Goal: Task Accomplishment & Management: Use online tool/utility

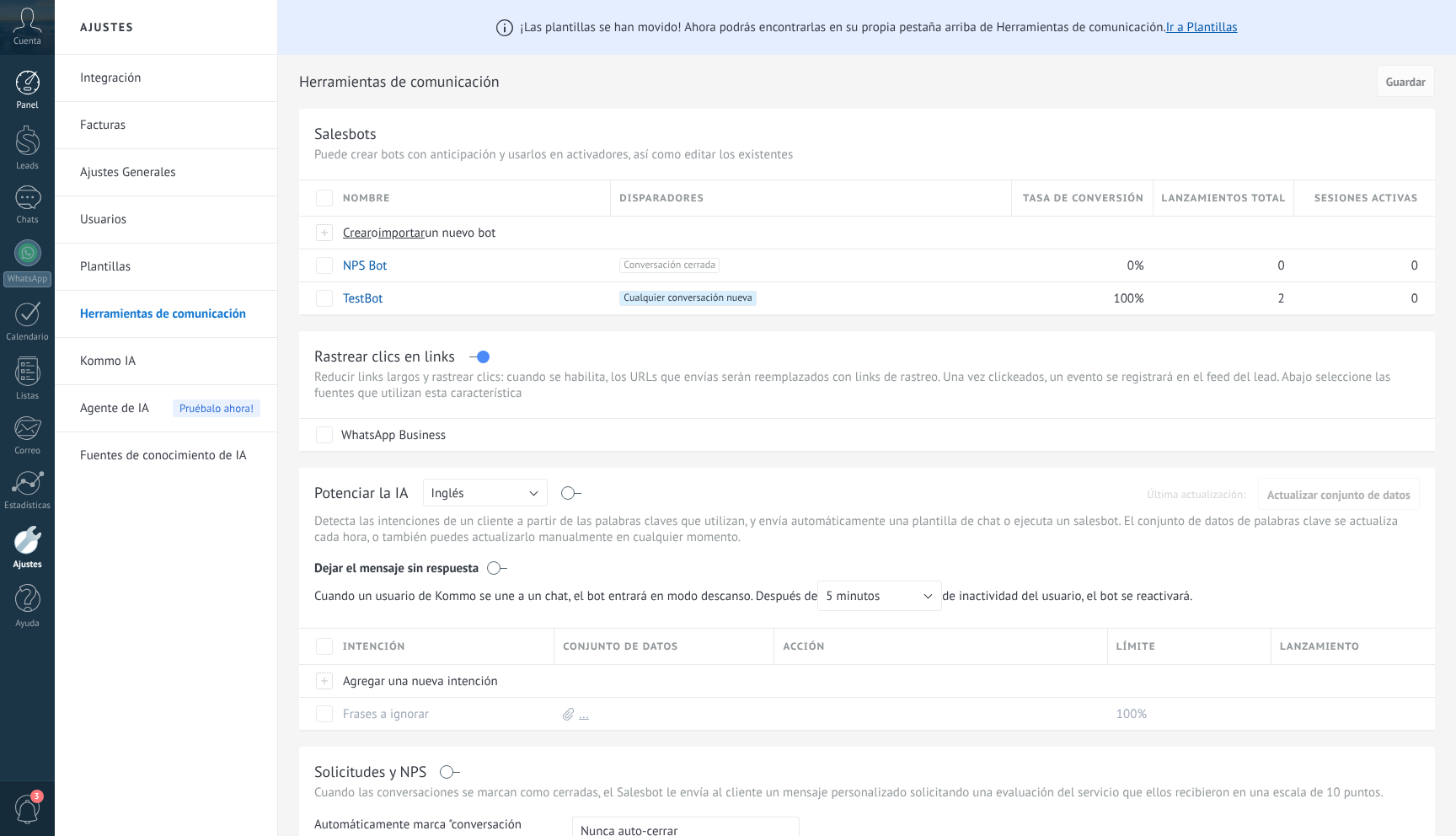
click at [26, 75] on div at bounding box center [27, 82] width 26 height 26
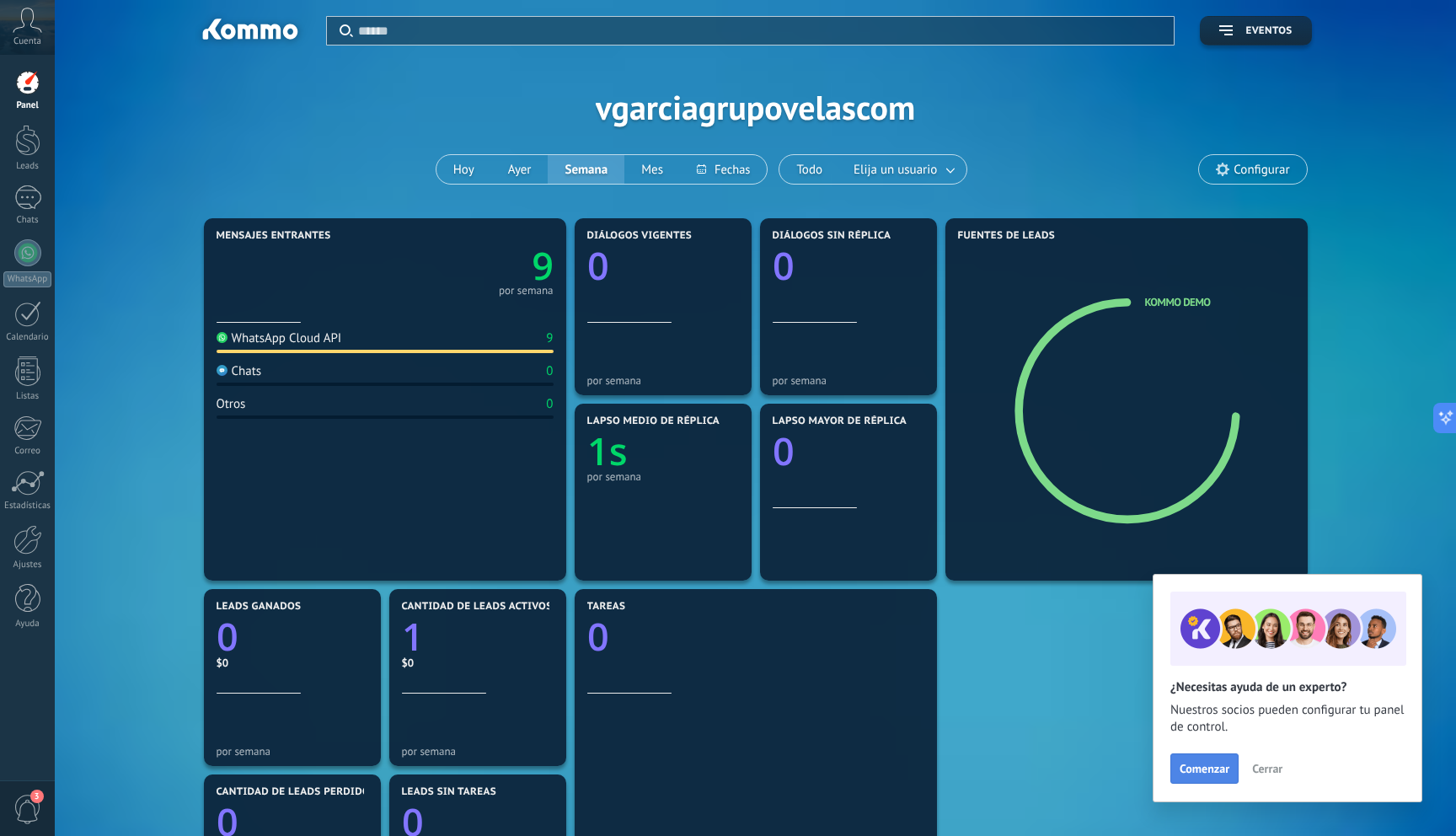
click at [1206, 765] on span "Comenzar" at bounding box center [1204, 767] width 49 height 11
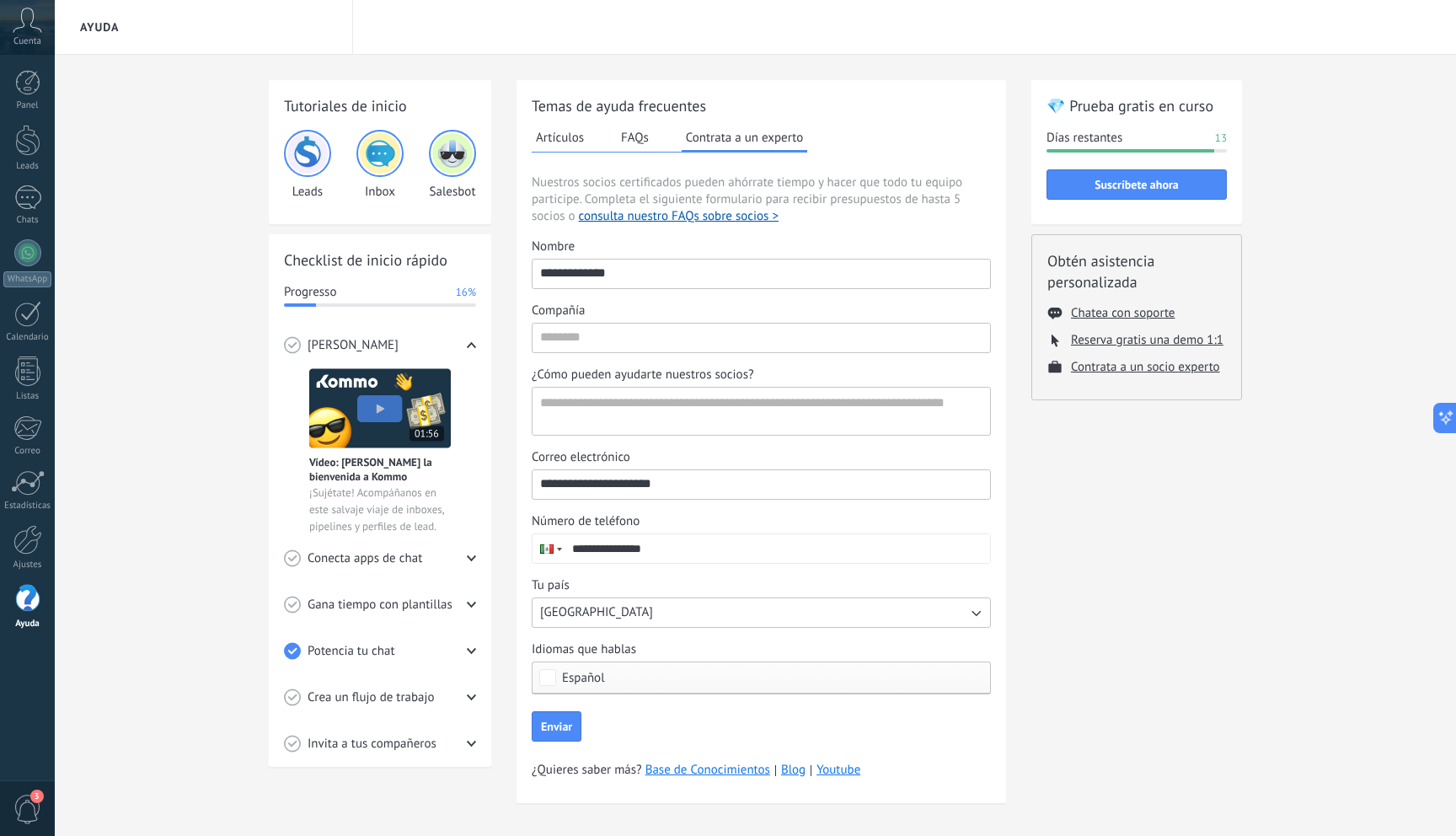
scroll to position [1, 0]
click at [30, 800] on span "3" at bounding box center [27, 810] width 29 height 30
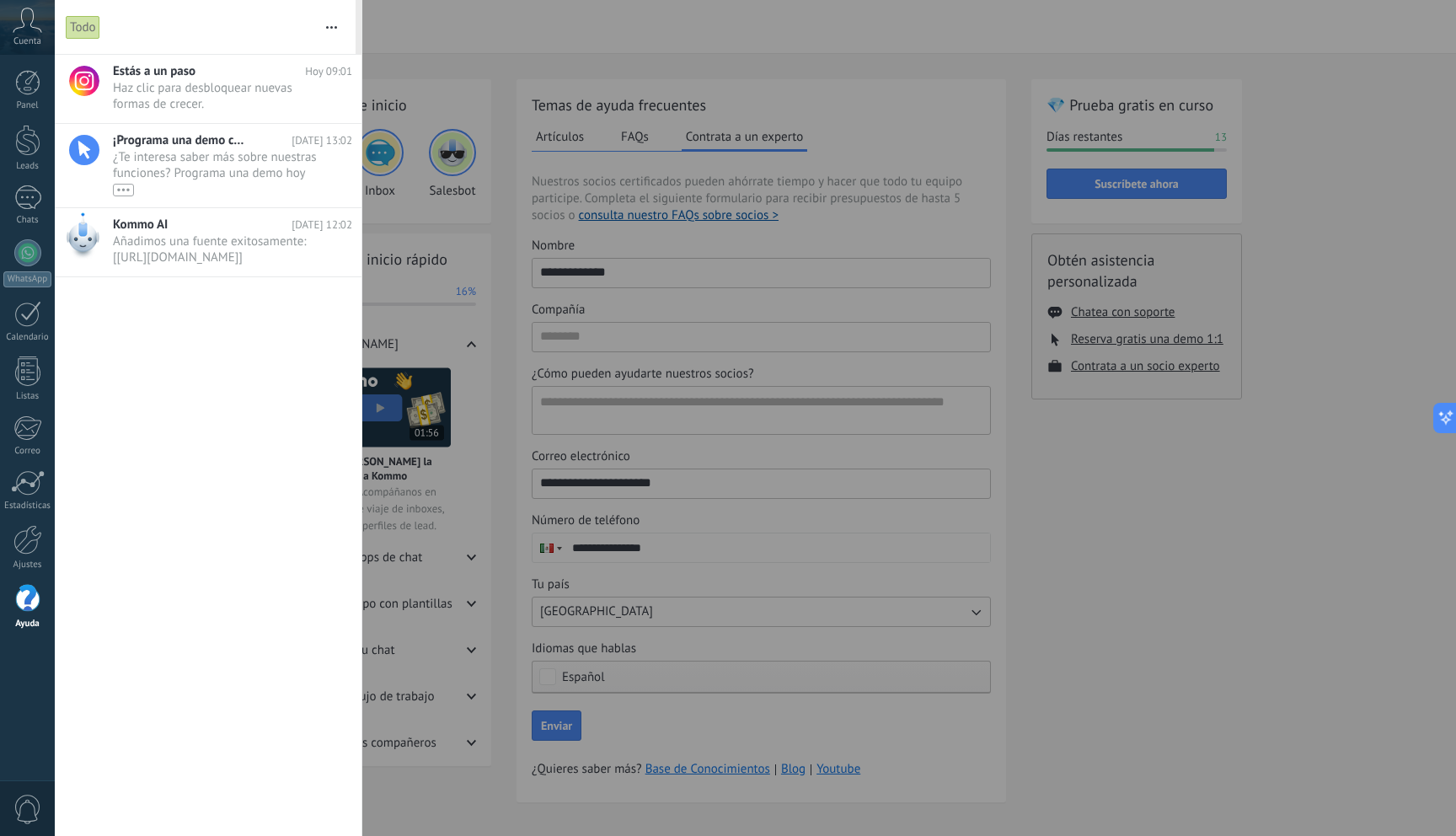
click at [203, 345] on div "Estás a un paso Hoy 09:01 Haz clic para desbloquear nuevas formas de crecer. ••…" at bounding box center [208, 444] width 306 height 781
click at [19, 30] on icon at bounding box center [27, 20] width 30 height 26
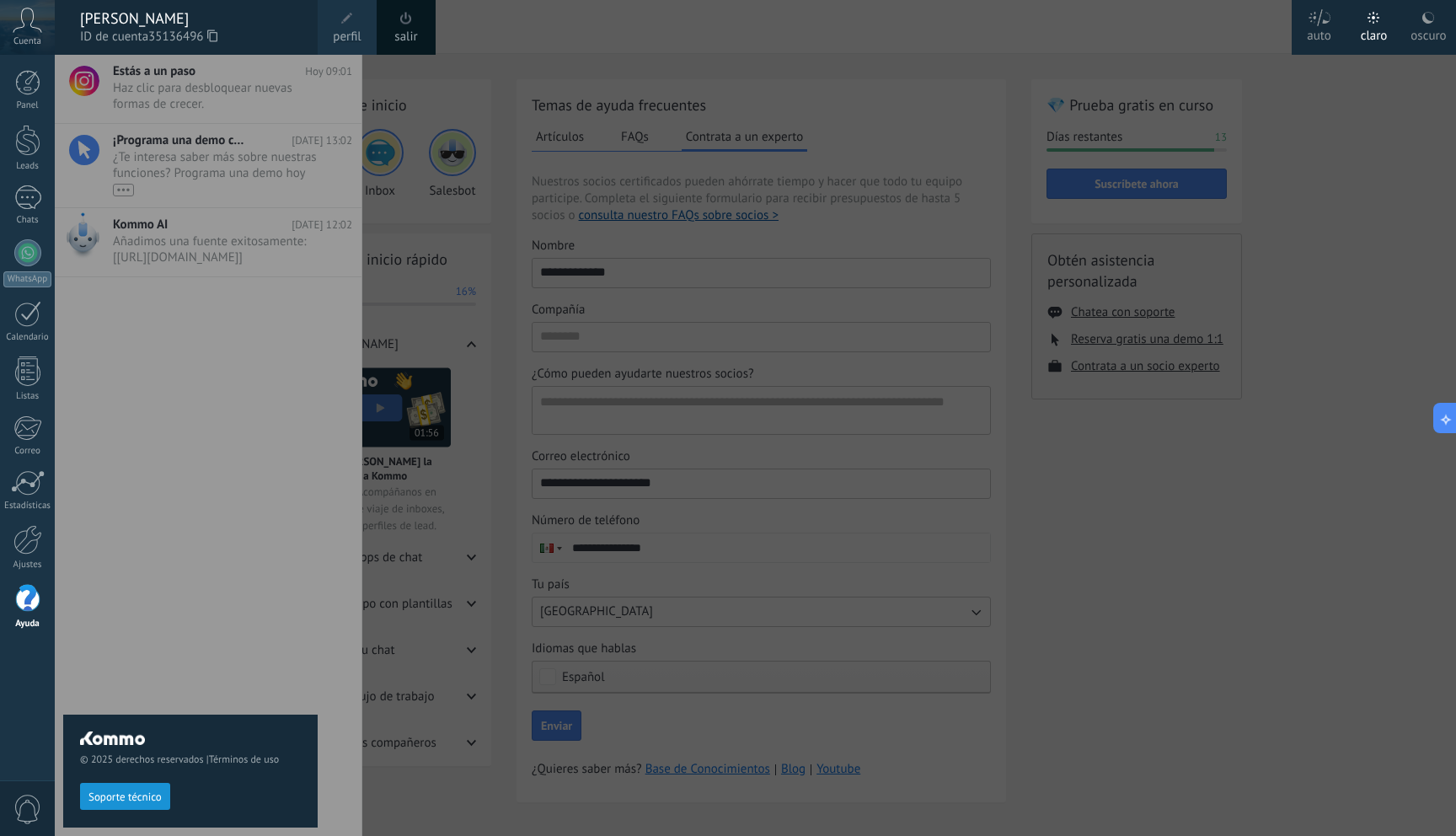
click at [700, 30] on div at bounding box center [783, 418] width 1456 height 836
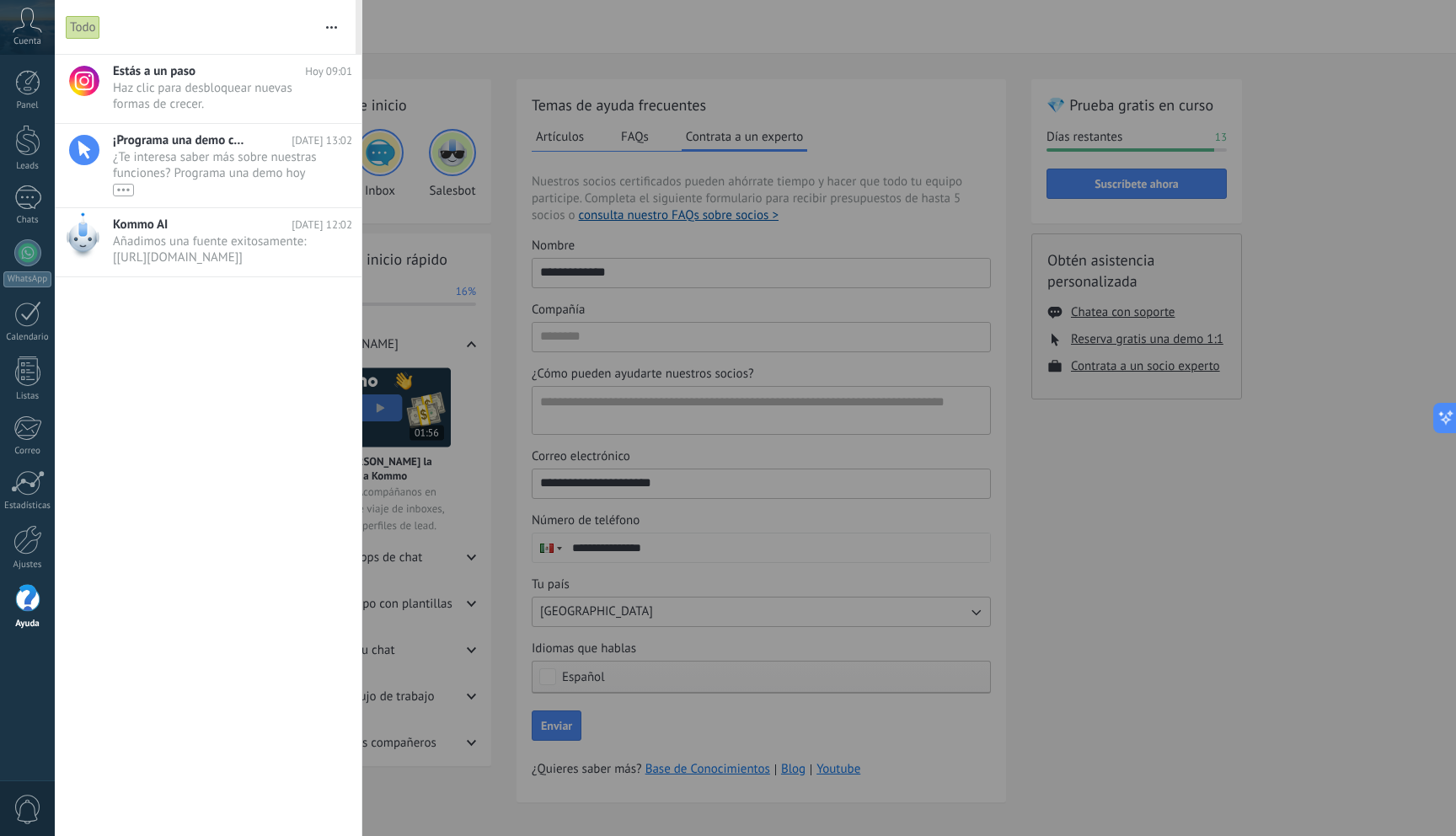
click at [623, 30] on div at bounding box center [728, 418] width 1456 height 836
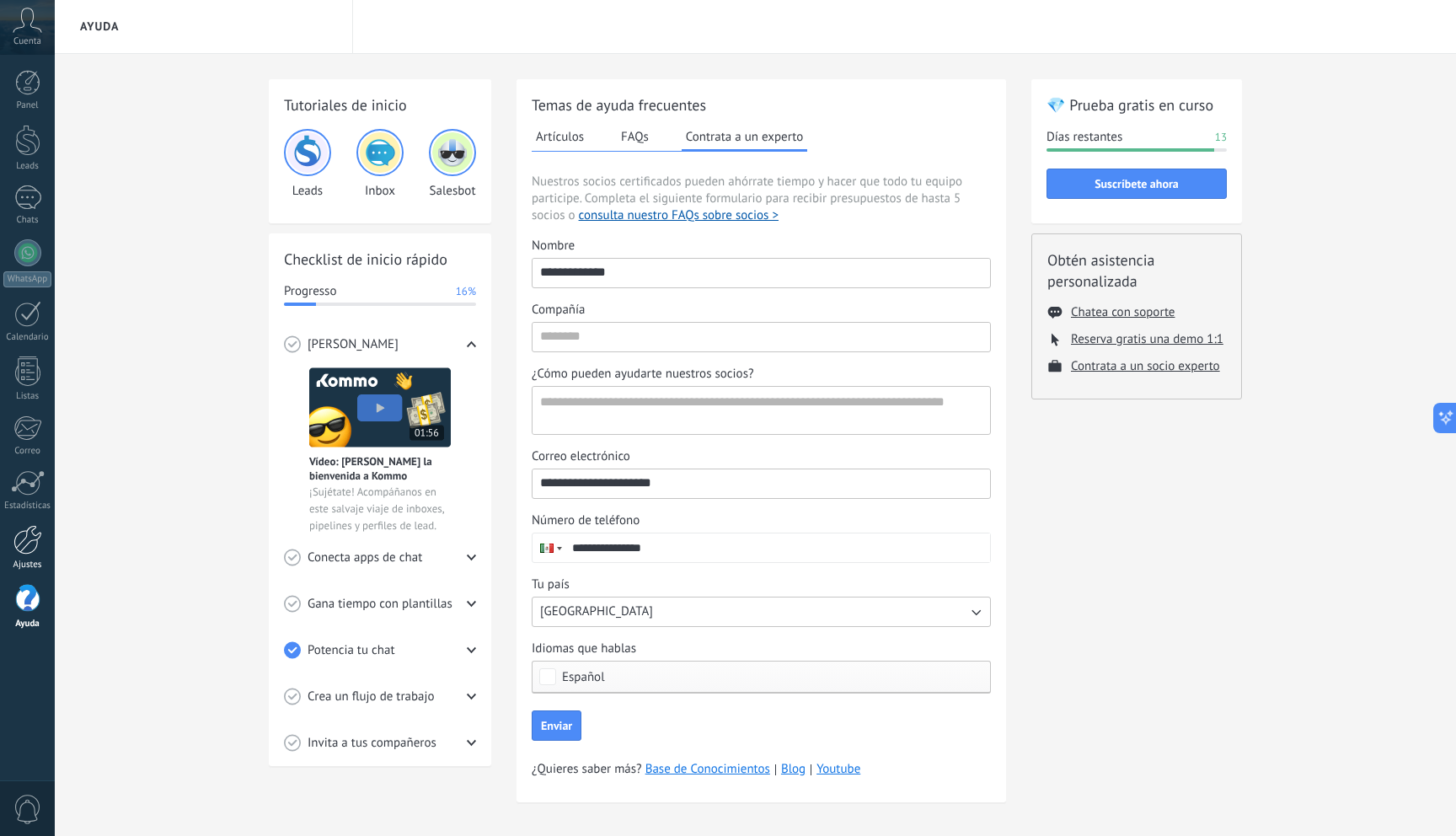
click at [34, 542] on div at bounding box center [27, 539] width 29 height 30
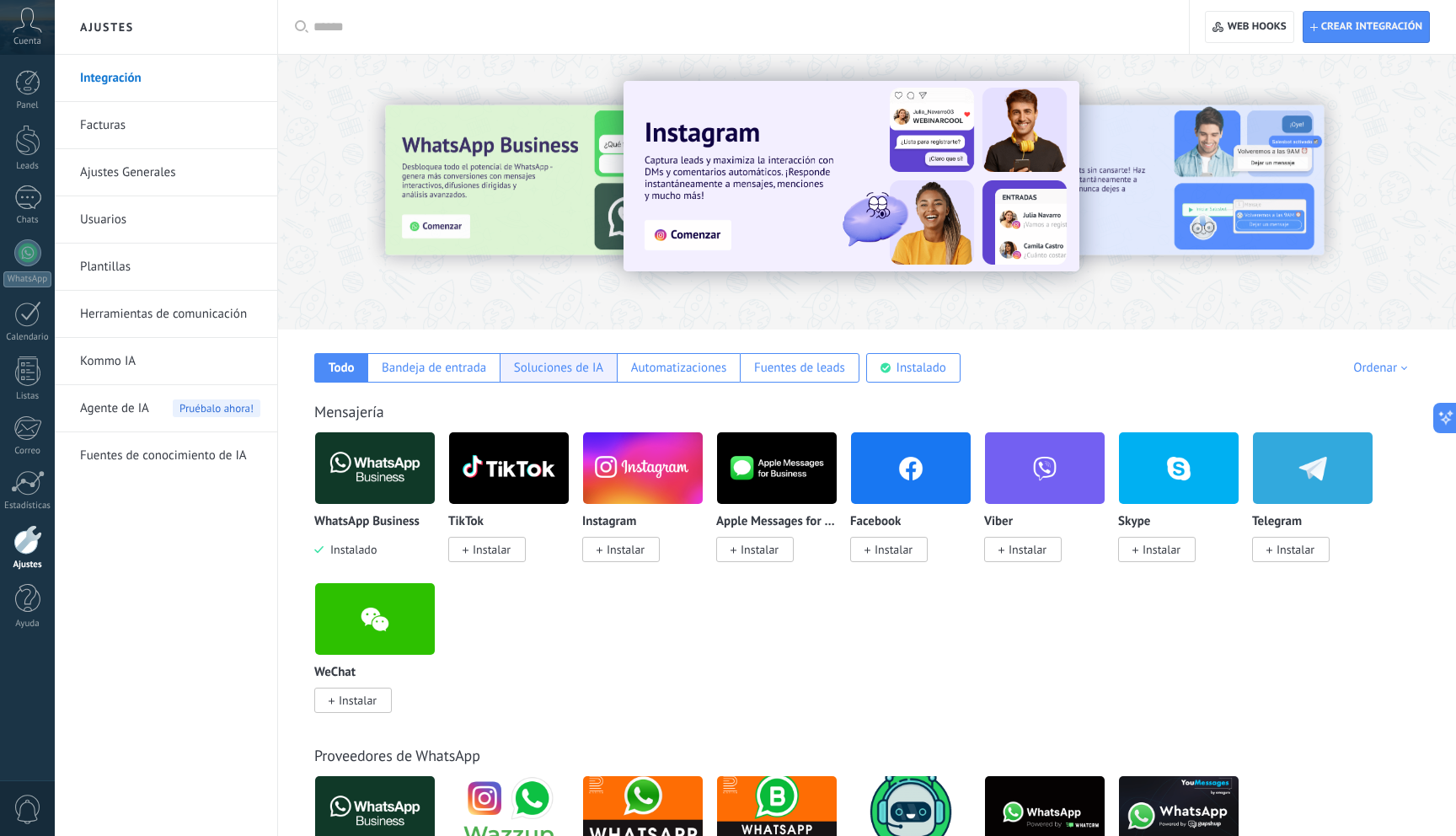
click at [571, 378] on div "Soluciones de IA" at bounding box center [558, 368] width 117 height 30
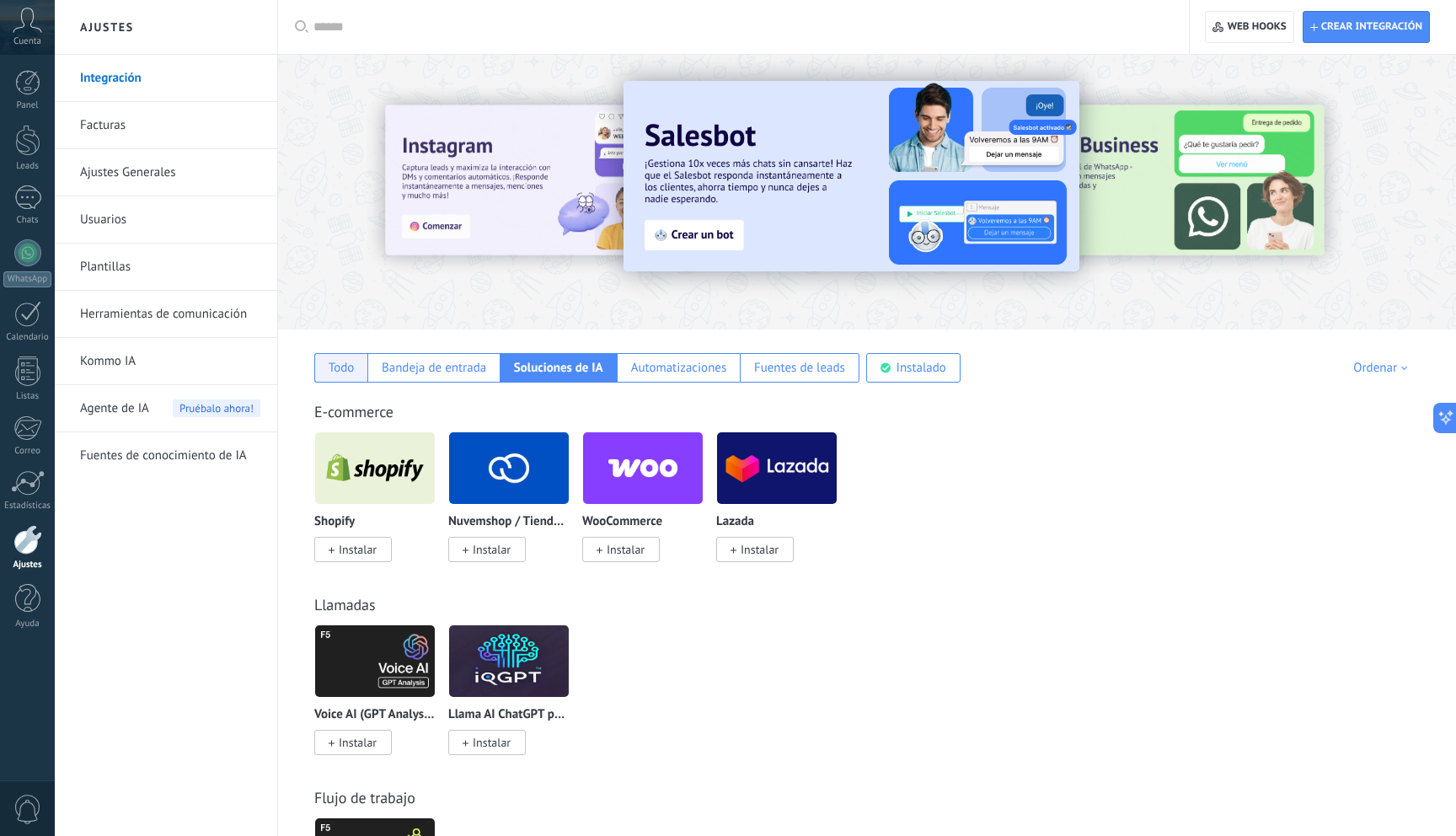
click at [342, 364] on div "Todo" at bounding box center [342, 368] width 26 height 16
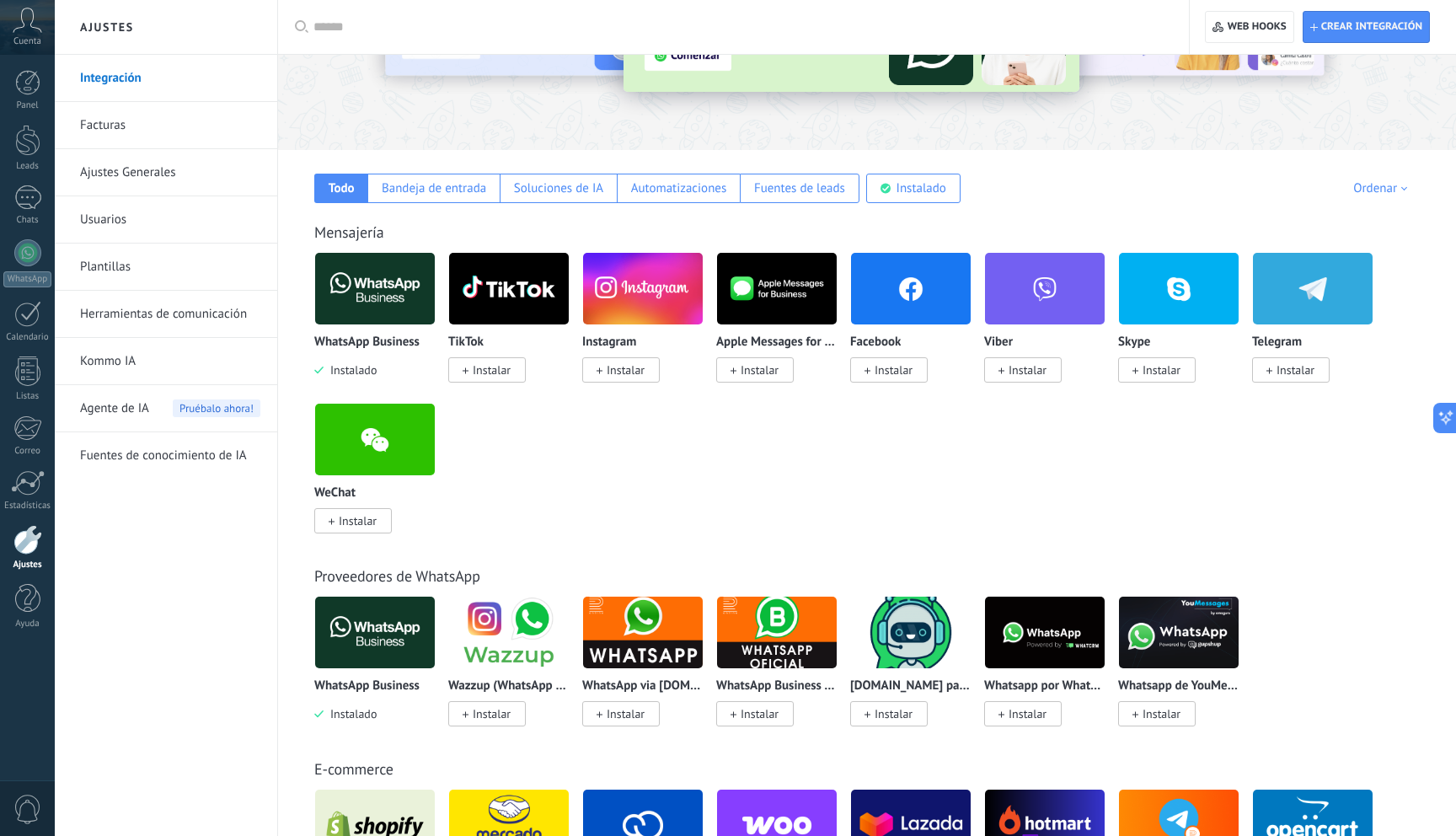
scroll to position [180, 0]
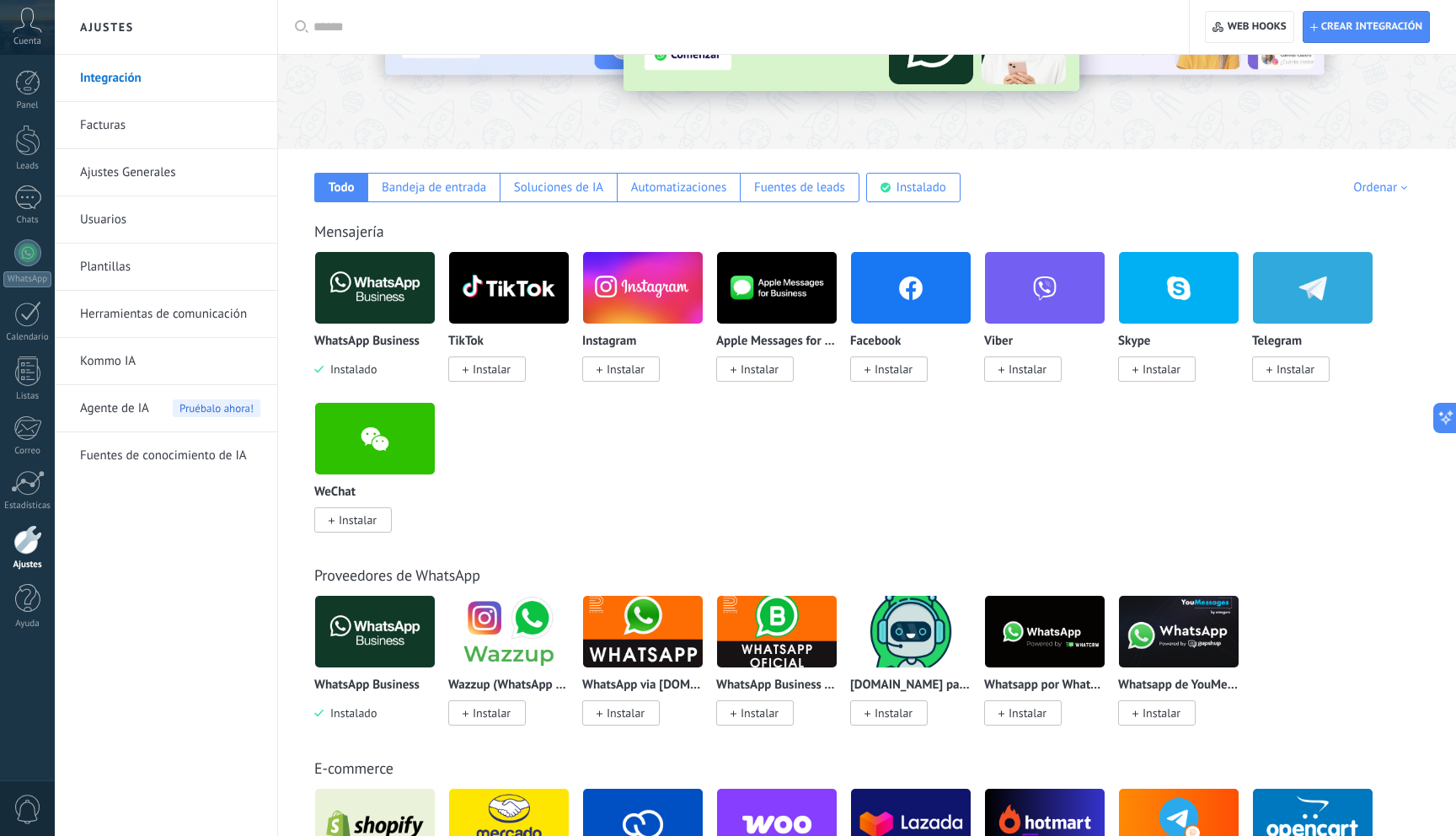
click at [378, 634] on img at bounding box center [375, 631] width 120 height 82
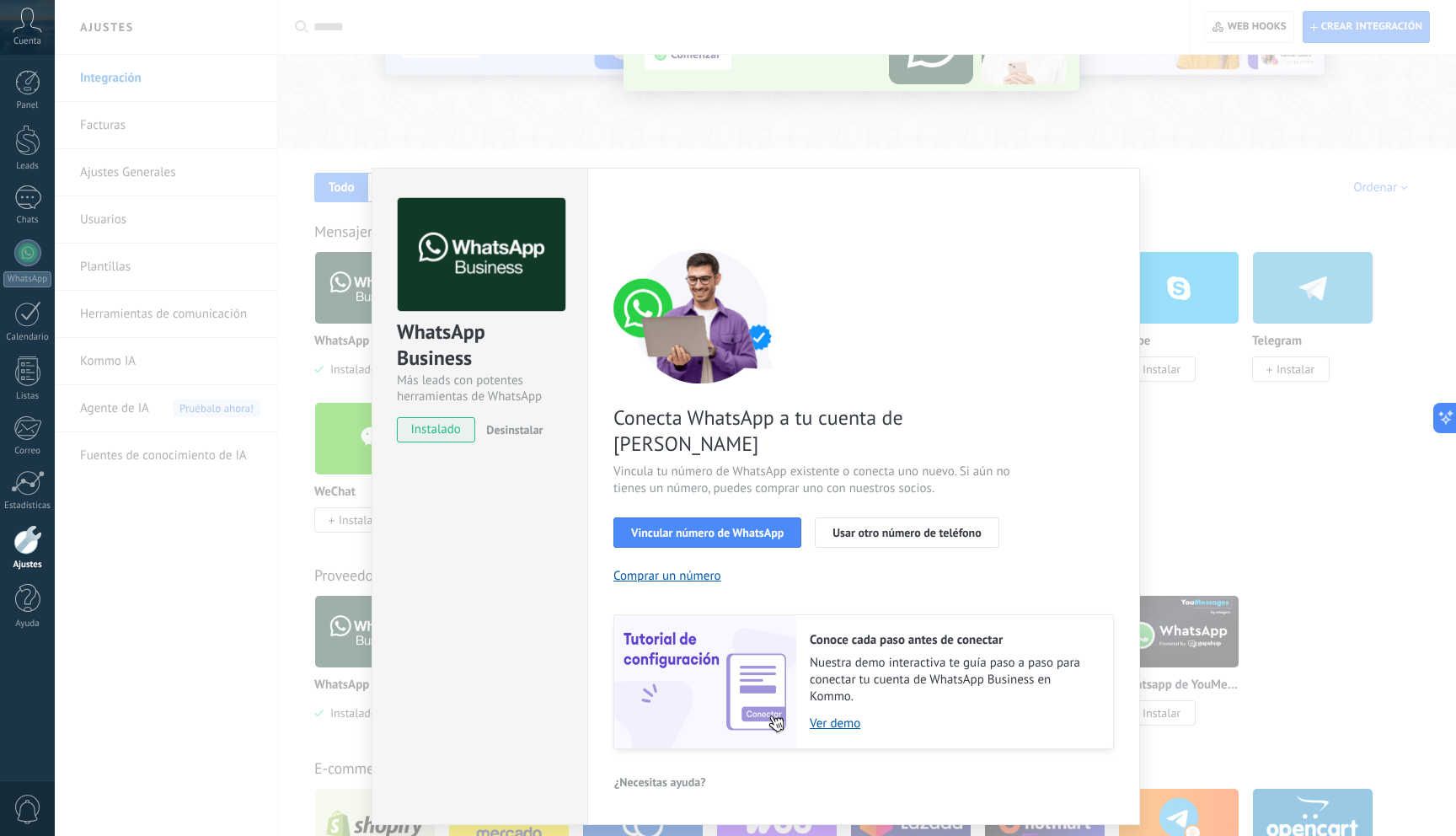
click at [944, 524] on div "Conecta WhatsApp a tu cuenta de Kommo Vincula tu número de WhatsApp existente o…" at bounding box center [864, 498] width 501 height 501
click at [956, 517] on button "Usar otro número de teléfono" at bounding box center [907, 532] width 184 height 30
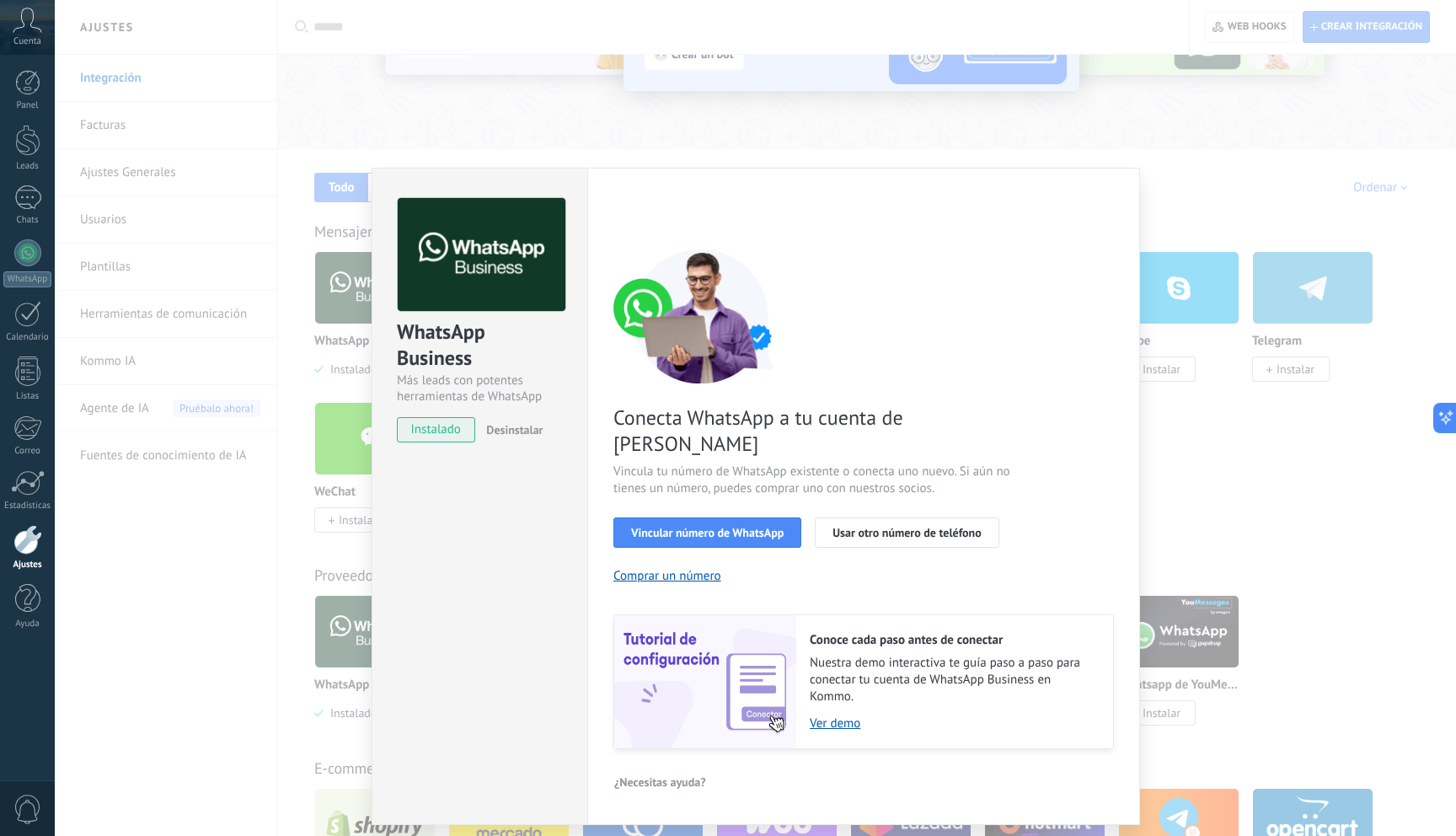
click at [510, 359] on div "WhatsApp Business" at bounding box center [480, 345] width 166 height 54
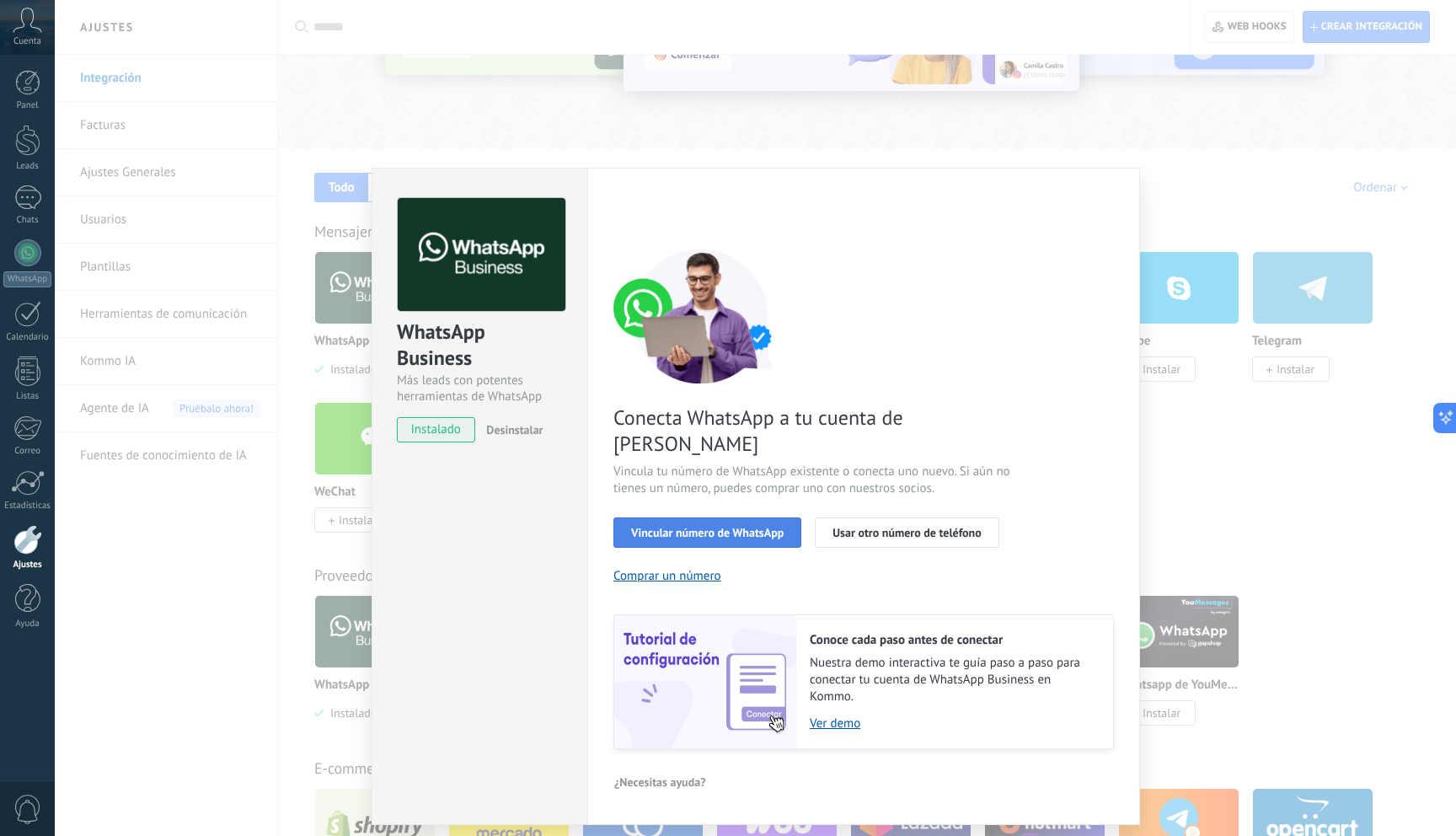
click at [665, 526] on span "Vincular número de WhatsApp" at bounding box center [707, 532] width 152 height 11
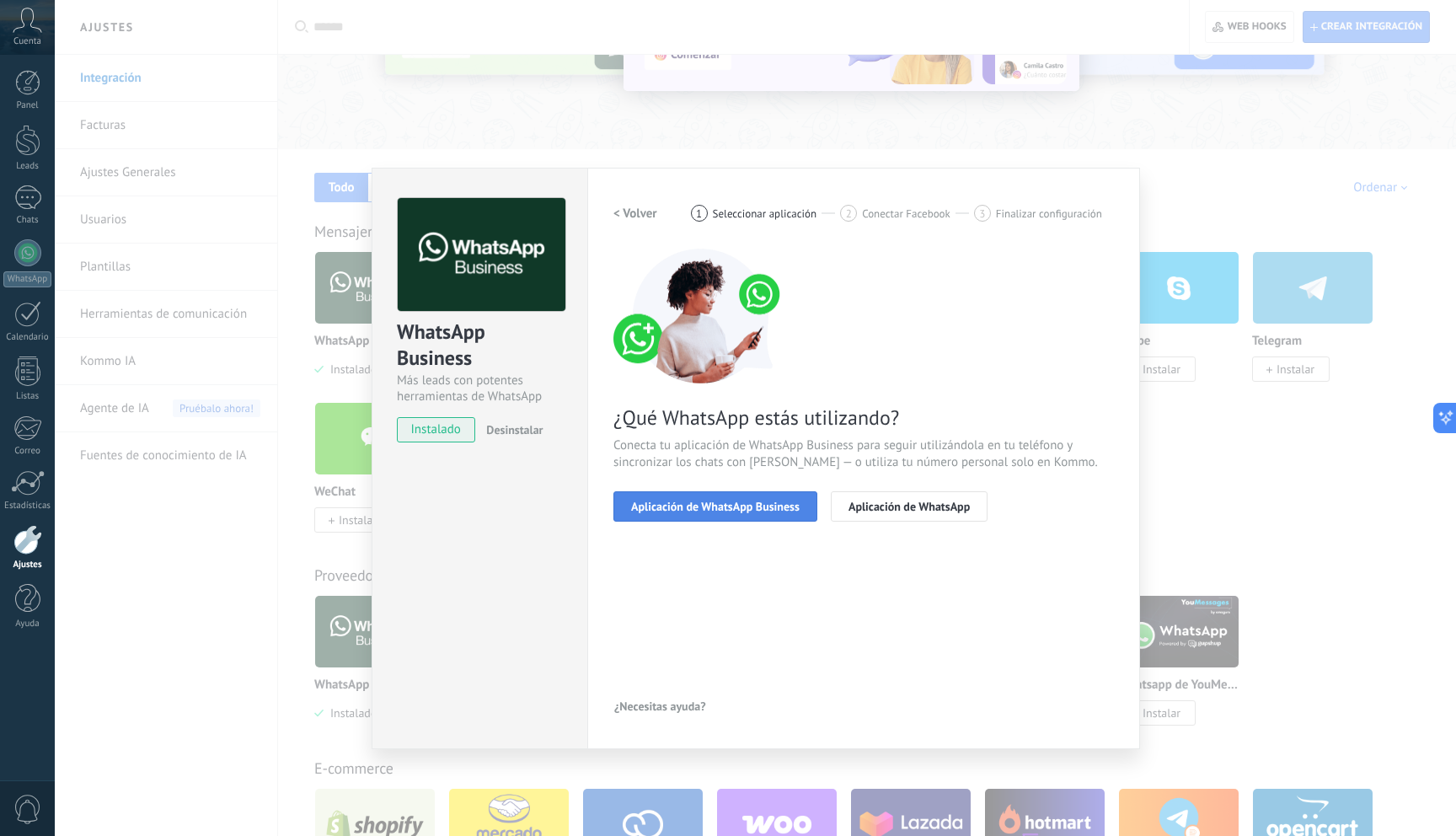
click at [758, 504] on span "Aplicación de WhatsApp Business" at bounding box center [715, 506] width 168 height 11
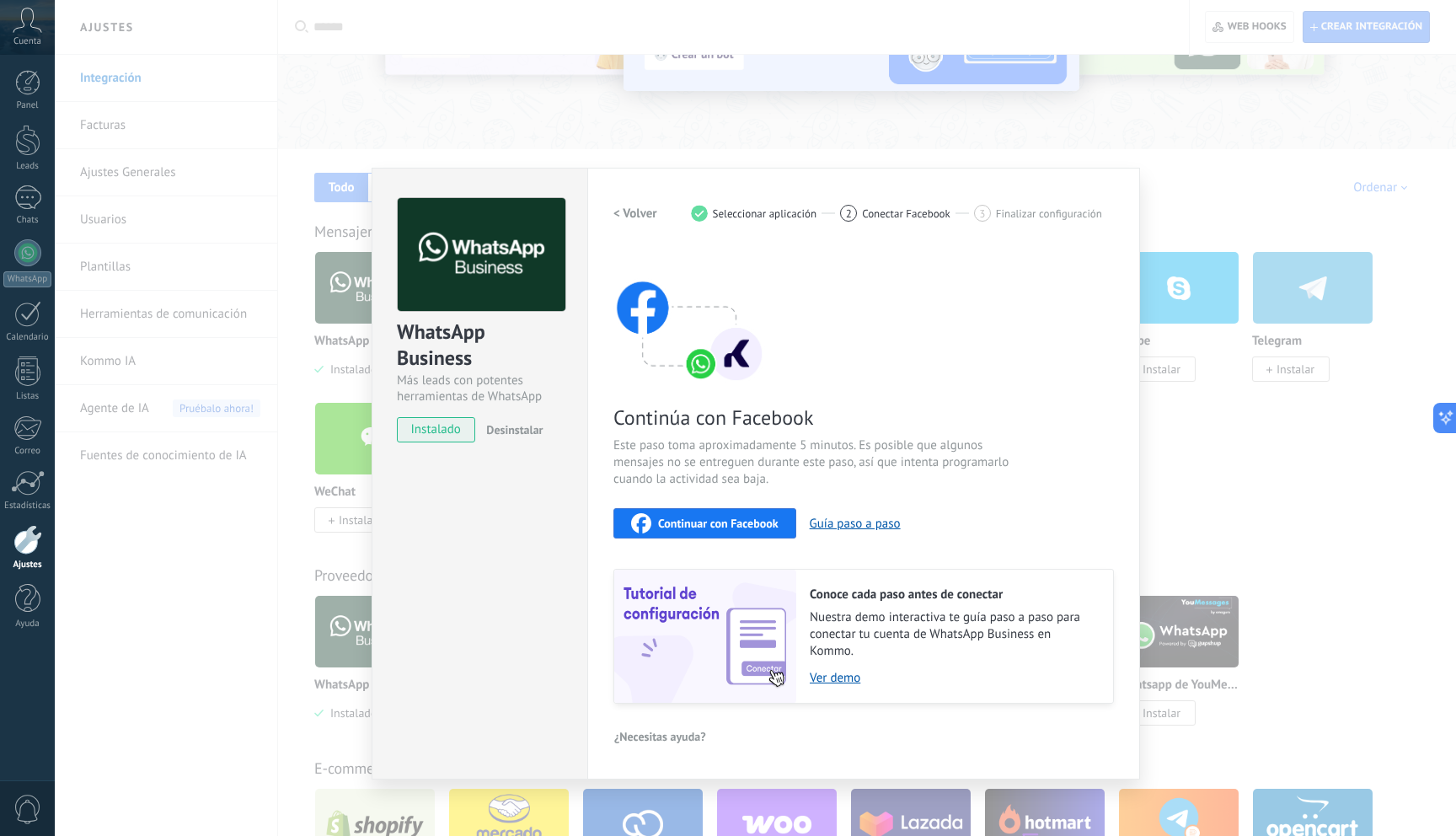
click at [749, 522] on span "Continuar con Facebook" at bounding box center [718, 523] width 121 height 11
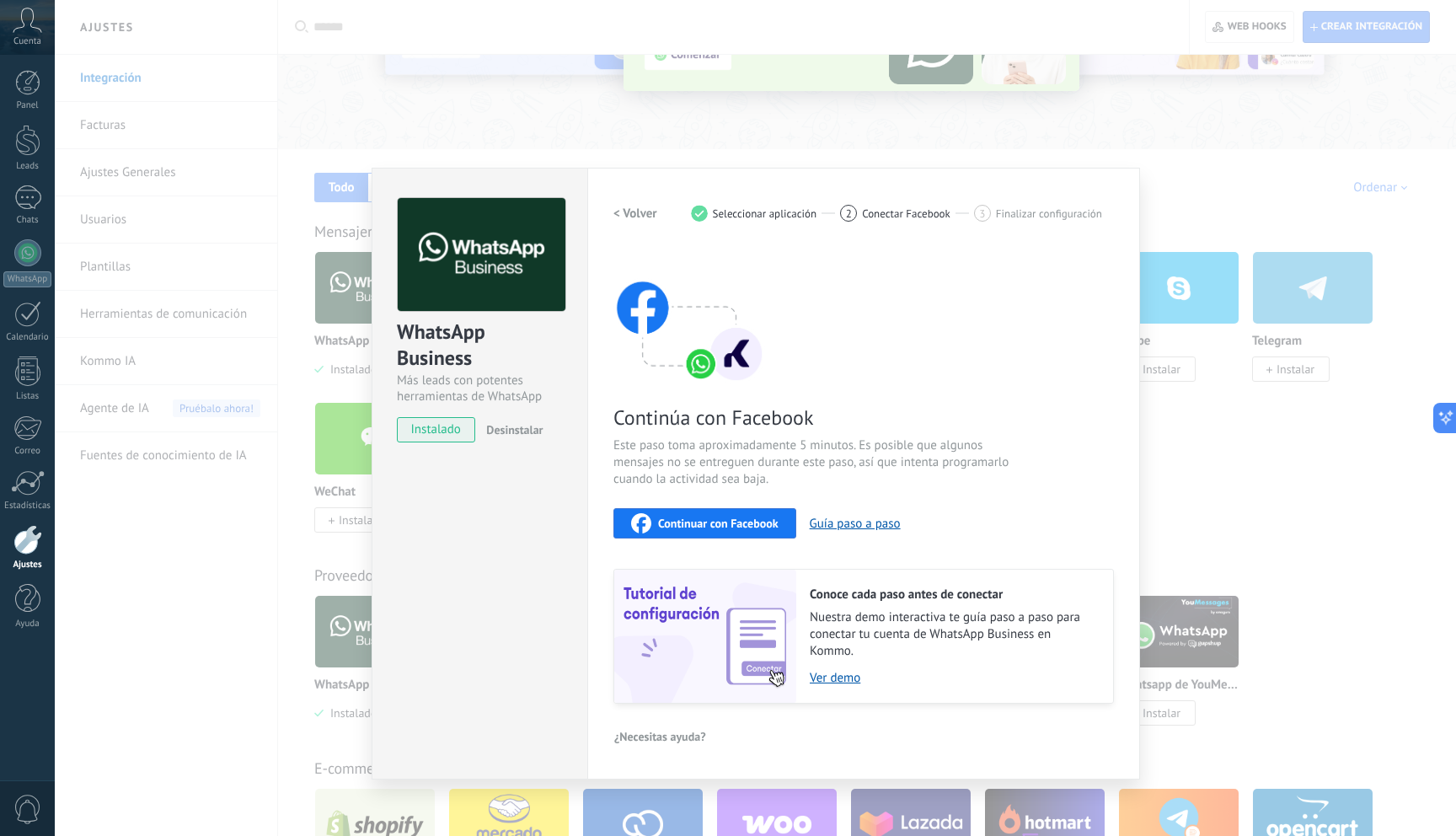
click at [1005, 334] on div "Continúa con Facebook Este paso toma aproximadamente 5 minutos. Es posible que …" at bounding box center [864, 475] width 501 height 455
click at [696, 138] on div "WhatsApp Business Más leads con potentes herramientas de WhatsApp instalado Des…" at bounding box center [755, 418] width 1401 height 836
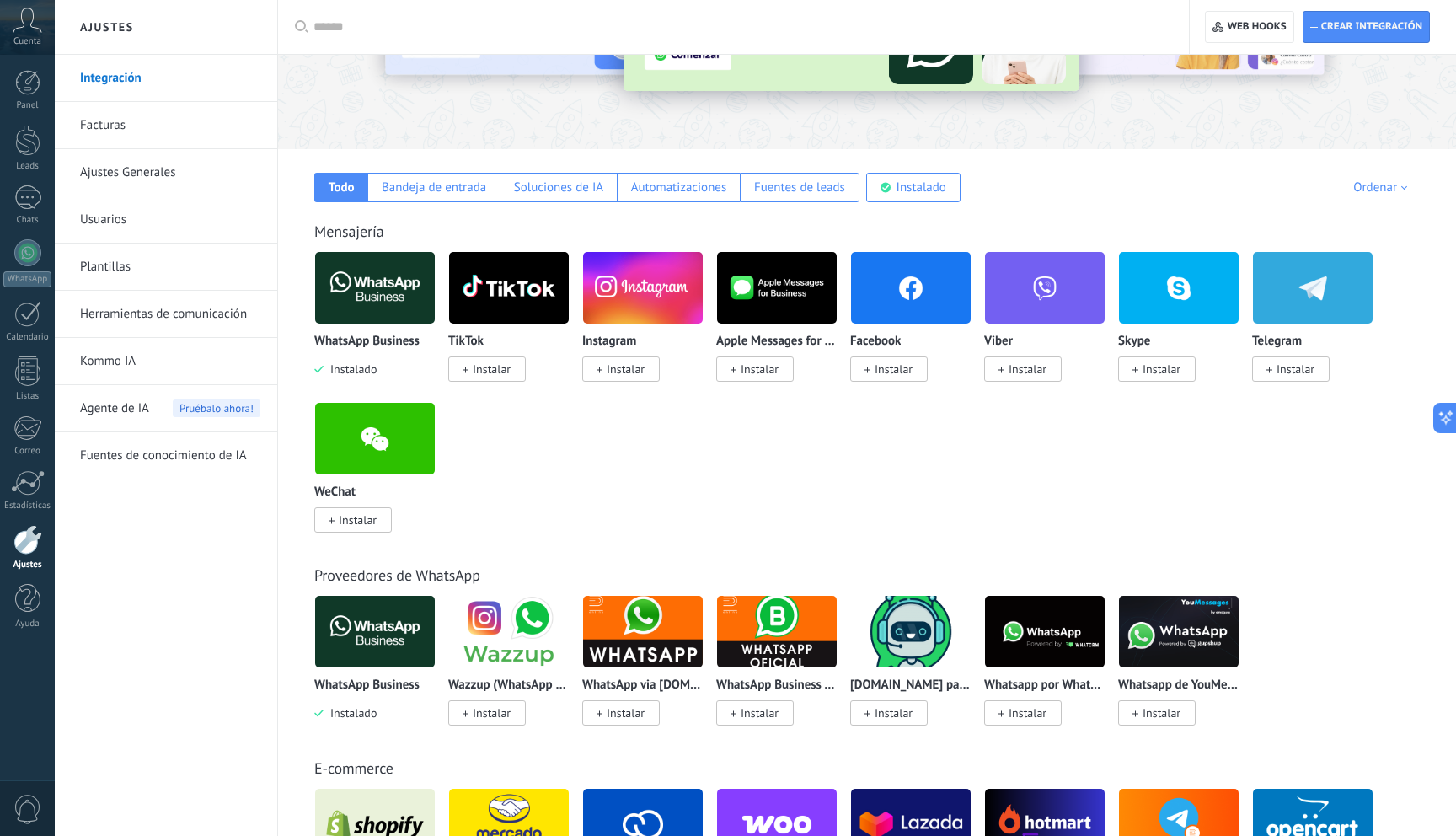
scroll to position [180, 0]
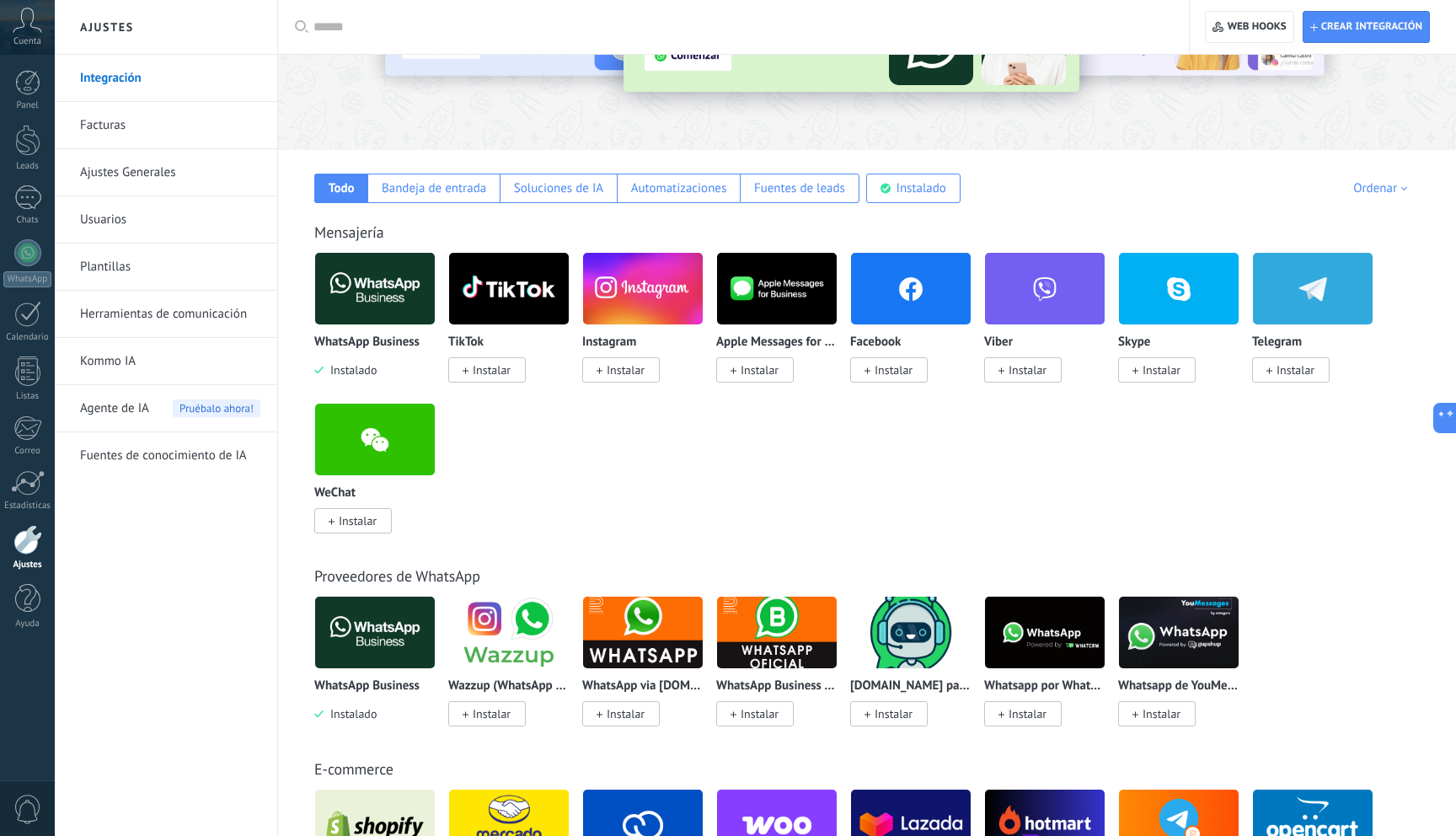
click at [354, 290] on img at bounding box center [375, 288] width 120 height 82
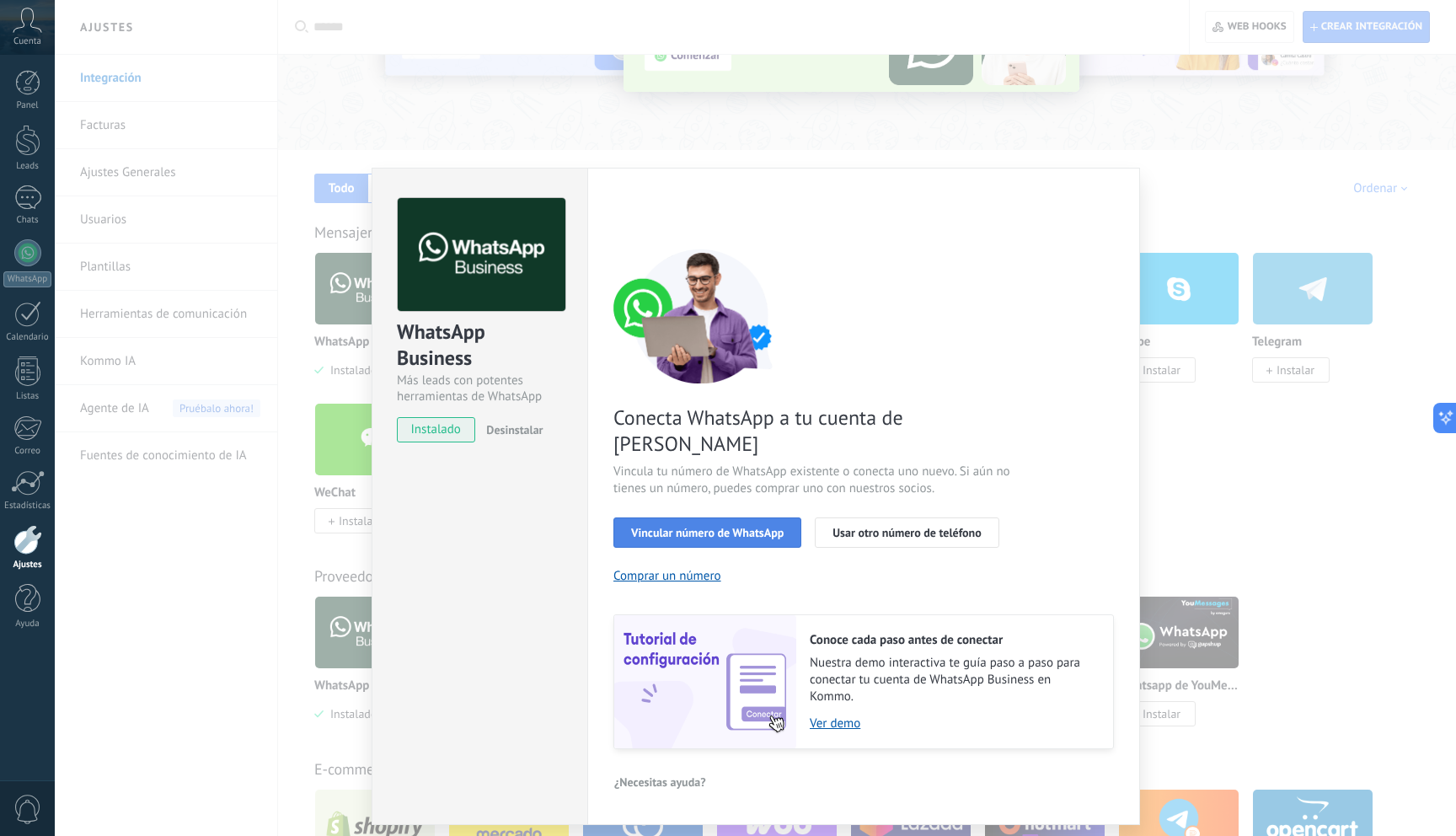
click at [724, 517] on button "Vincular número de WhatsApp" at bounding box center [707, 532] width 188 height 30
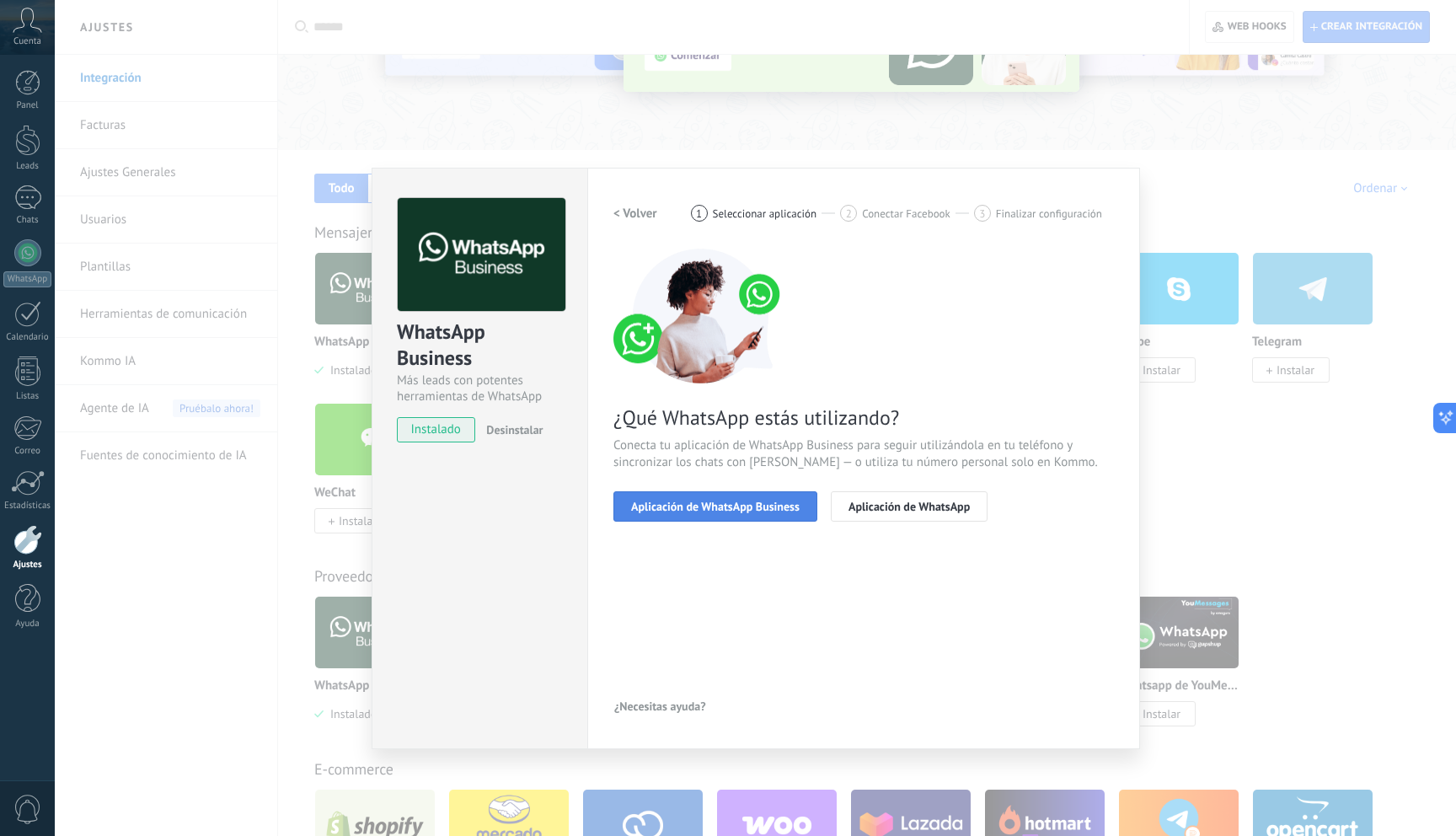
click at [727, 503] on span "Aplicación de WhatsApp Business" at bounding box center [715, 506] width 168 height 11
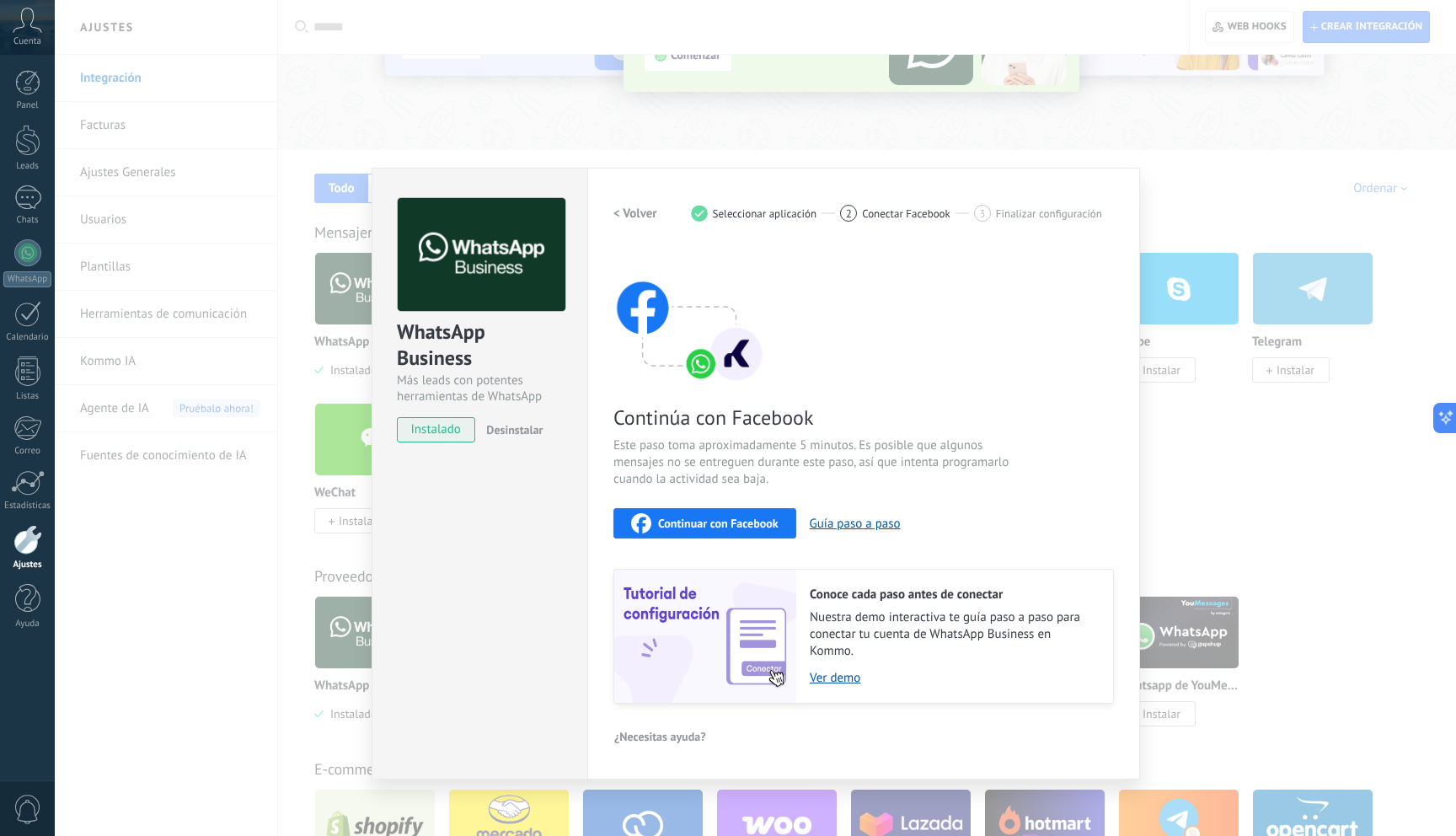
click at [747, 517] on span "Continuar con Facebook" at bounding box center [718, 523] width 121 height 11
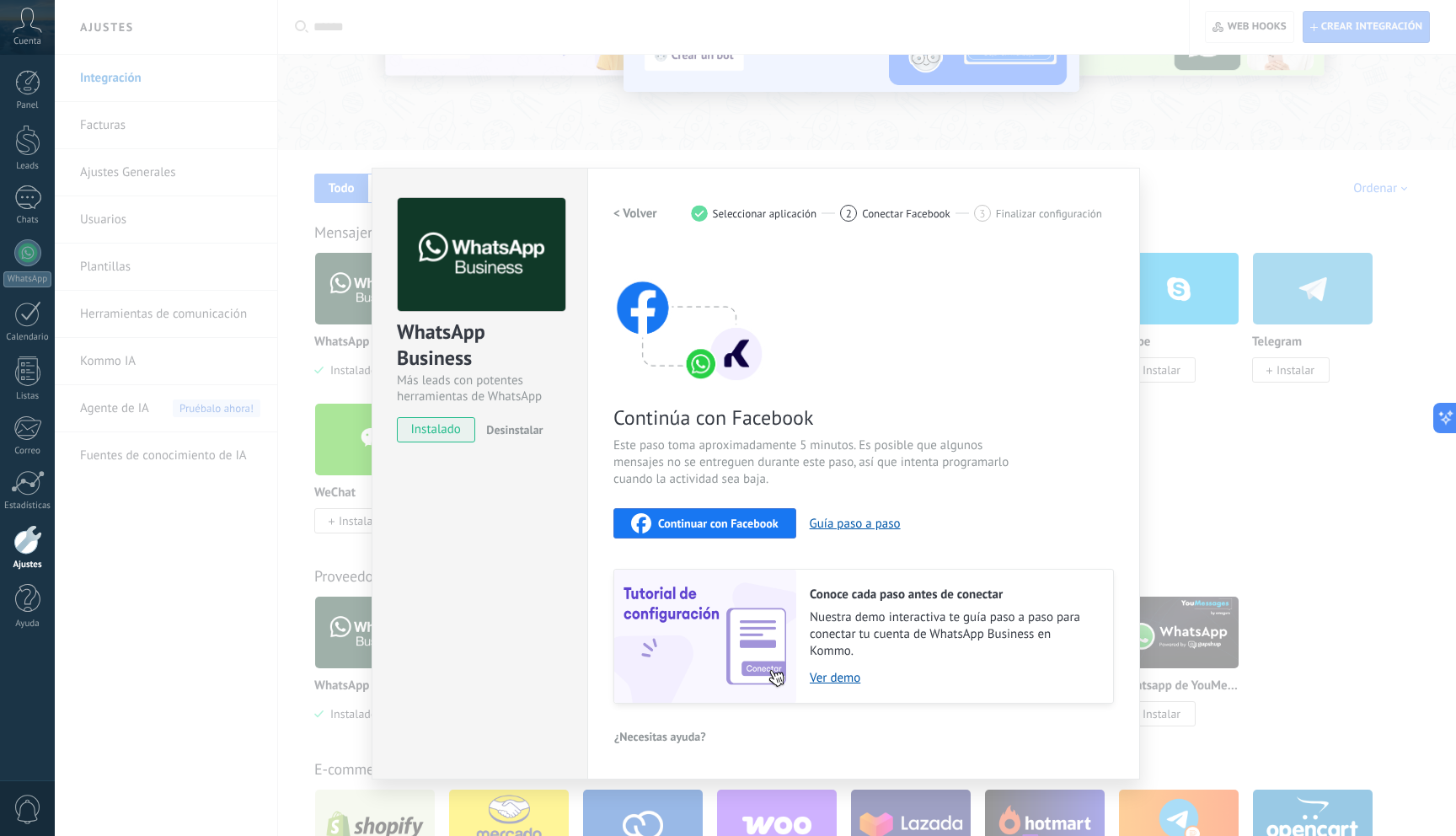
click at [471, 136] on div "WhatsApp Business Más leads con potentes herramientas de WhatsApp instalado Des…" at bounding box center [755, 418] width 1401 height 836
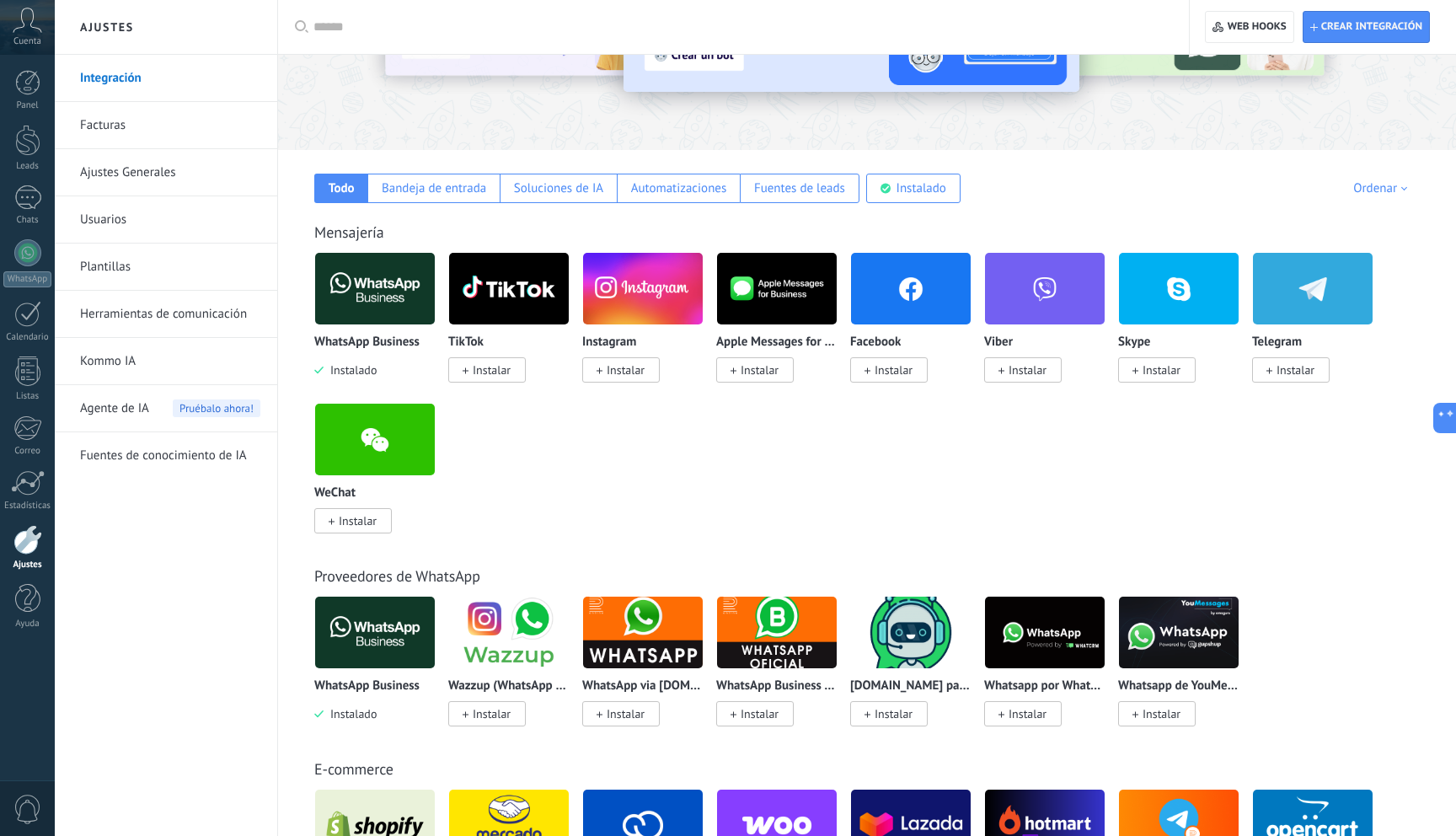
click at [739, 492] on div "WhatsApp Business Instalado TikTok Instalar Instagram Instalar Apple Messages f…" at bounding box center [876, 402] width 1123 height 302
click at [15, 91] on div at bounding box center [27, 82] width 26 height 26
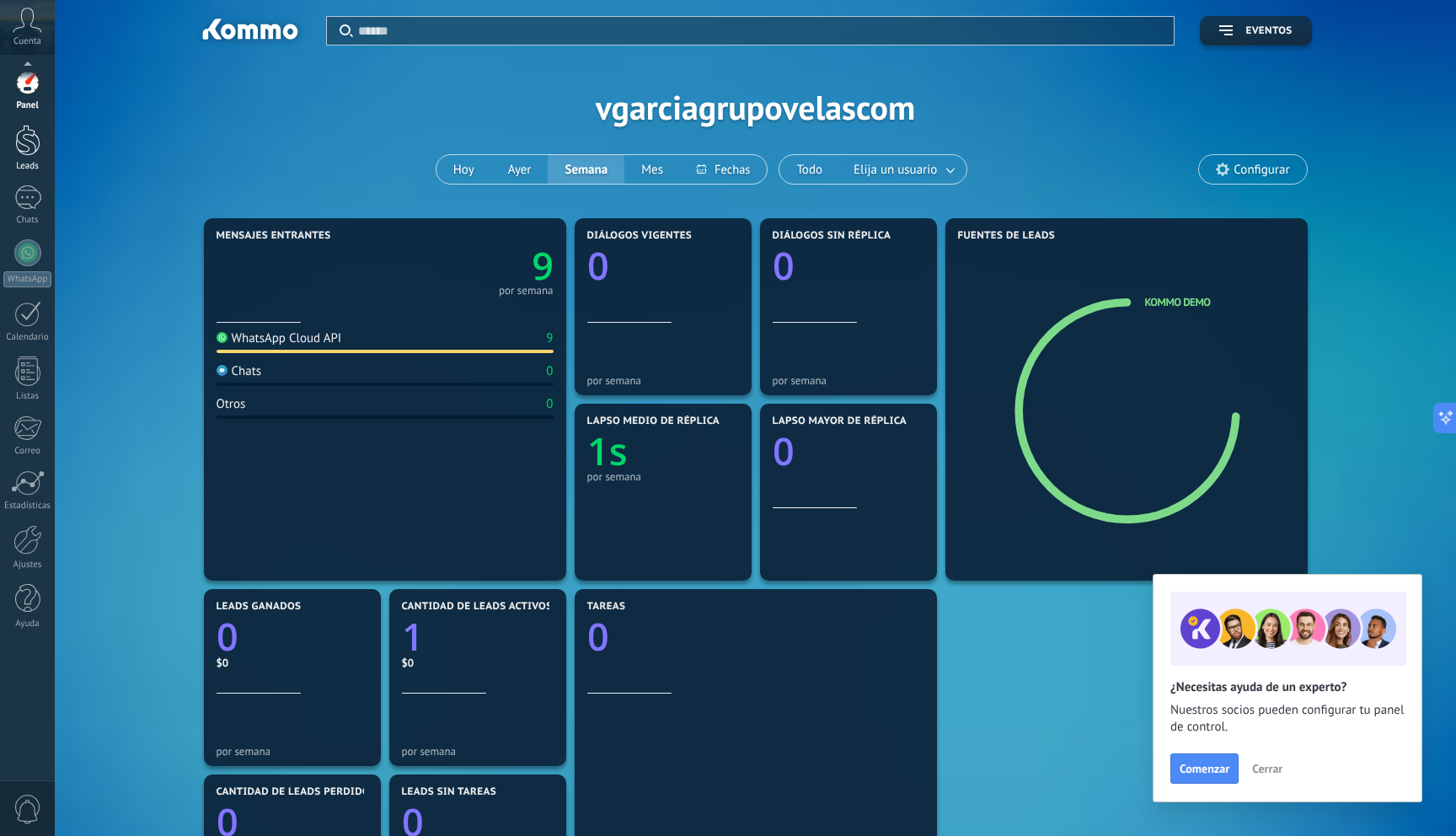
scroll to position [2, 0]
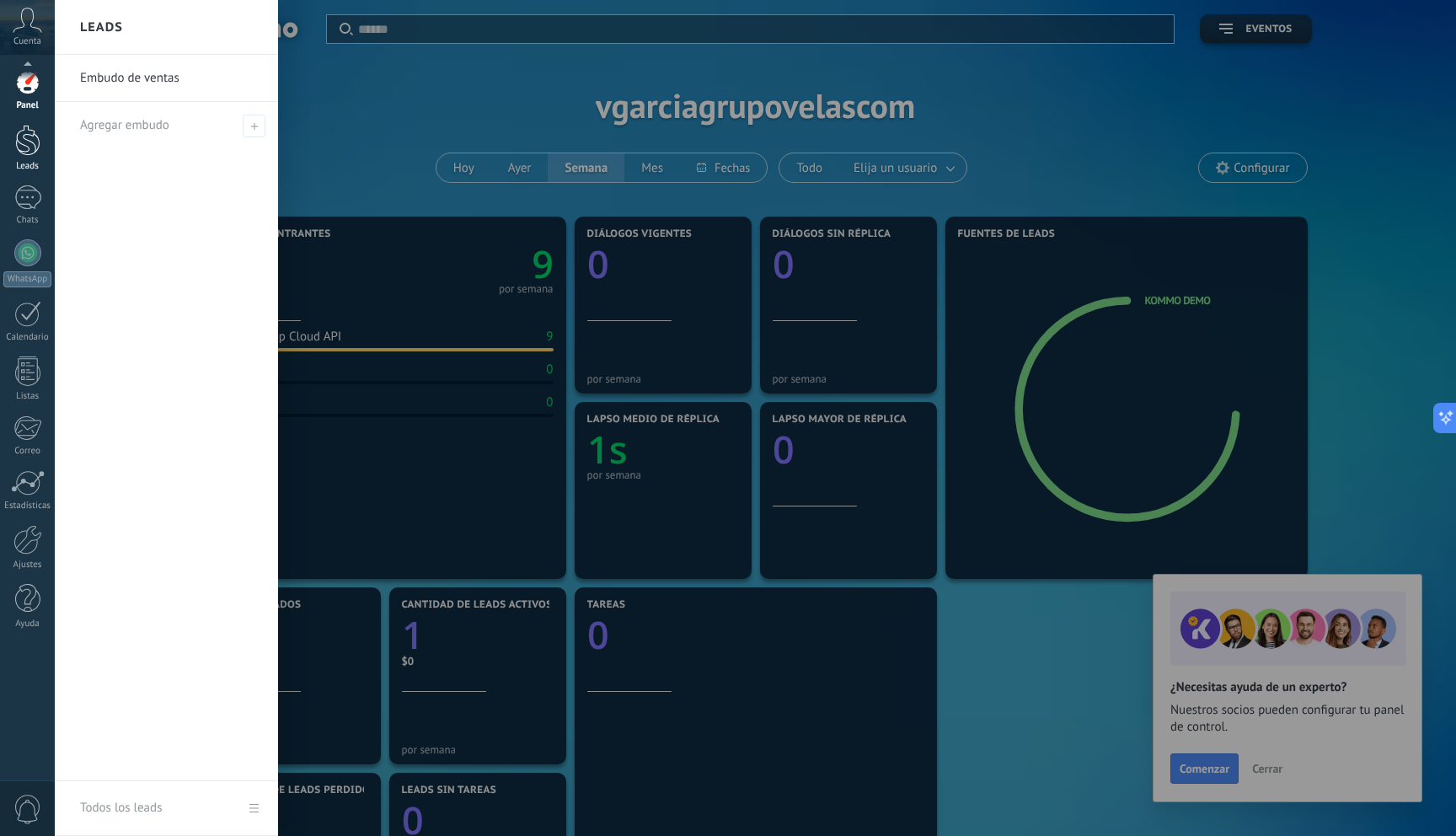
click at [21, 147] on div at bounding box center [27, 140] width 26 height 31
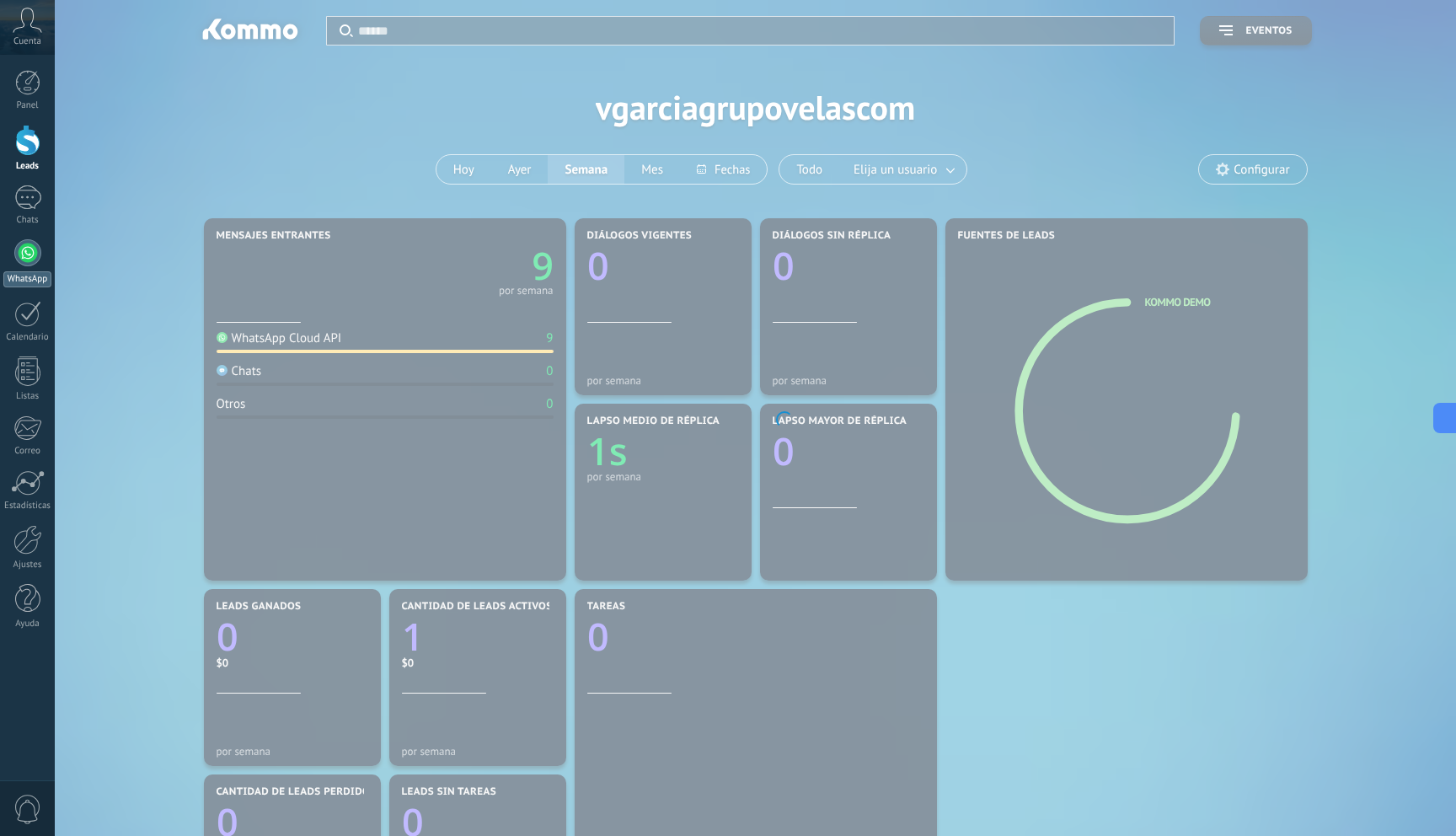
click at [28, 249] on div at bounding box center [27, 253] width 27 height 27
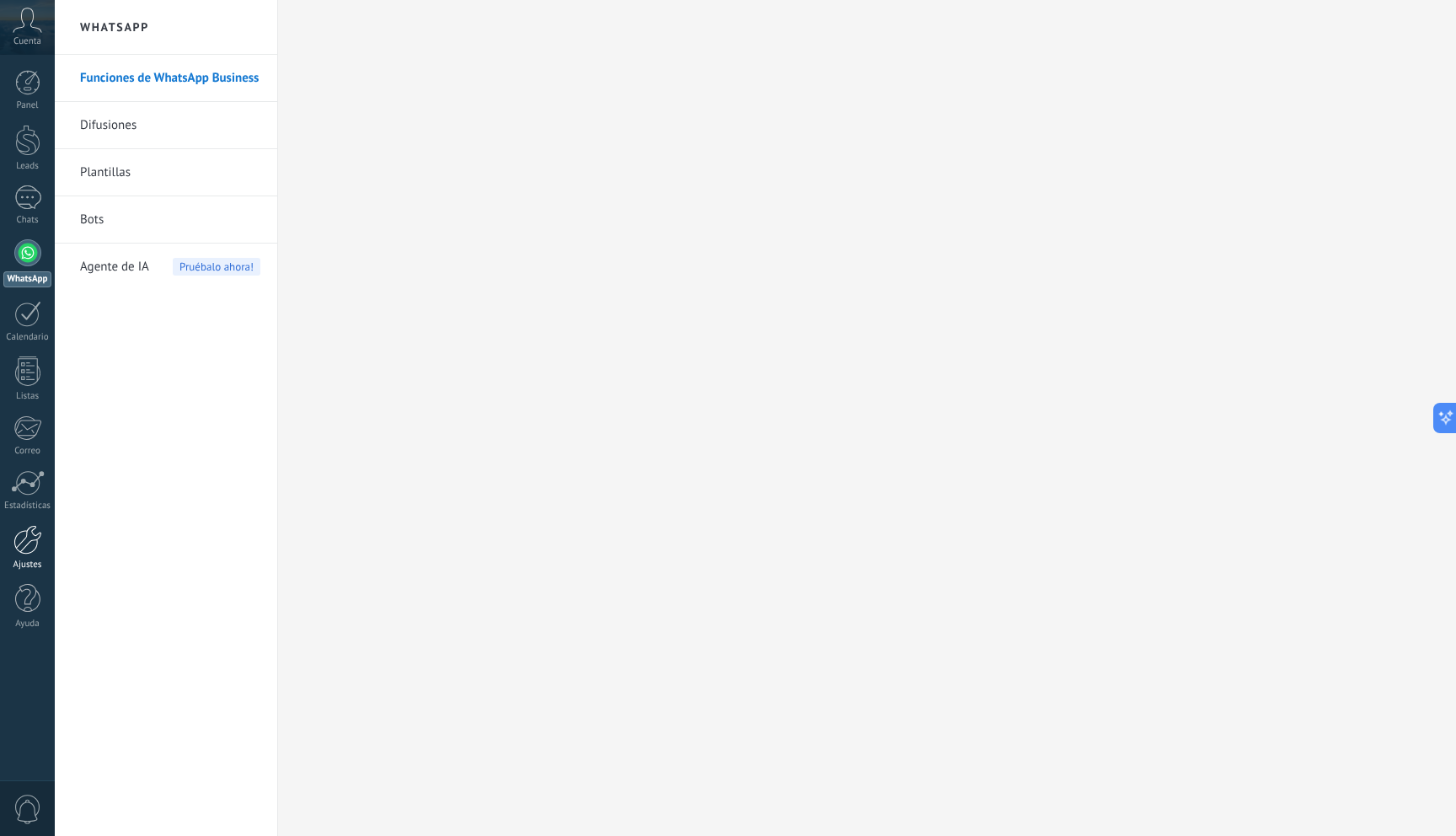
click at [26, 541] on div at bounding box center [27, 539] width 29 height 30
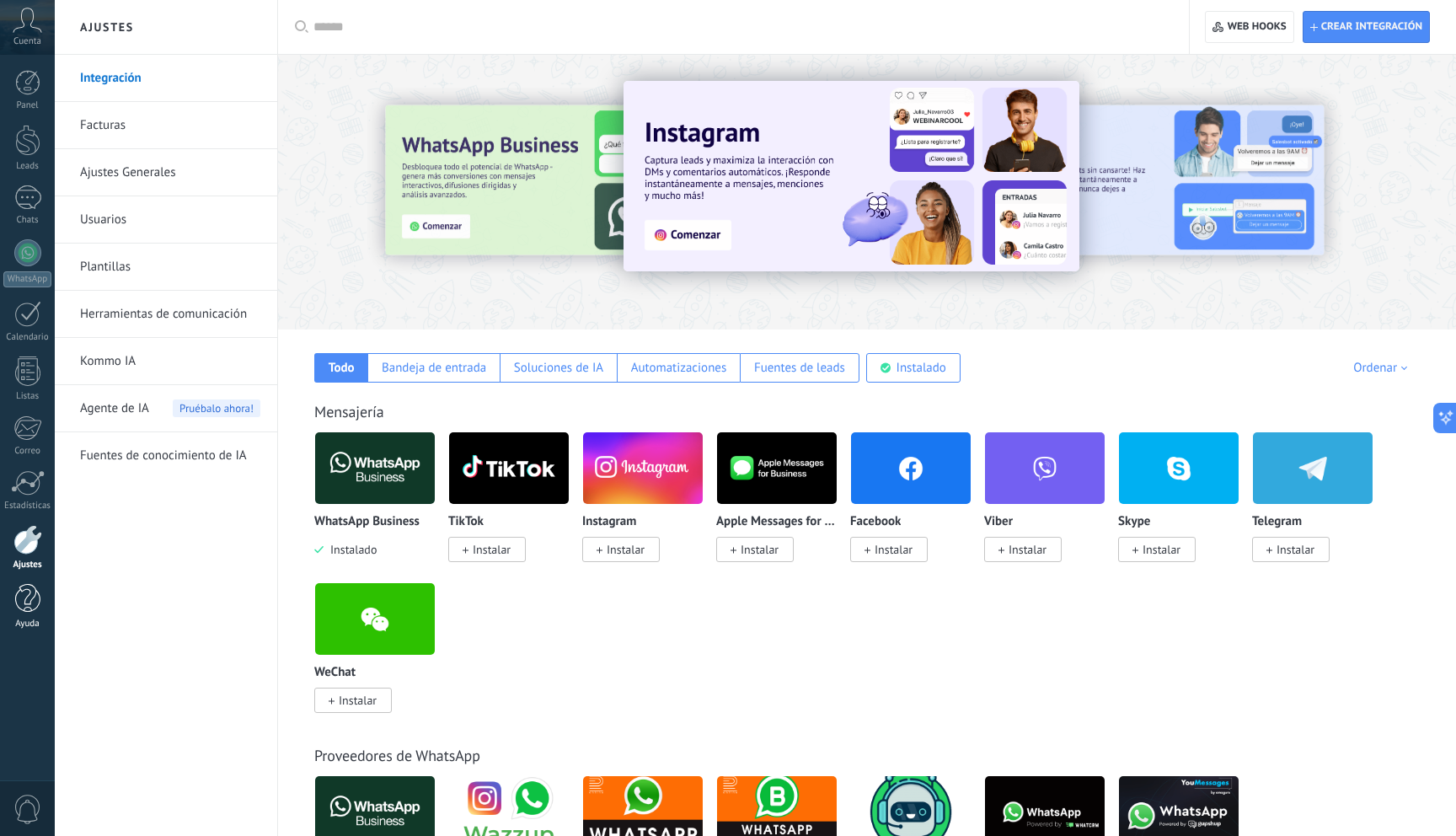
click at [26, 591] on div at bounding box center [27, 598] width 26 height 30
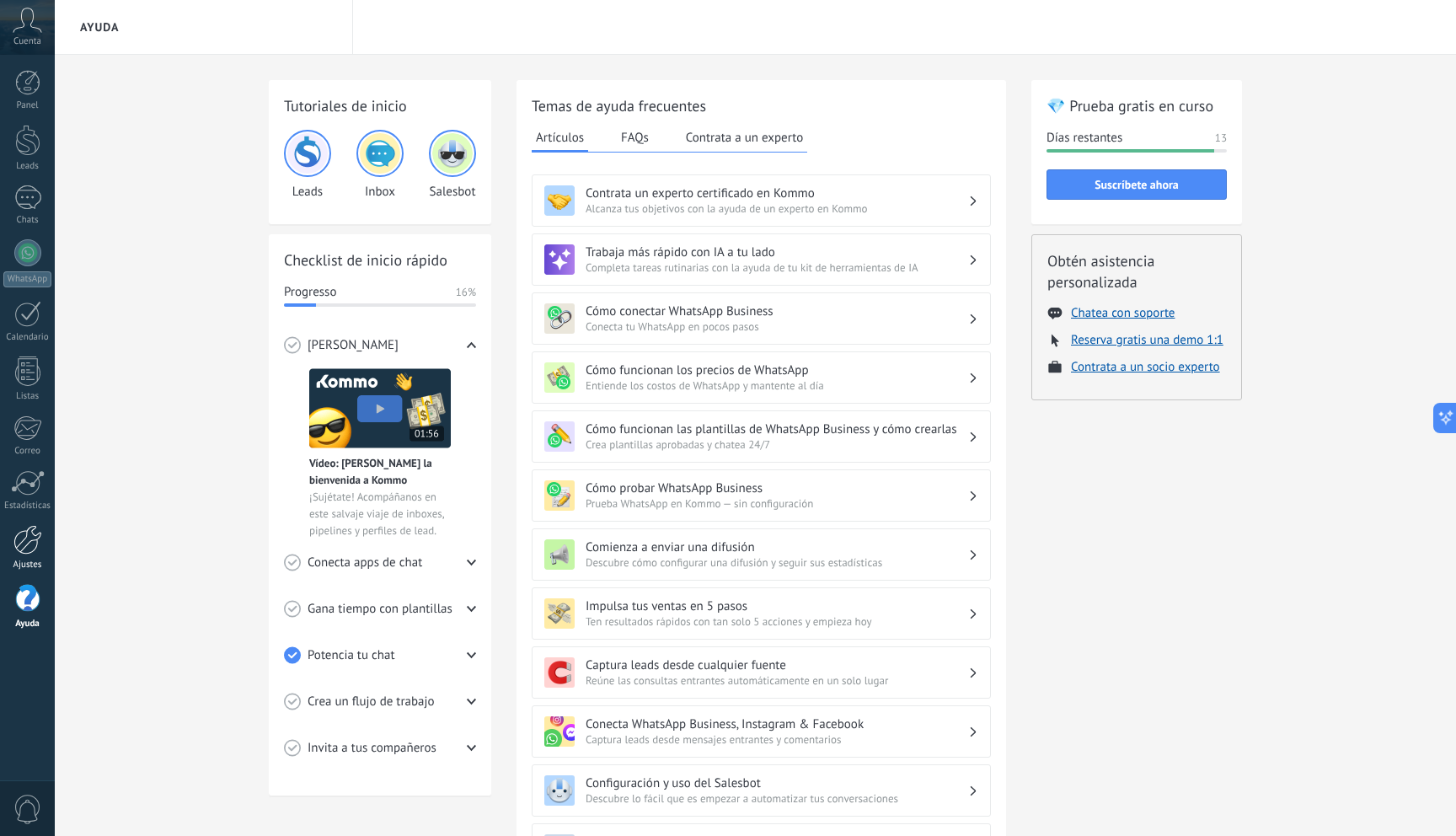
click at [26, 539] on div at bounding box center [27, 539] width 29 height 30
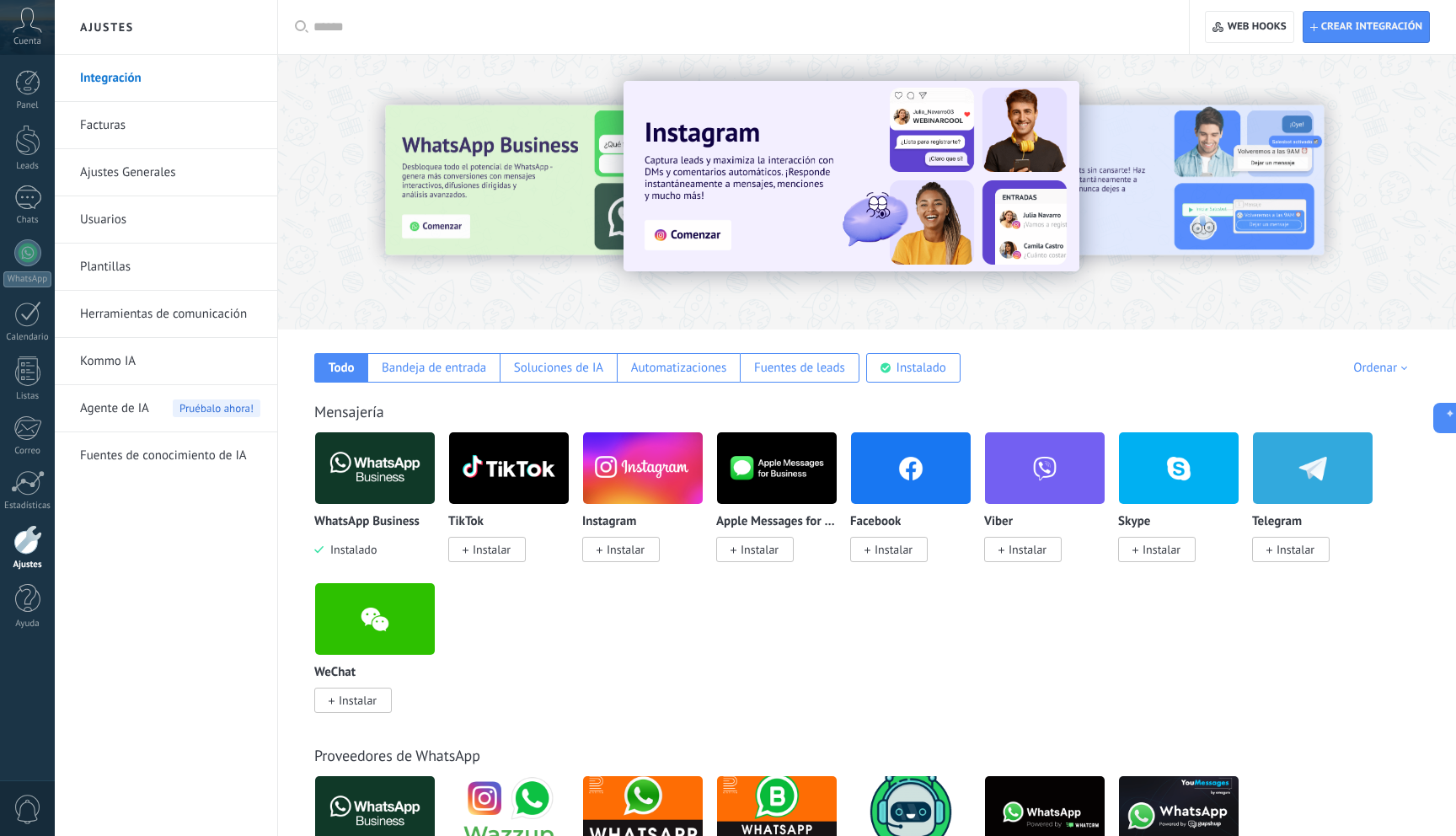
click at [799, 487] on img at bounding box center [777, 467] width 120 height 82
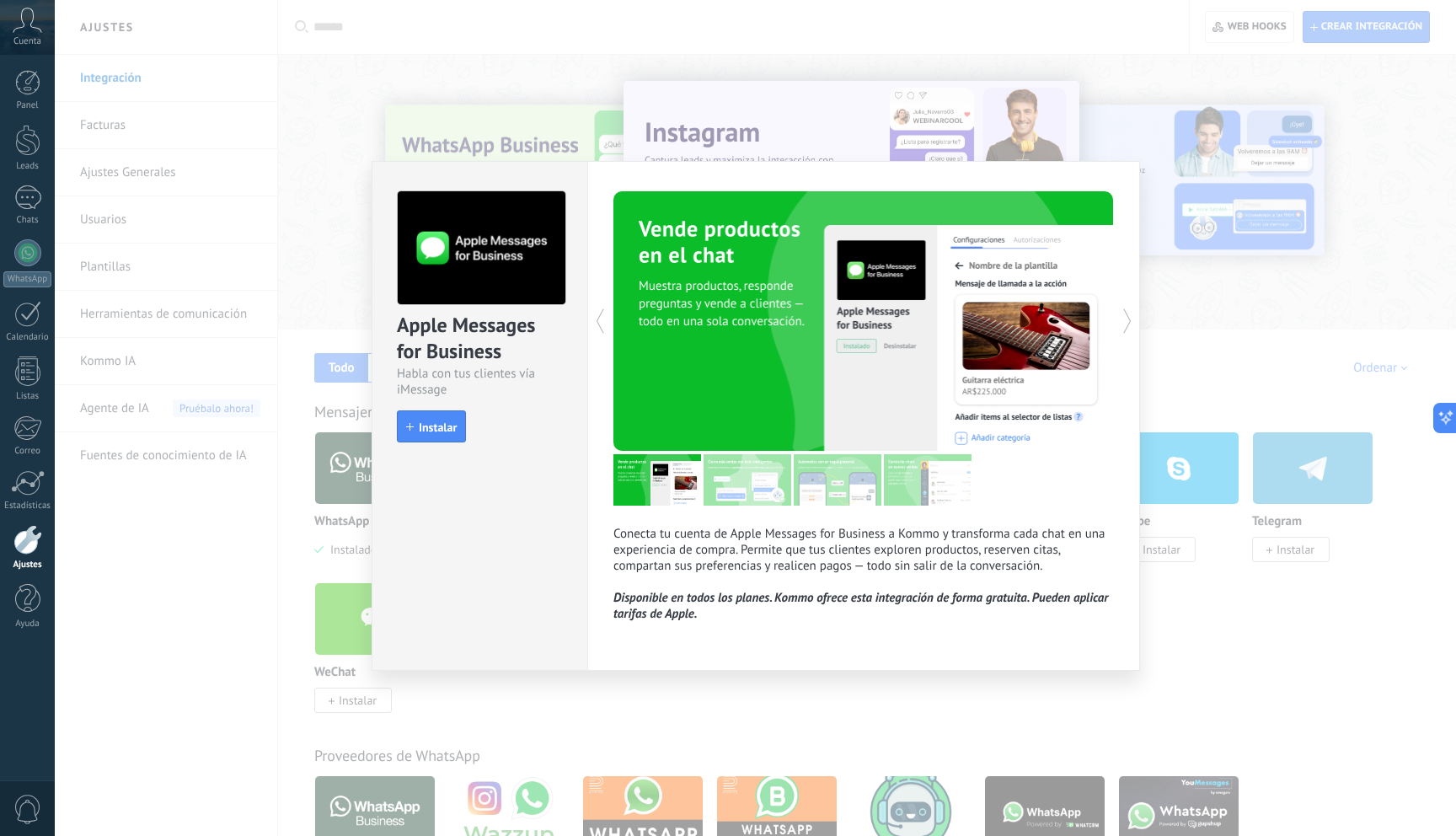
click at [693, 115] on div "Apple Messages for Business Habla con tus clientes vía iMessage install Instala…" at bounding box center [755, 418] width 1401 height 836
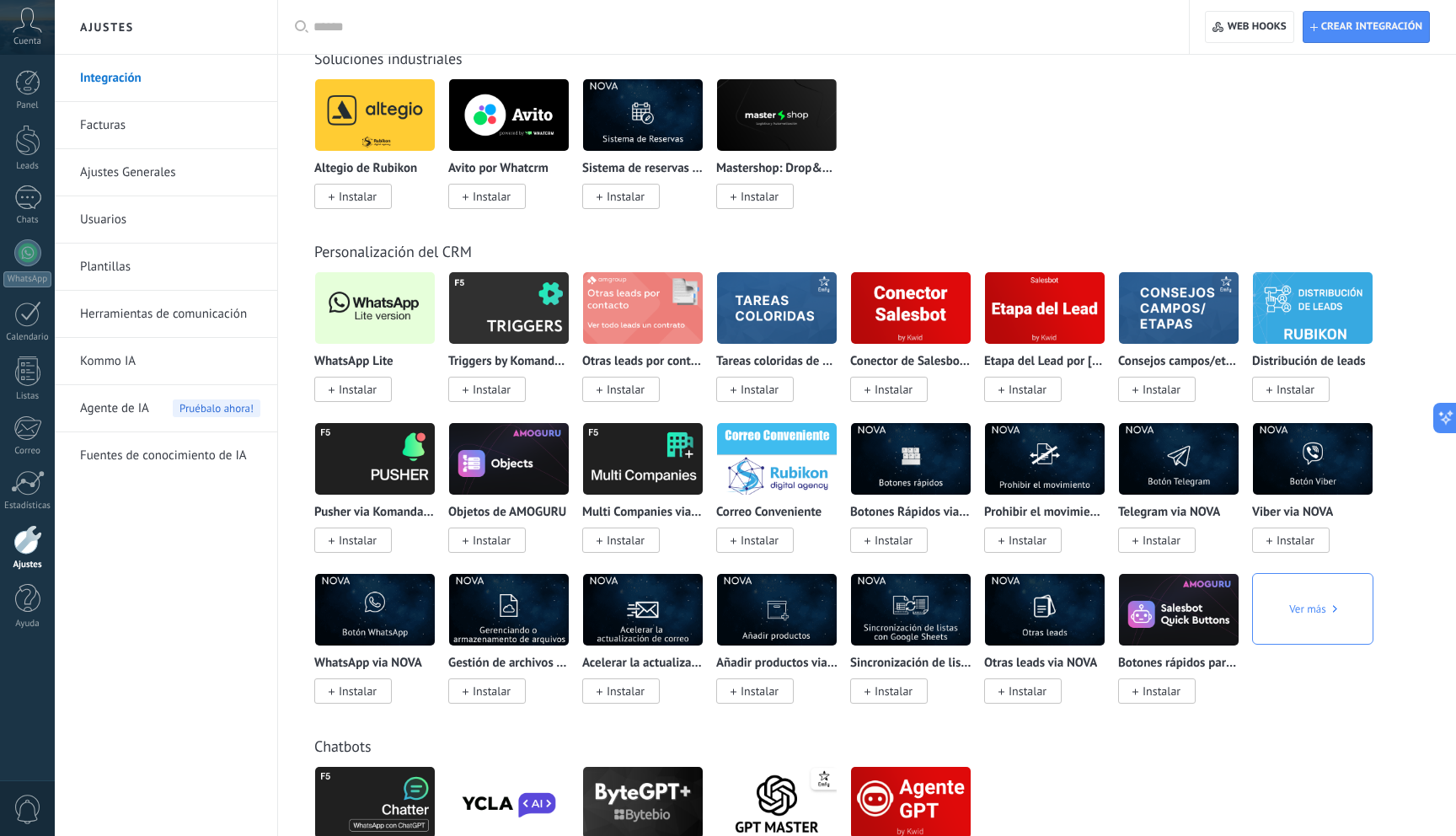
scroll to position [3077, 0]
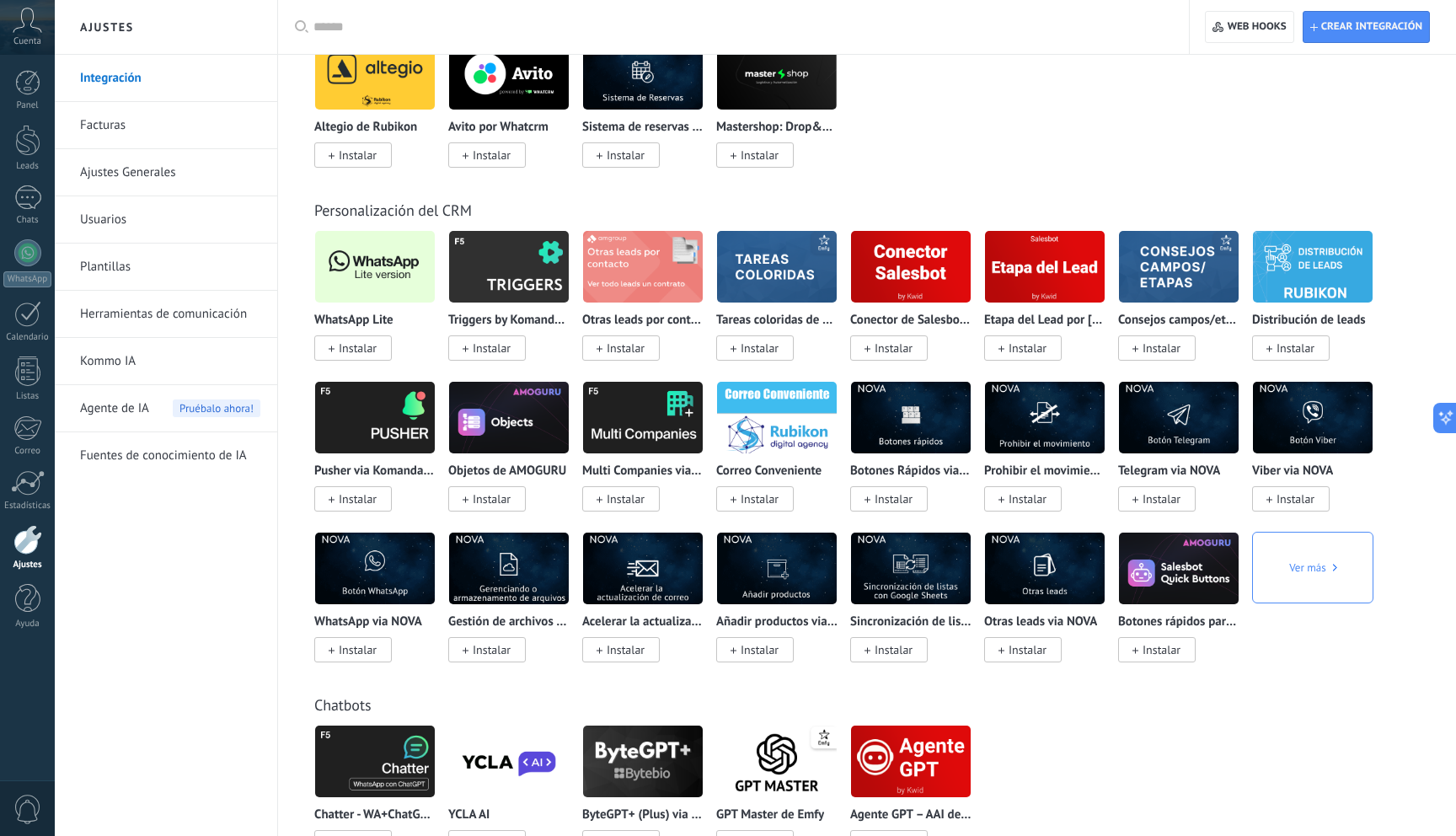
click at [385, 275] on img at bounding box center [375, 267] width 120 height 82
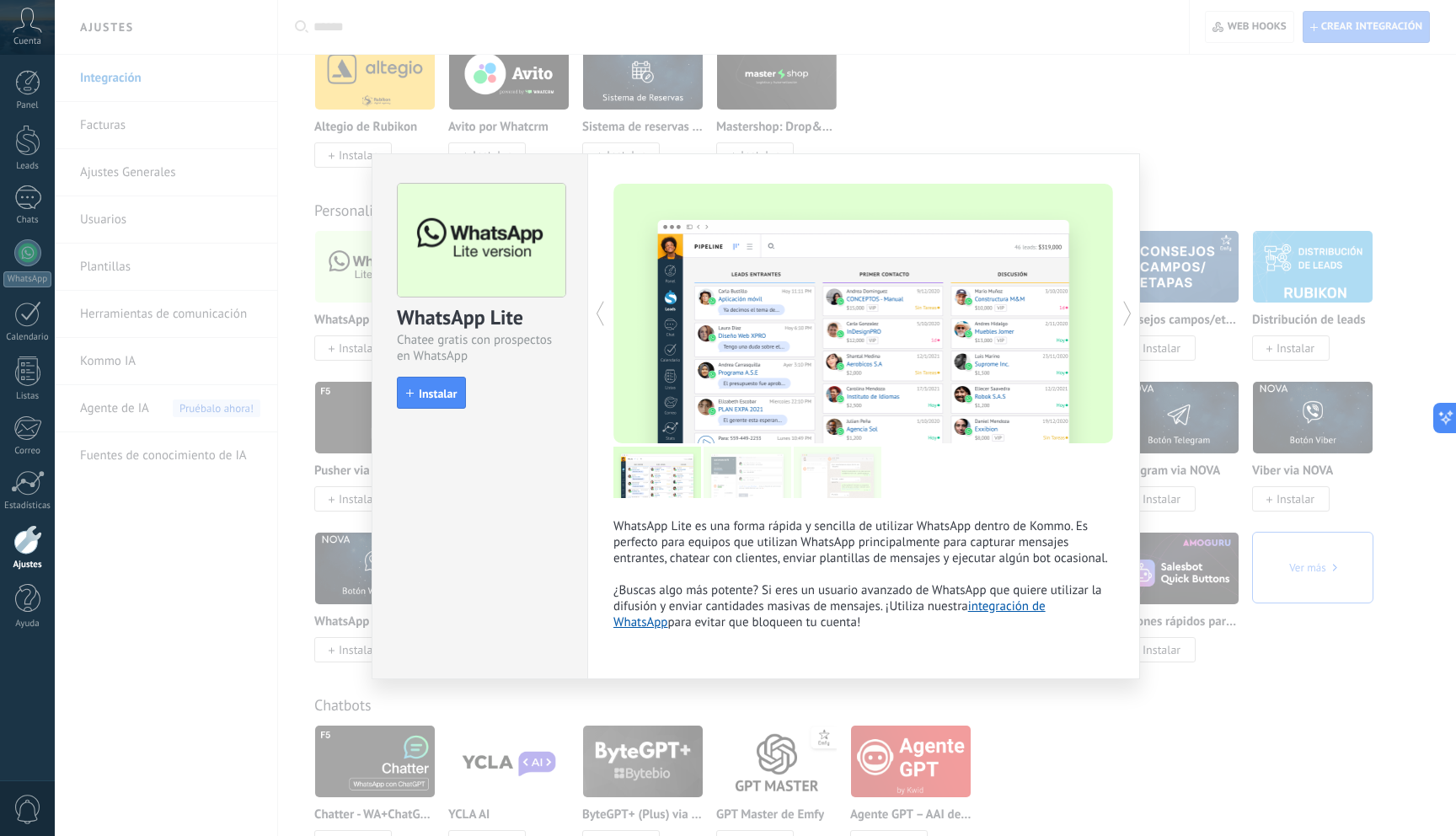
click at [467, 239] on img at bounding box center [482, 240] width 167 height 114
click at [472, 309] on div "WhatsApp Lite" at bounding box center [480, 319] width 166 height 28
click at [1017, 113] on div "WhatsApp Lite Chatee gratis con prospectos en WhatsApp install Instalar WhatsAp…" at bounding box center [755, 418] width 1401 height 836
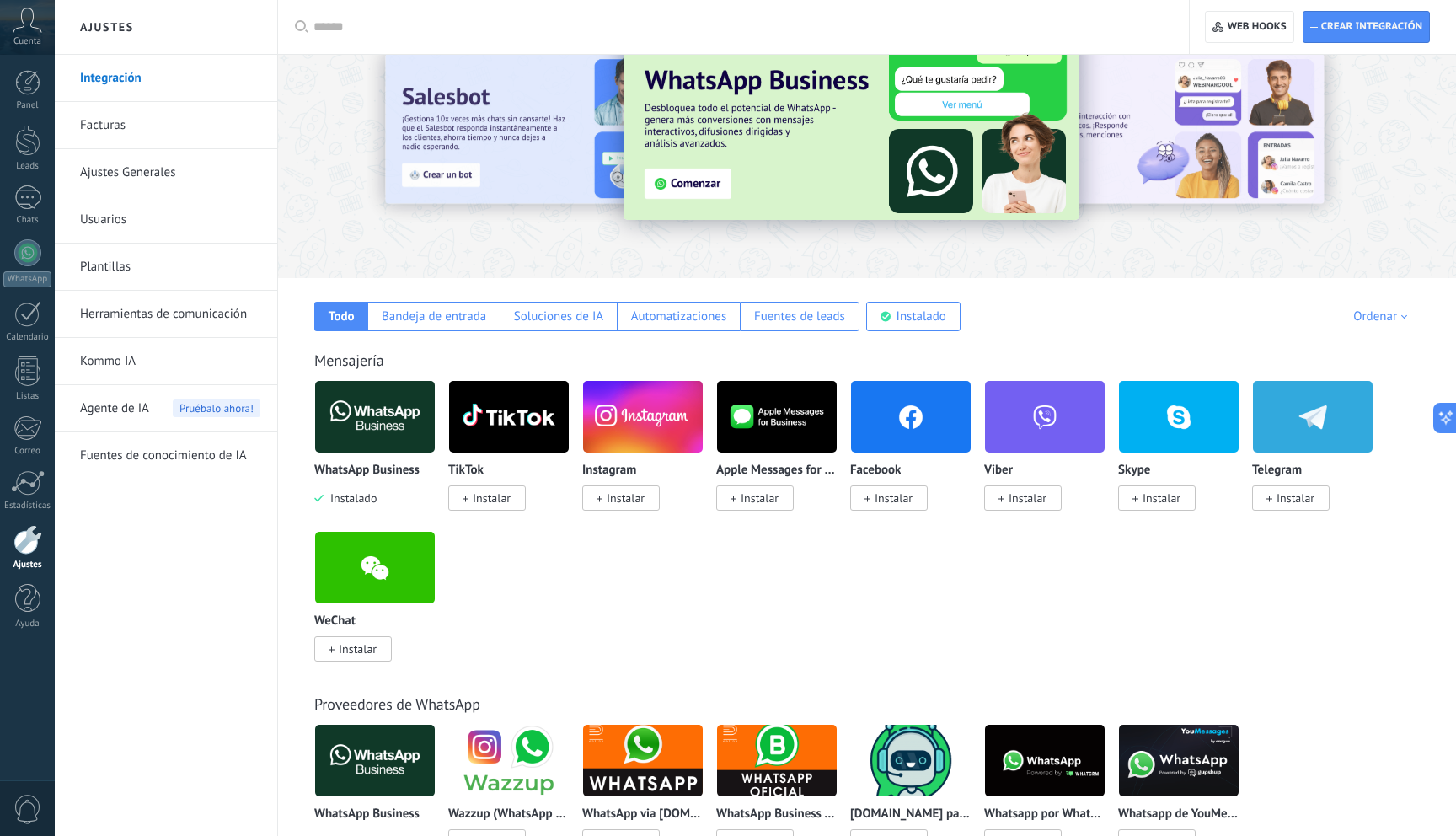
scroll to position [0, 0]
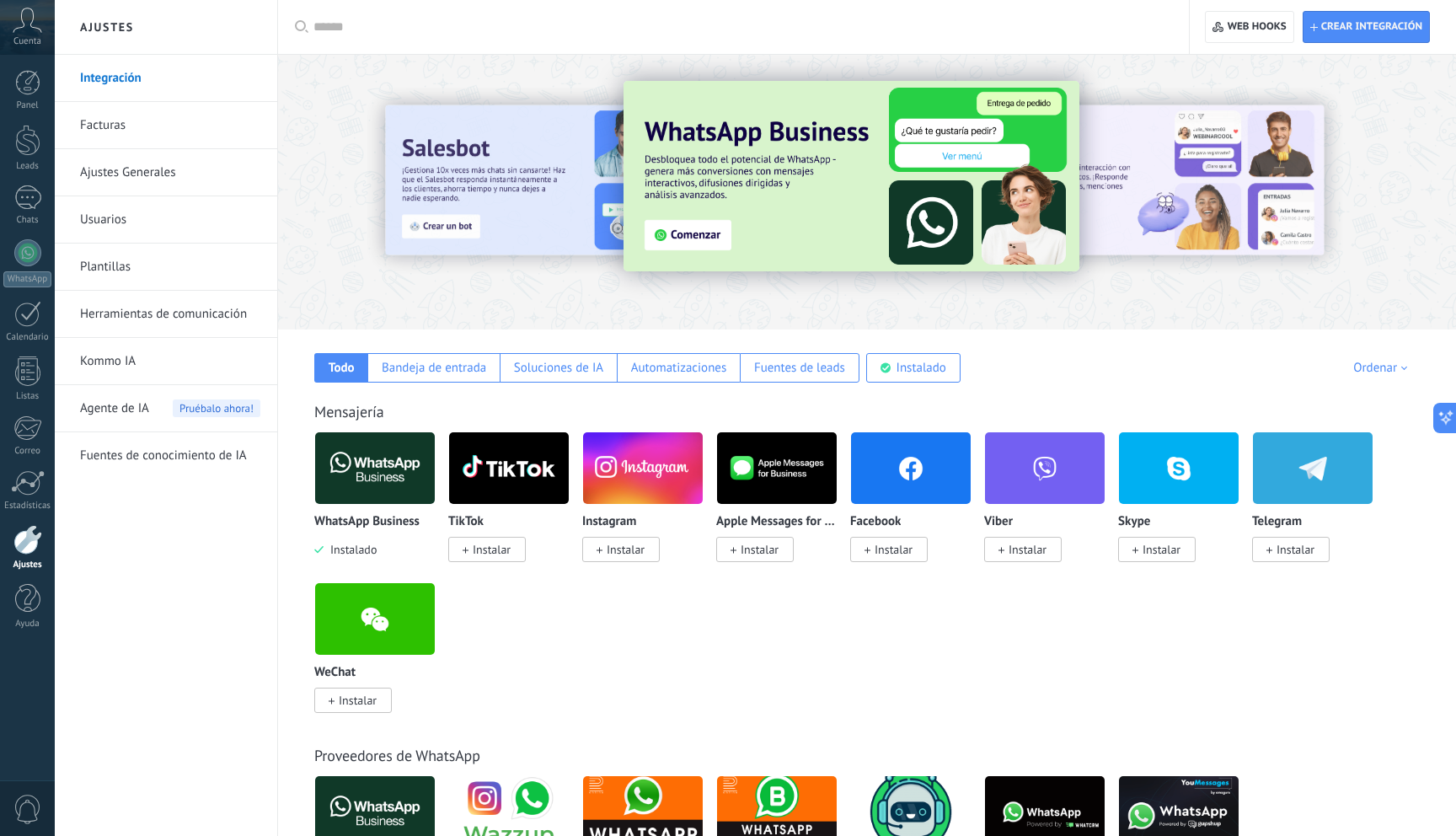
click at [379, 478] on img at bounding box center [375, 467] width 120 height 82
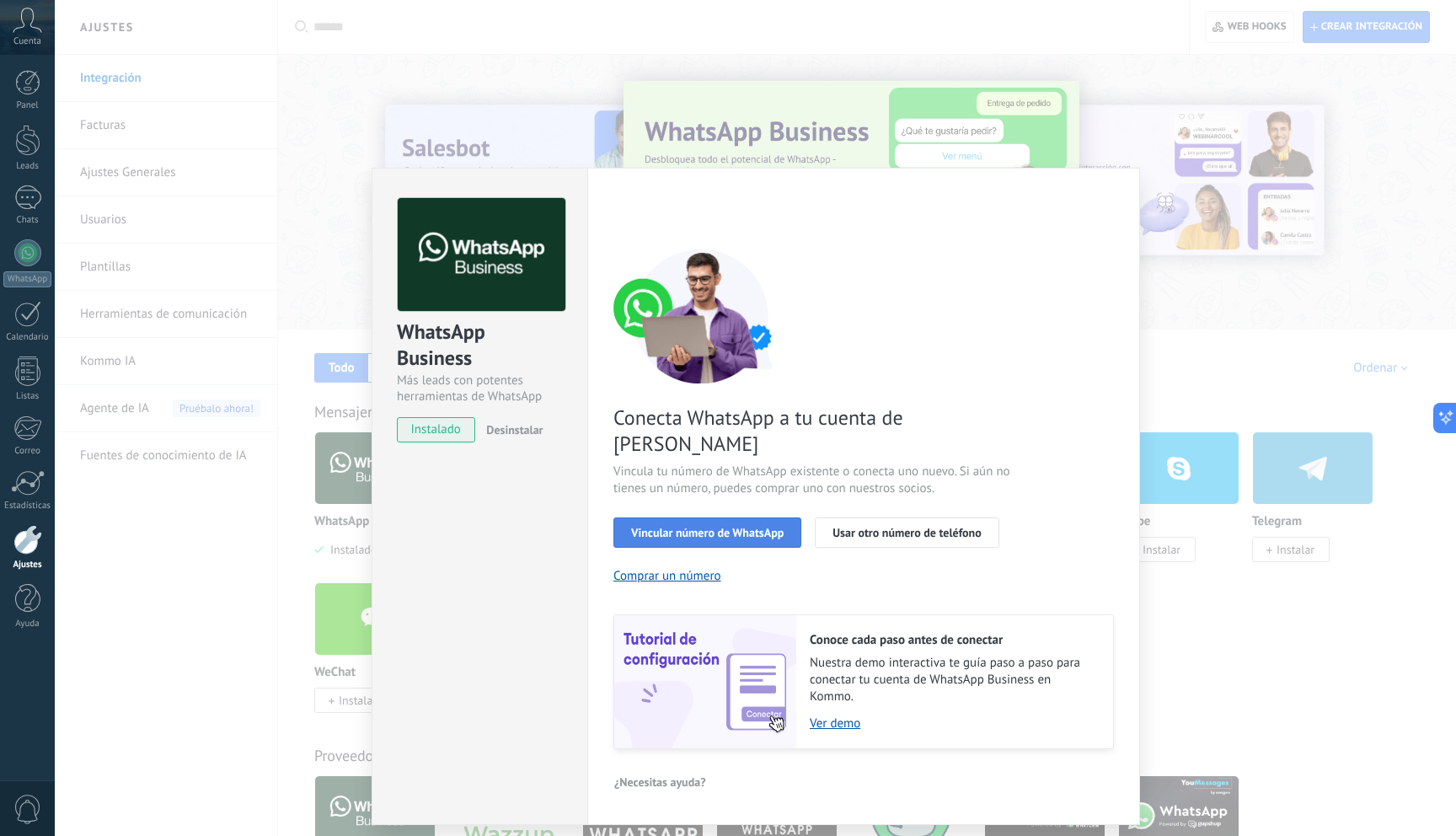
click at [713, 526] on span "Vincular número de WhatsApp" at bounding box center [707, 532] width 152 height 11
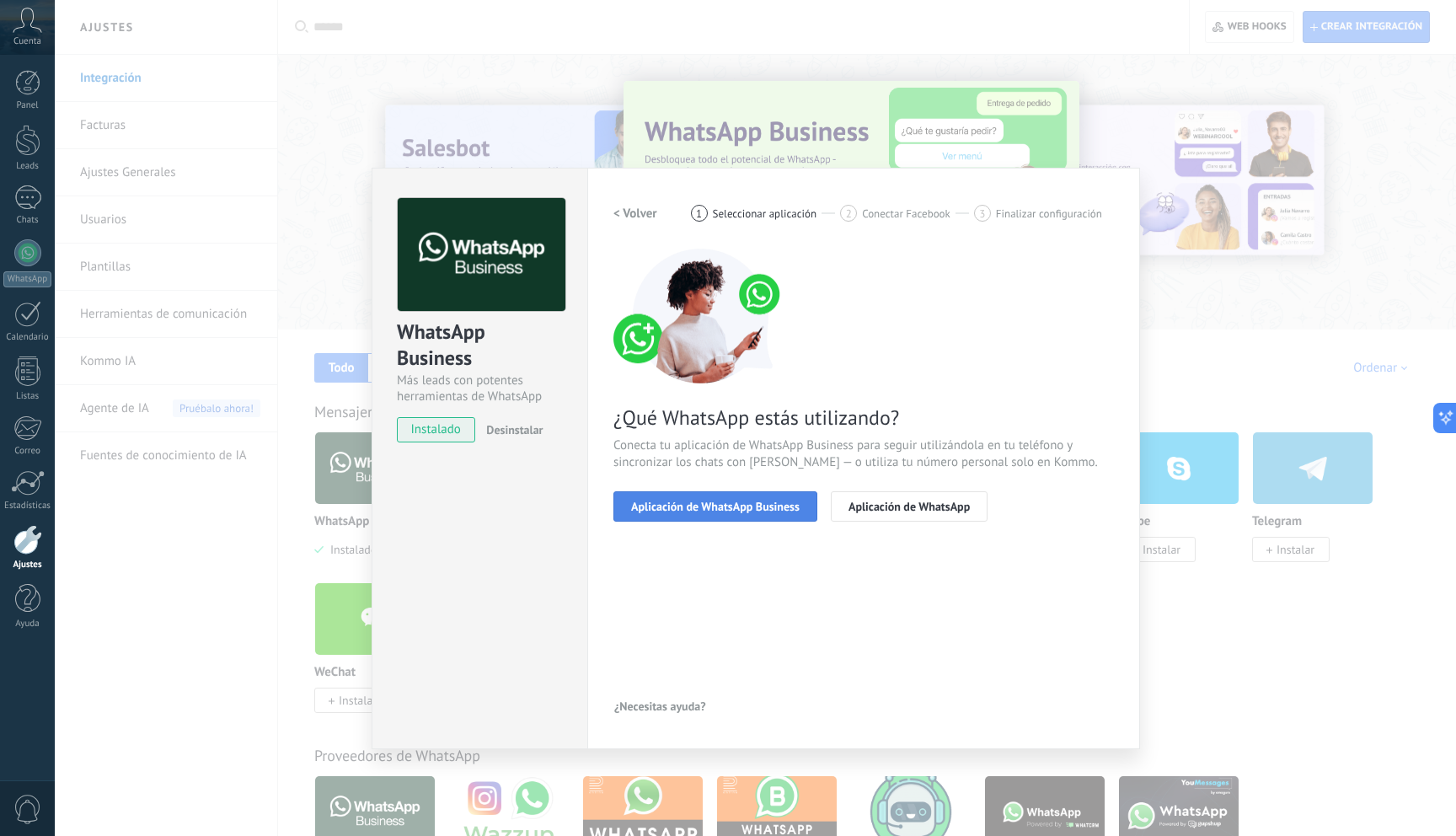
click at [750, 495] on button "Aplicación de WhatsApp Business" at bounding box center [716, 506] width 204 height 30
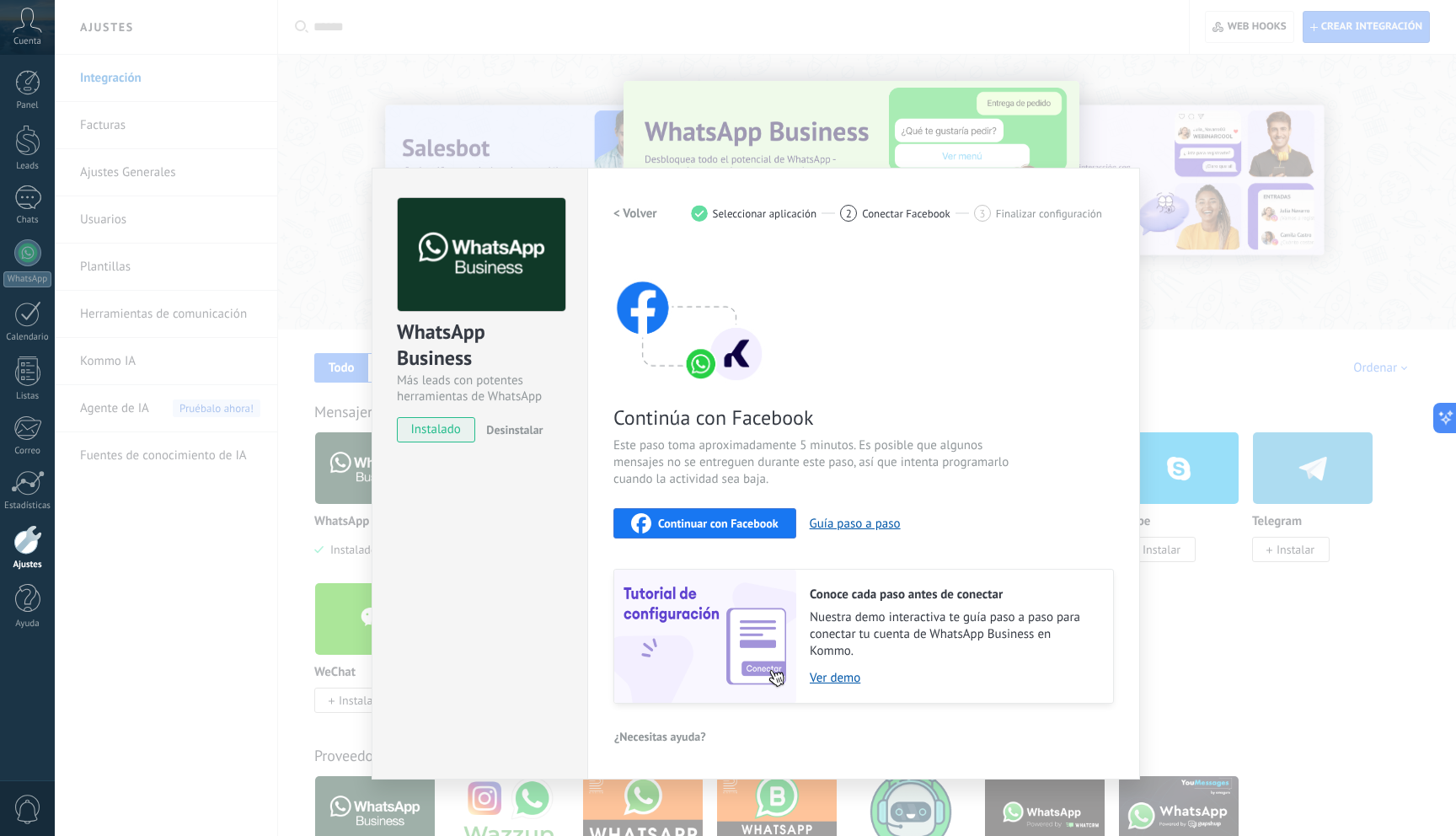
click at [751, 517] on span "Continuar con Facebook" at bounding box center [718, 523] width 121 height 11
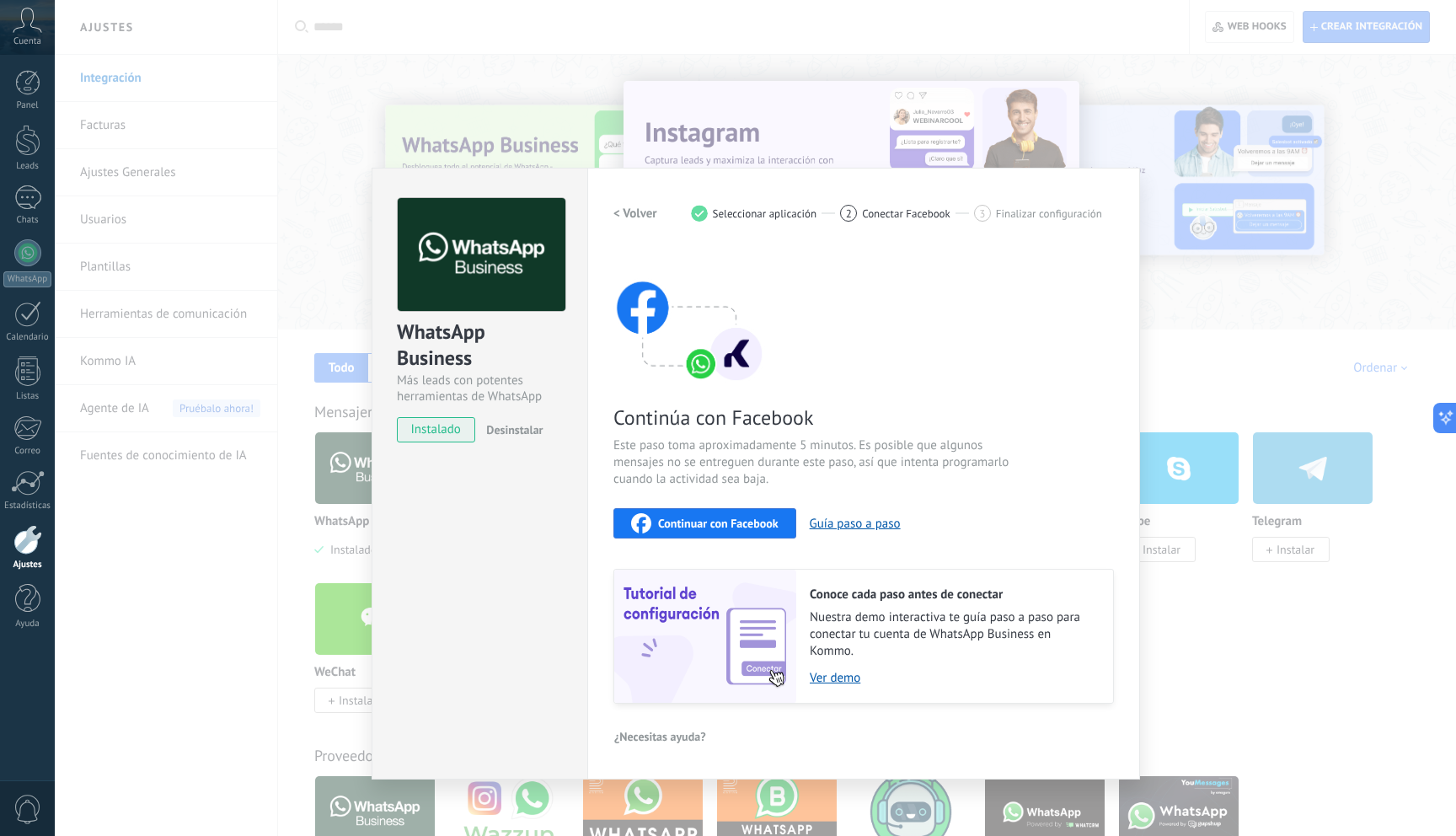
click at [745, 513] on div "Continuar con Facebook" at bounding box center [705, 523] width 148 height 20
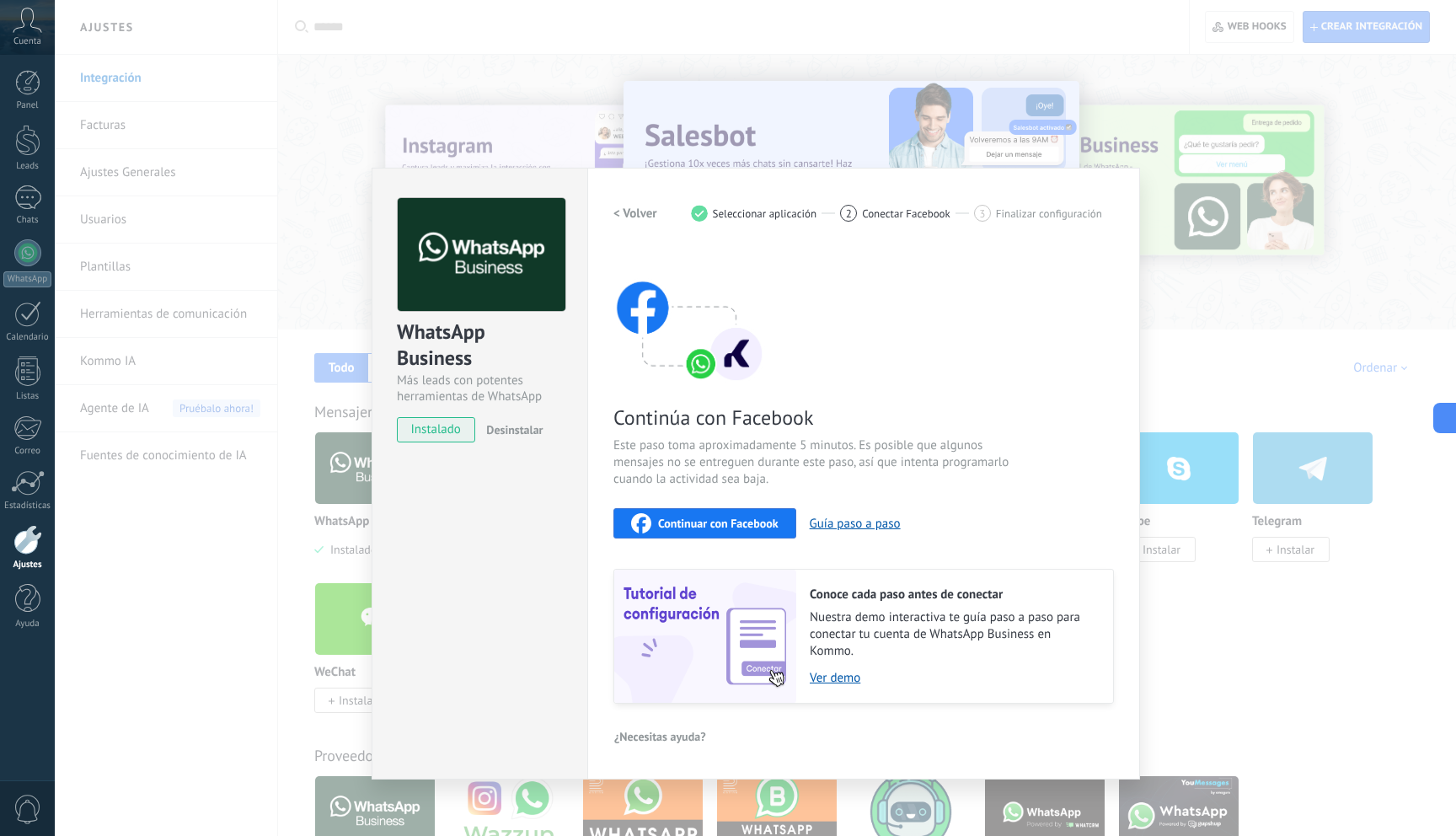
click at [746, 518] on span "Continuar con Facebook" at bounding box center [718, 523] width 121 height 11
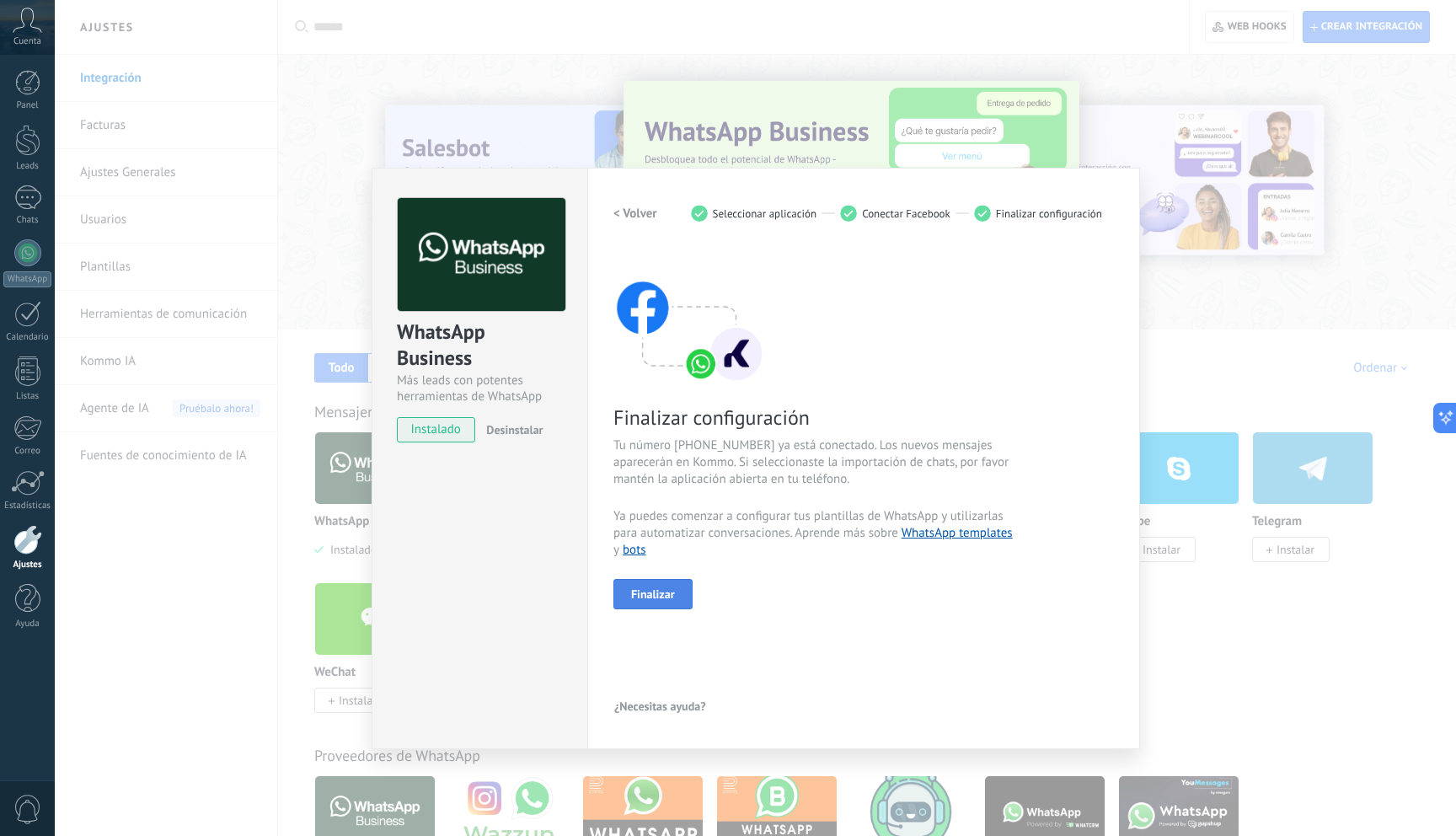
click at [671, 598] on span "Finalizar" at bounding box center [653, 593] width 44 height 11
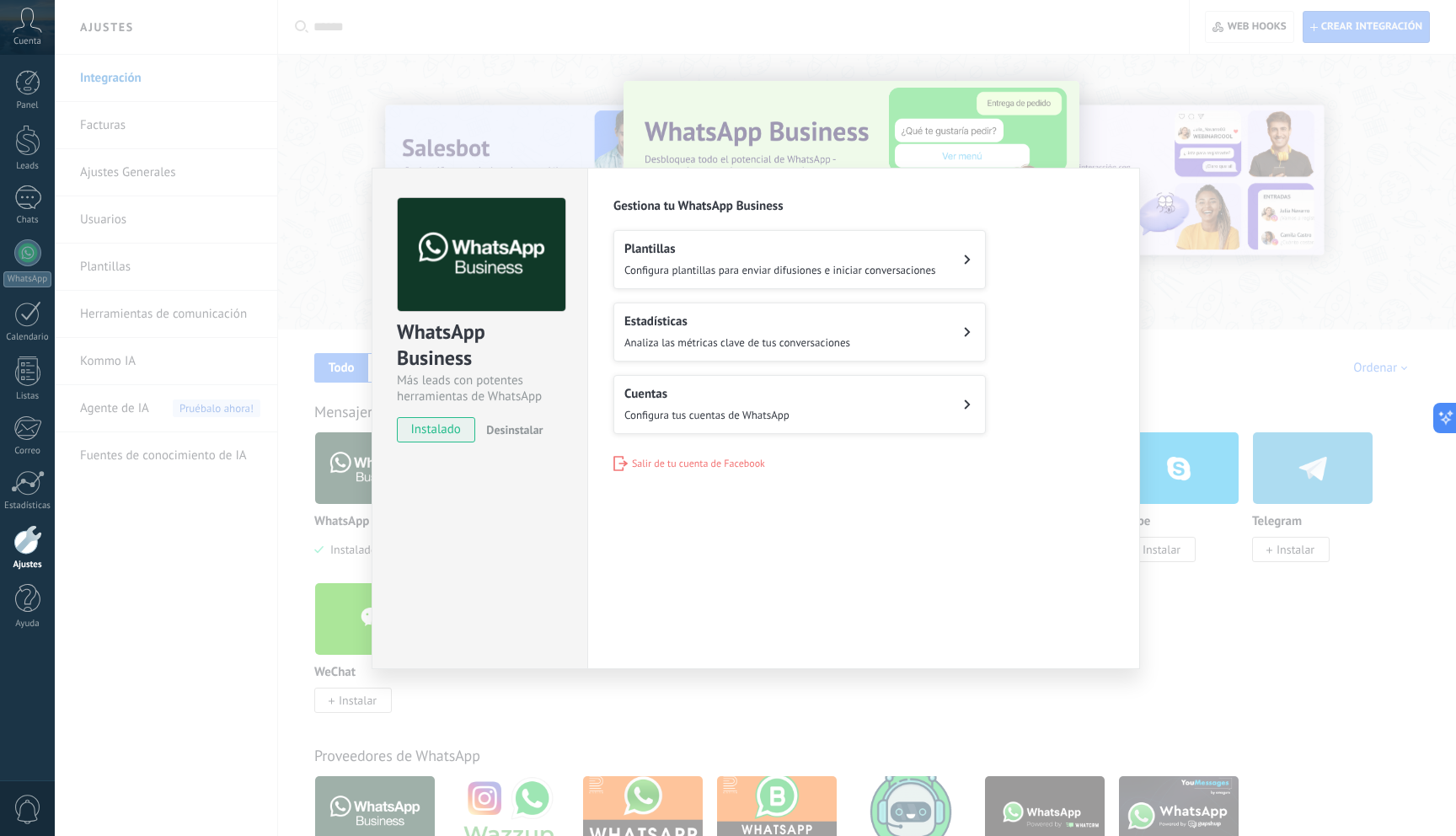
click at [864, 405] on button "Cuentas Configura tus cuentas de WhatsApp" at bounding box center [799, 404] width 372 height 59
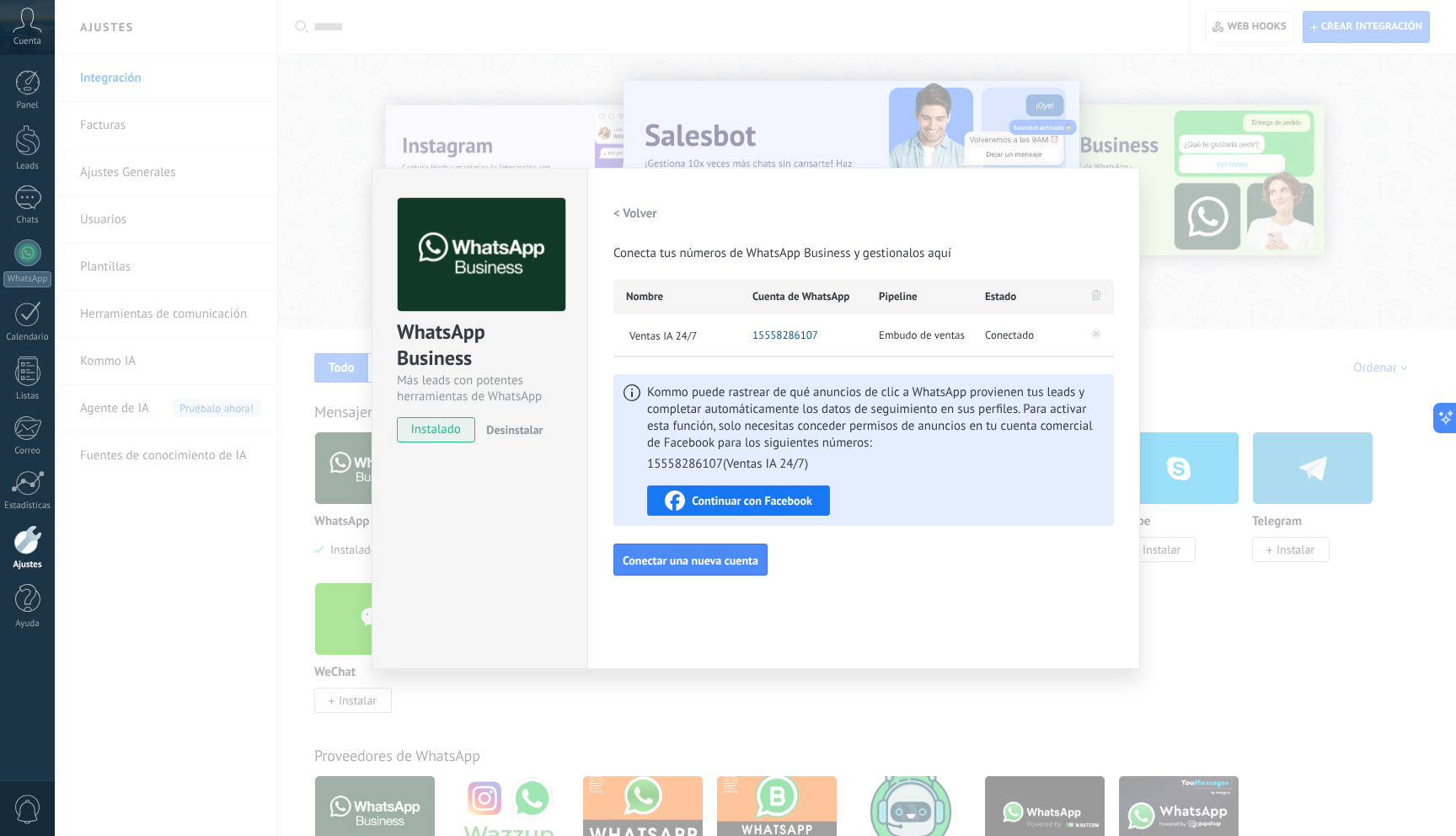
click at [841, 202] on div "< Volver Conecta tus números de WhatsApp Business y gestionalos aquí" at bounding box center [864, 230] width 501 height 64
click at [644, 211] on h2 "< Volver" at bounding box center [636, 214] width 44 height 16
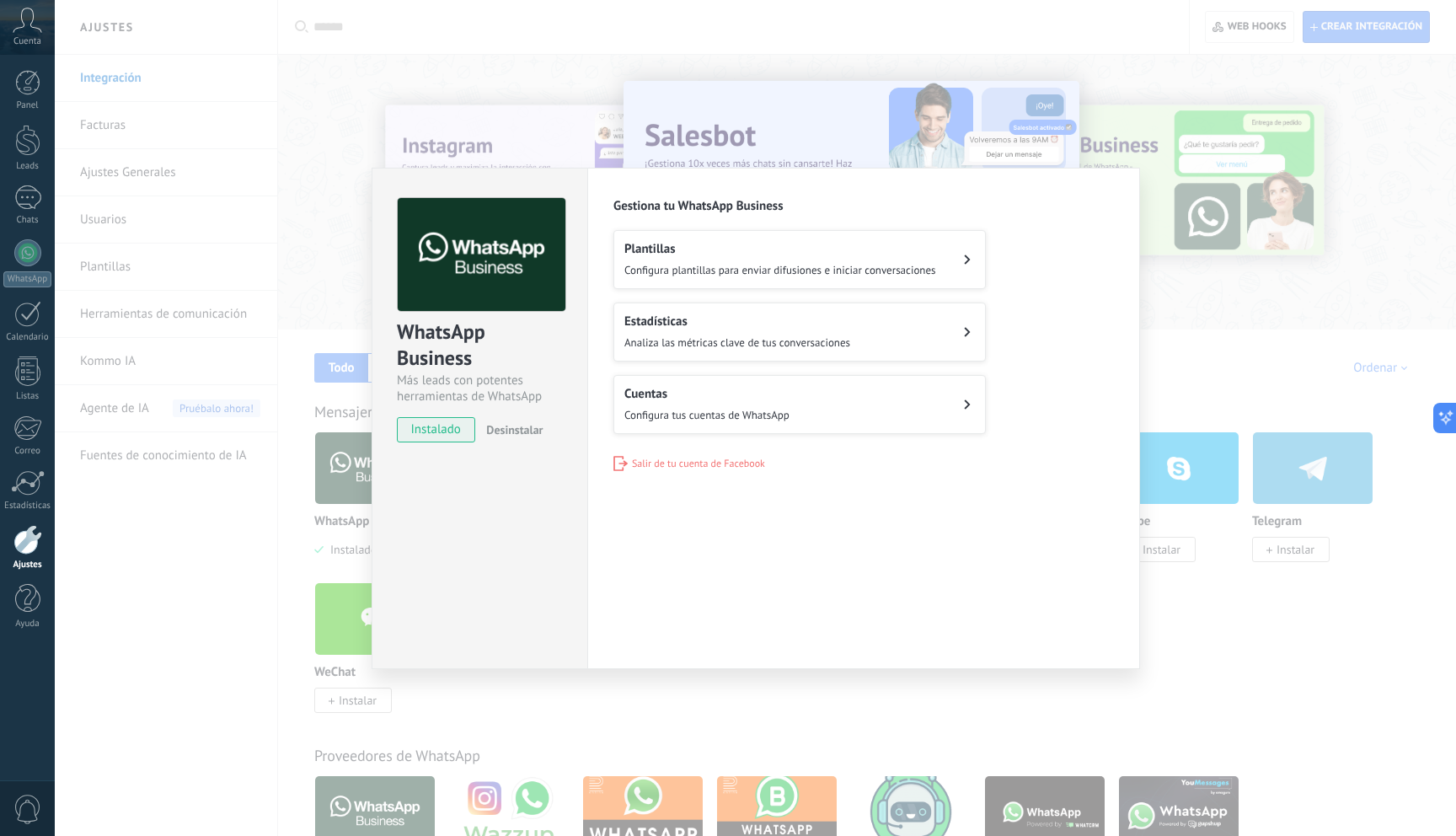
click at [710, 328] on div "Estadísticas Analiza las métricas clave de tus conversaciones" at bounding box center [737, 332] width 226 height 37
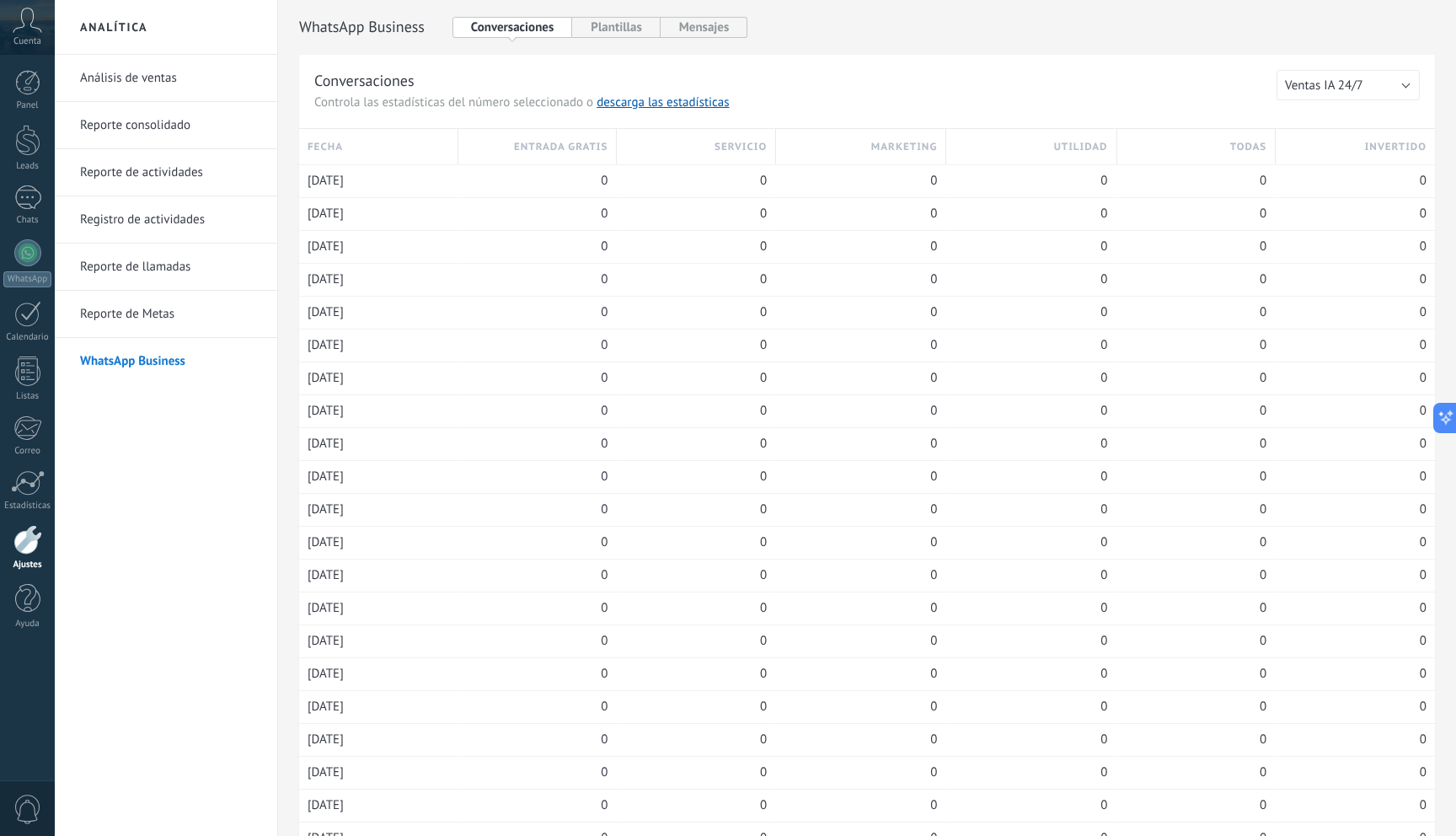
click at [944, 49] on div "WhatsApp Cloud API Conversaciones Plantillas Mensajes Conversaciones Controla l…" at bounding box center [867, 620] width 1136 height 1207
click at [33, 253] on div at bounding box center [27, 253] width 27 height 27
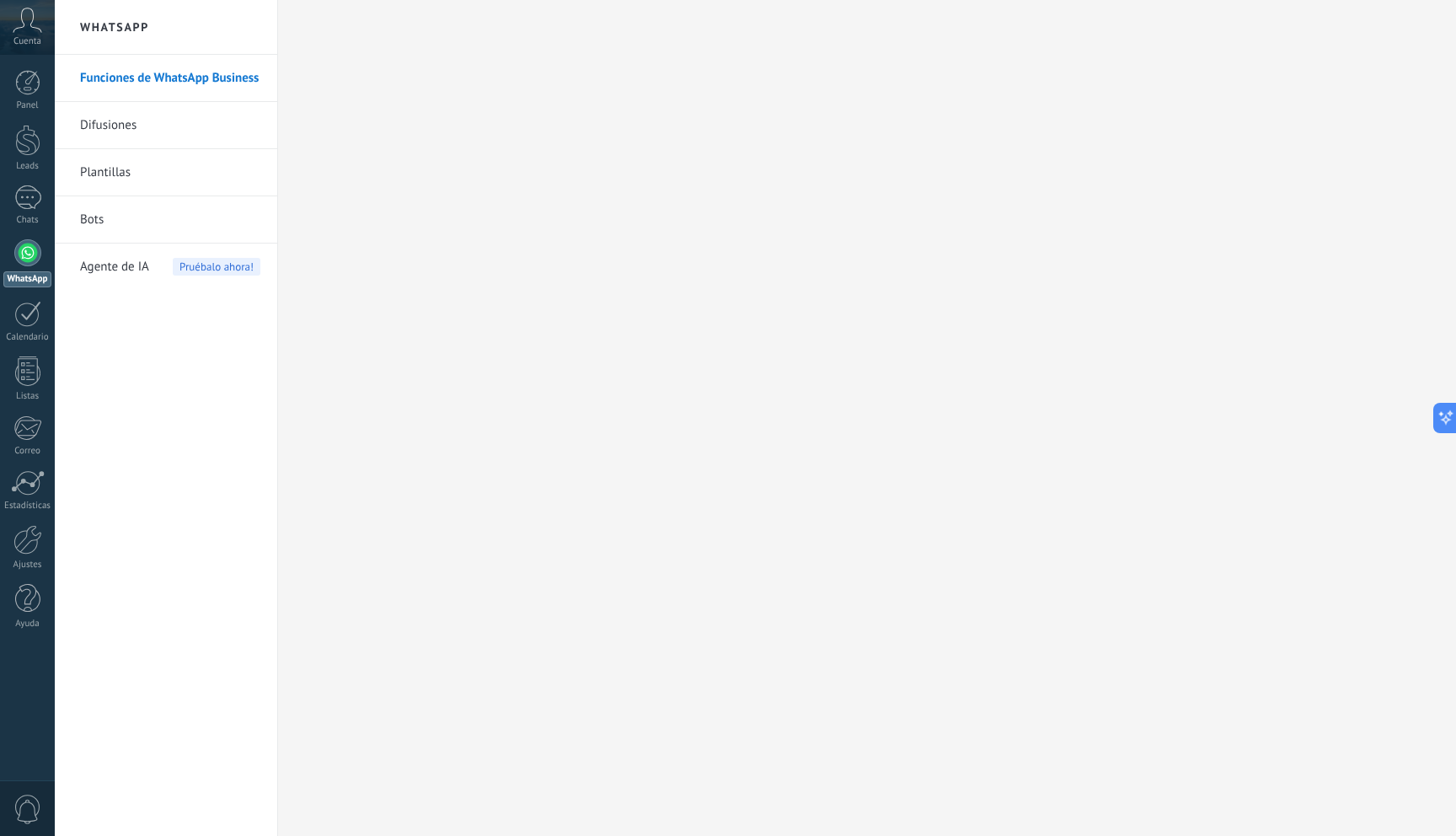
click at [125, 266] on span "Agente de IA" at bounding box center [114, 268] width 69 height 48
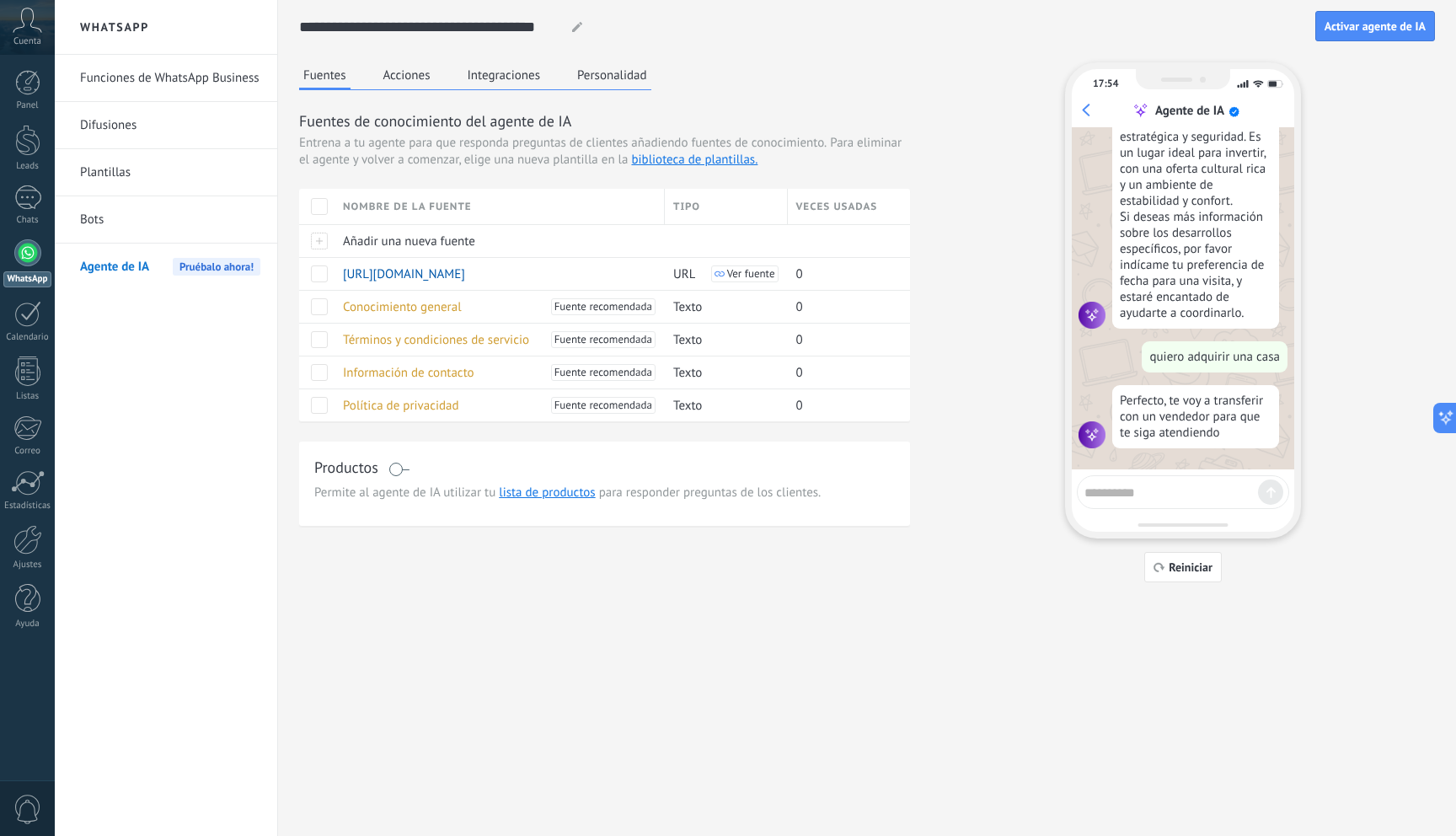
scroll to position [247, 0]
click at [1170, 492] on textarea at bounding box center [1171, 490] width 173 height 21
click at [1180, 561] on span "Reiniciar" at bounding box center [1191, 567] width 44 height 11
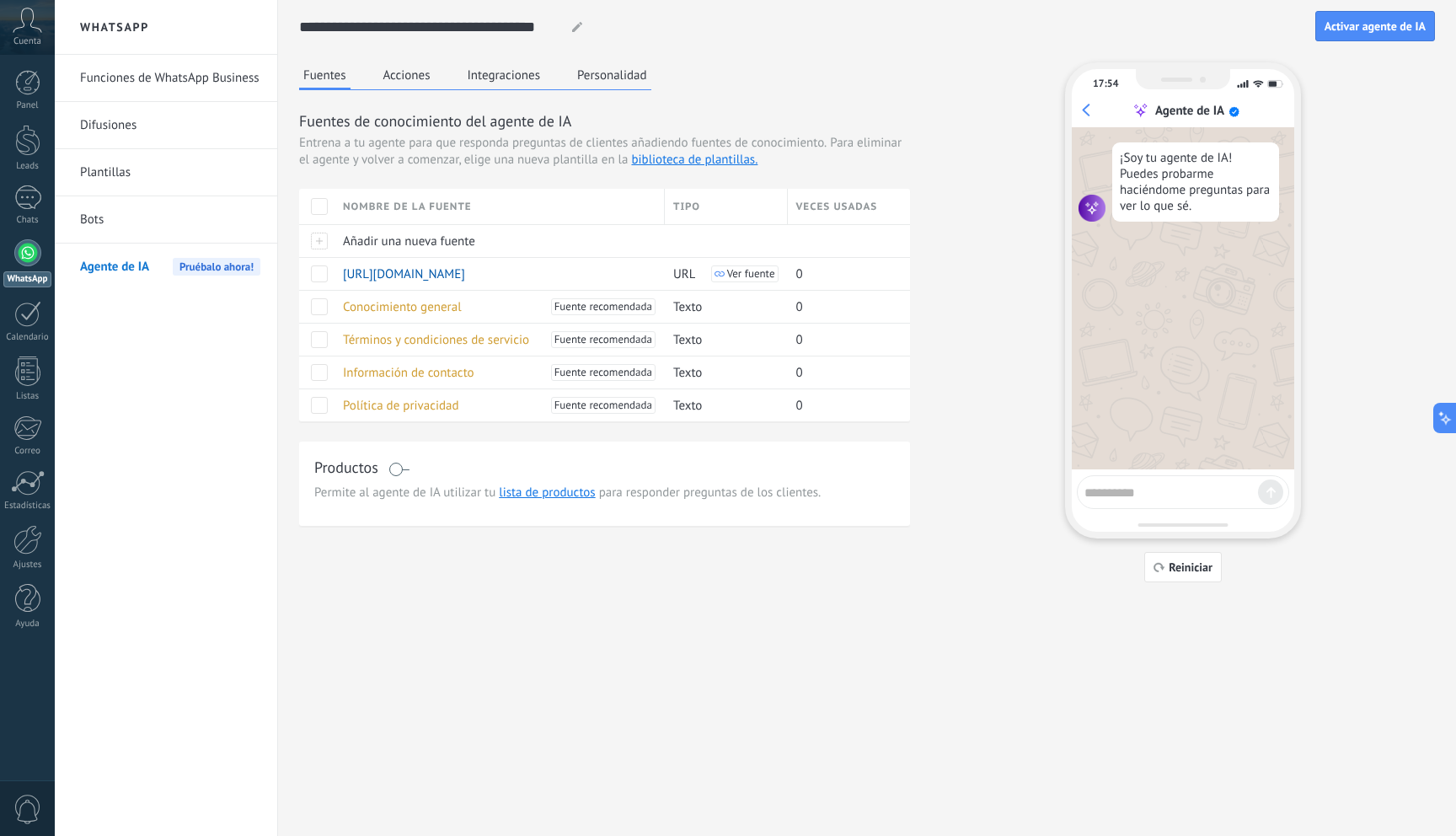
scroll to position [0, 0]
click at [1219, 176] on div "¡Soy tu agente de IA! Puedes probarme haciéndome preguntas para ver lo que sé." at bounding box center [1196, 182] width 167 height 79
click at [1168, 176] on div "¡Soy tu agente de IA! Puedes probarme haciéndome preguntas para ver lo que sé." at bounding box center [1196, 182] width 167 height 79
click at [1187, 177] on div "¡Soy tu agente de IA! Puedes probarme haciéndome preguntas para ver lo que sé." at bounding box center [1196, 182] width 167 height 79
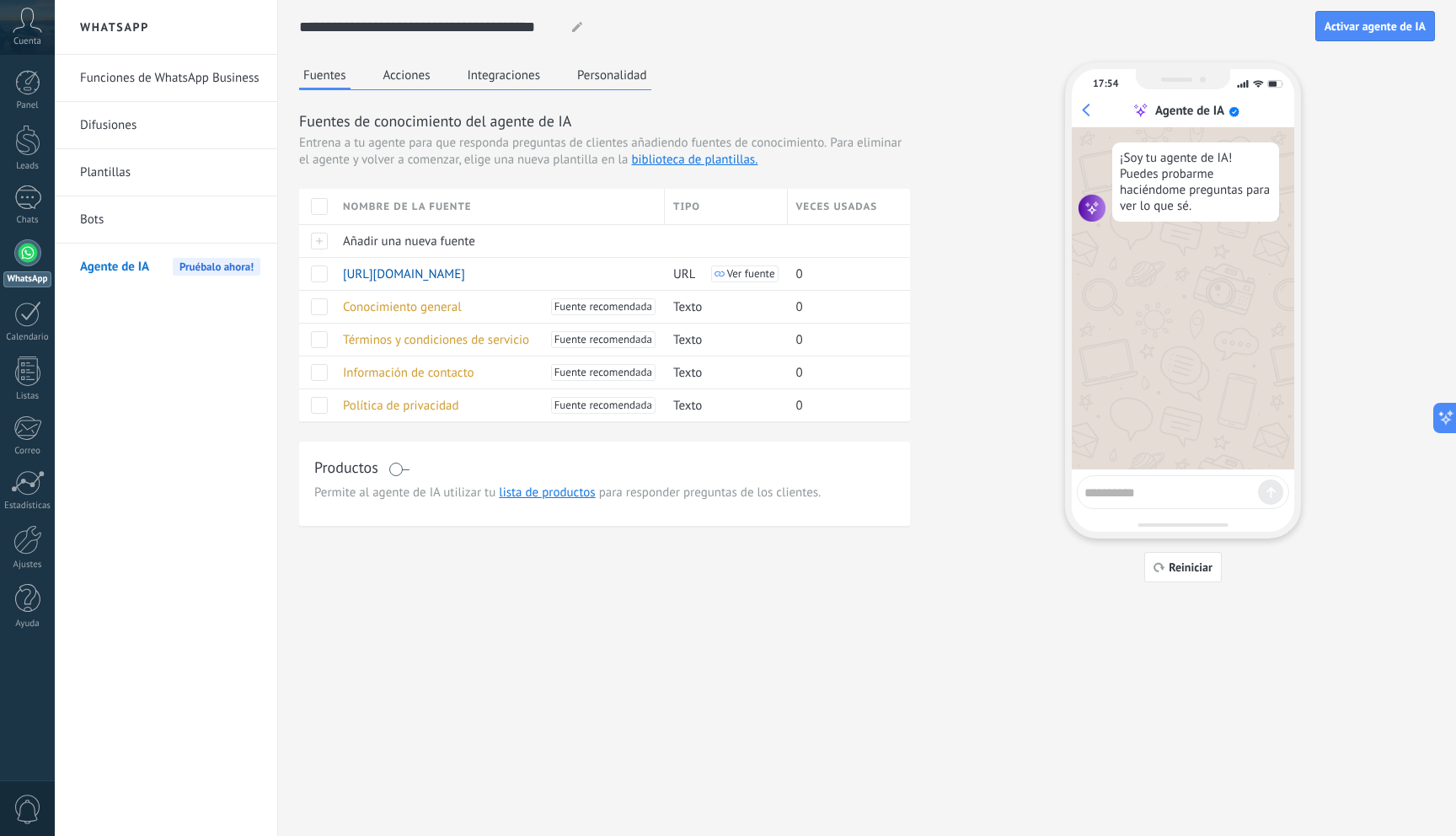
click at [1024, 145] on div "Fuentes Acciones Integraciones Personalidad Fuentes de conocimiento del agente …" at bounding box center [867, 322] width 1136 height 520
click at [136, 81] on link "Funciones de WhatsApp Business" at bounding box center [170, 78] width 180 height 48
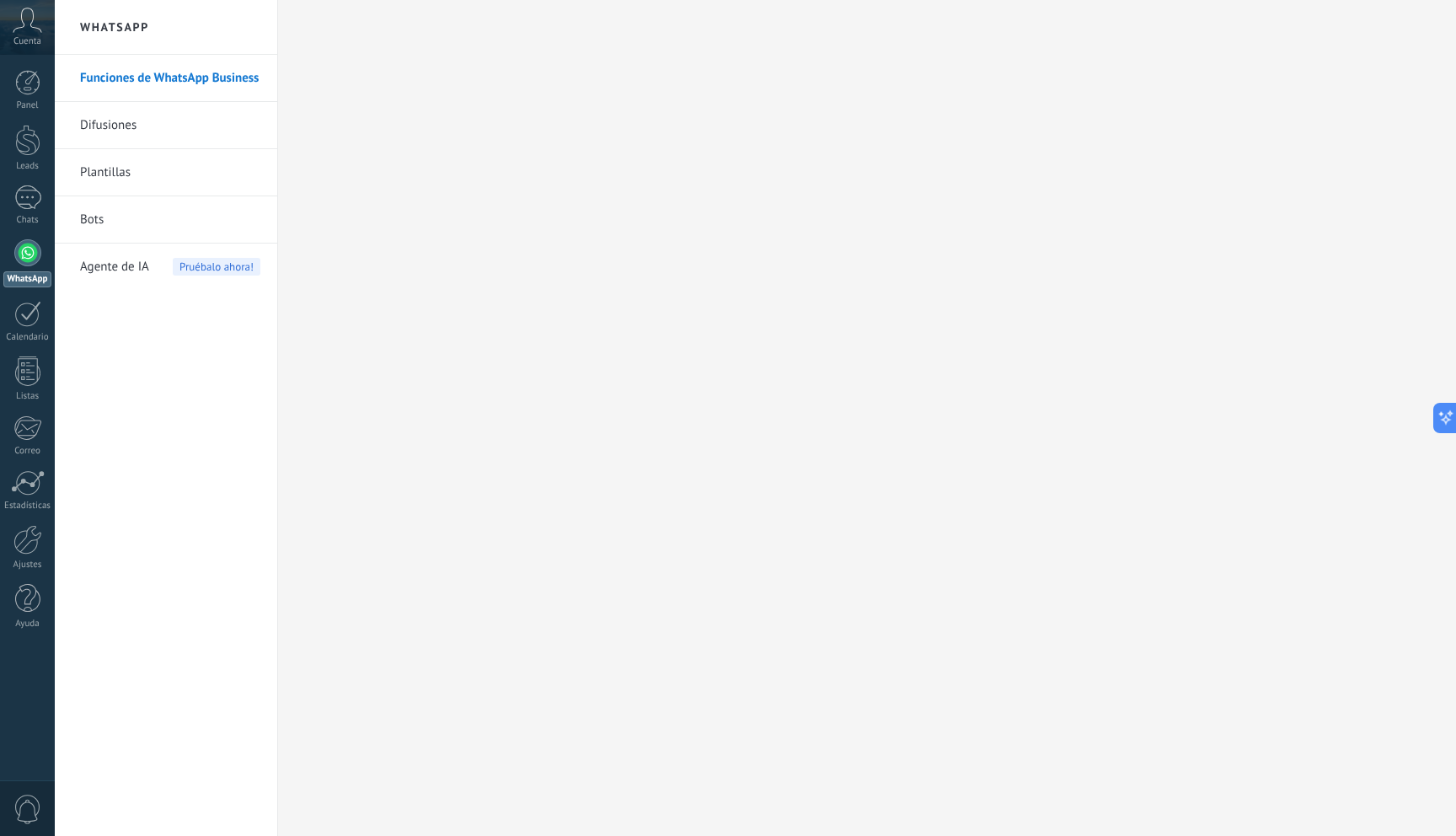
click at [107, 132] on link "Difusiones" at bounding box center [170, 126] width 180 height 48
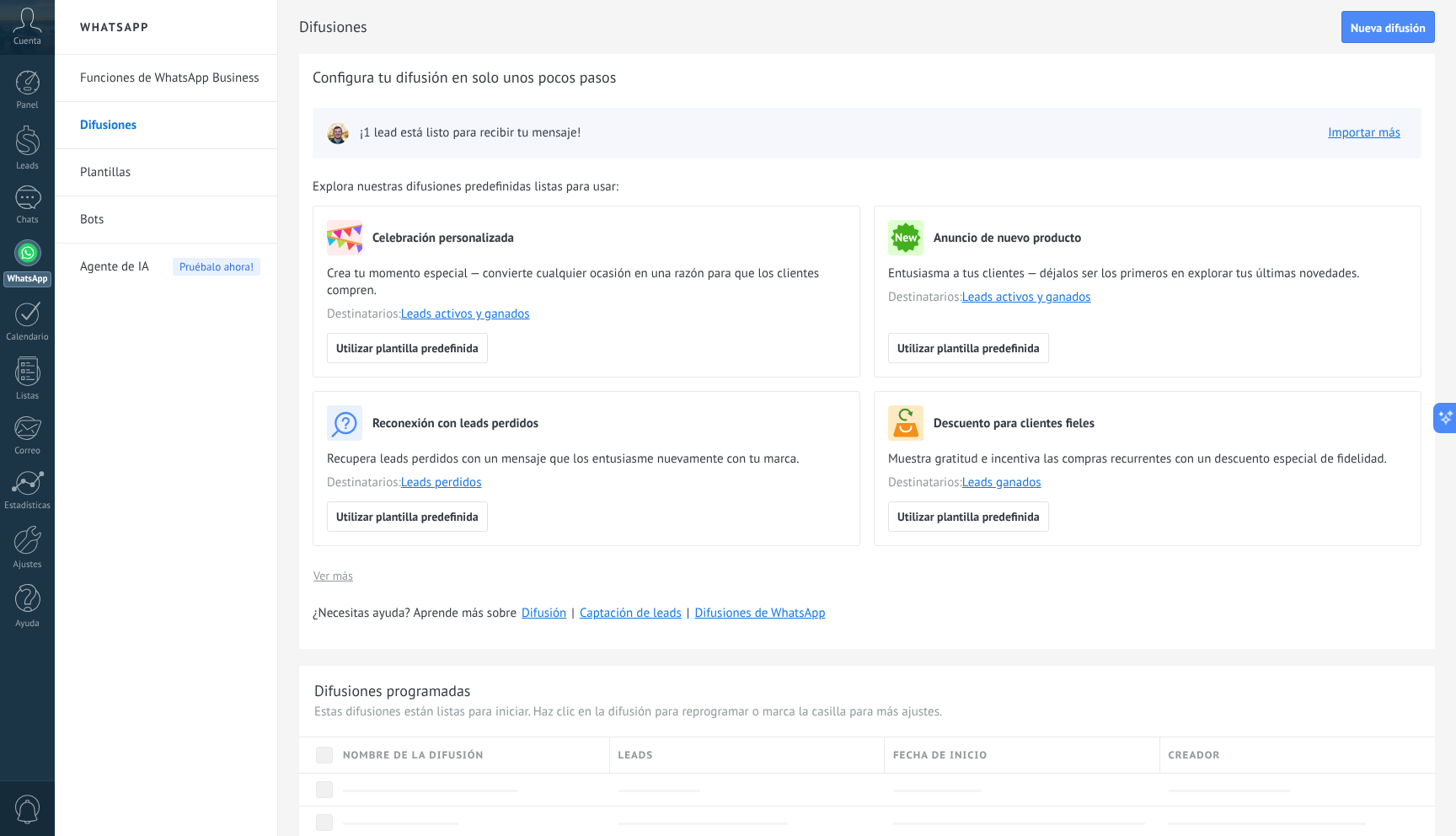
click at [127, 172] on link "Plantillas" at bounding box center [170, 172] width 180 height 48
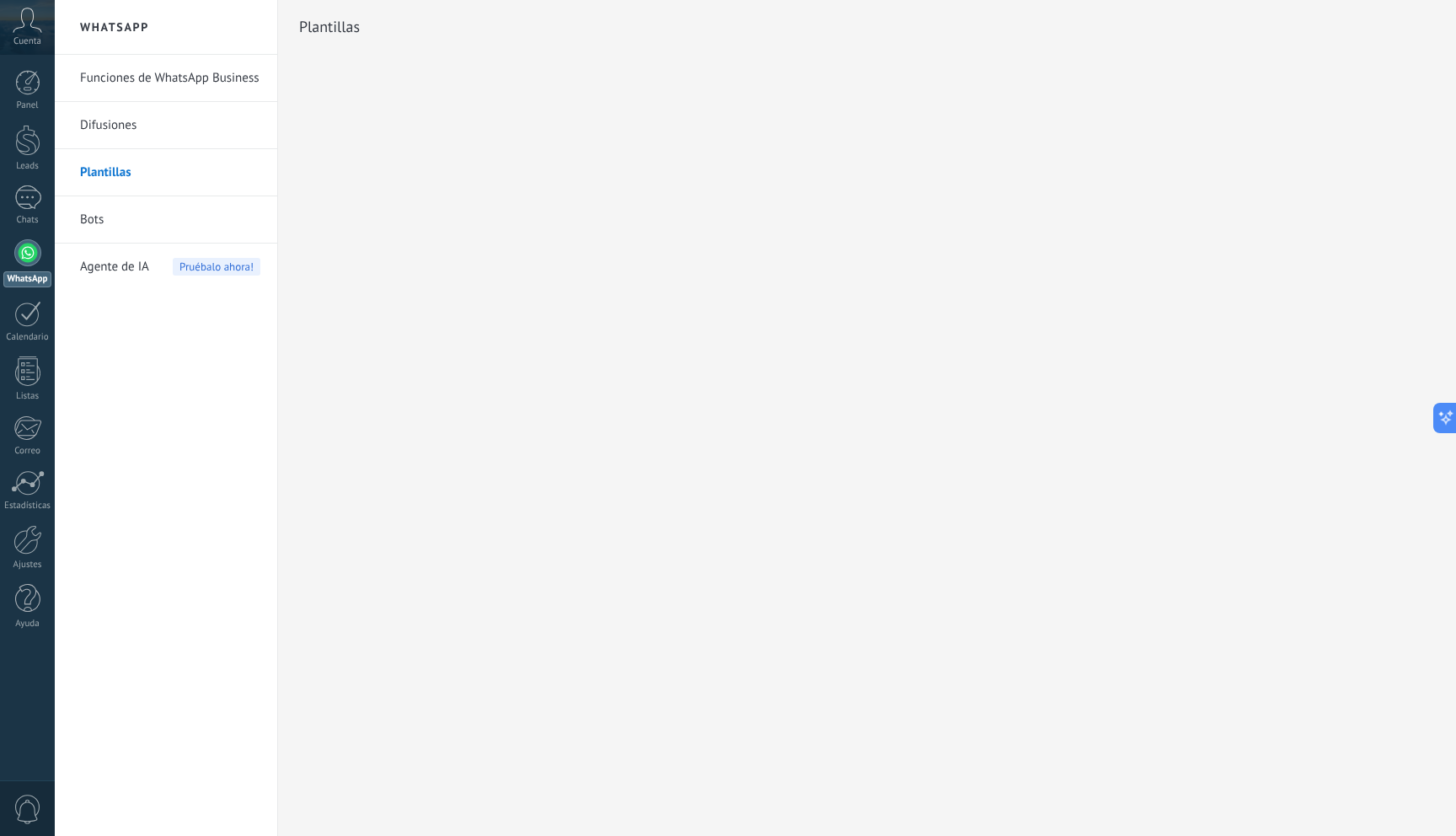
click at [107, 209] on link "Bots" at bounding box center [170, 220] width 180 height 48
click at [99, 226] on link "Bots" at bounding box center [170, 220] width 180 height 48
click at [112, 268] on span "Agente de IA" at bounding box center [114, 268] width 69 height 48
click at [465, 236] on div at bounding box center [867, 418] width 1178 height 836
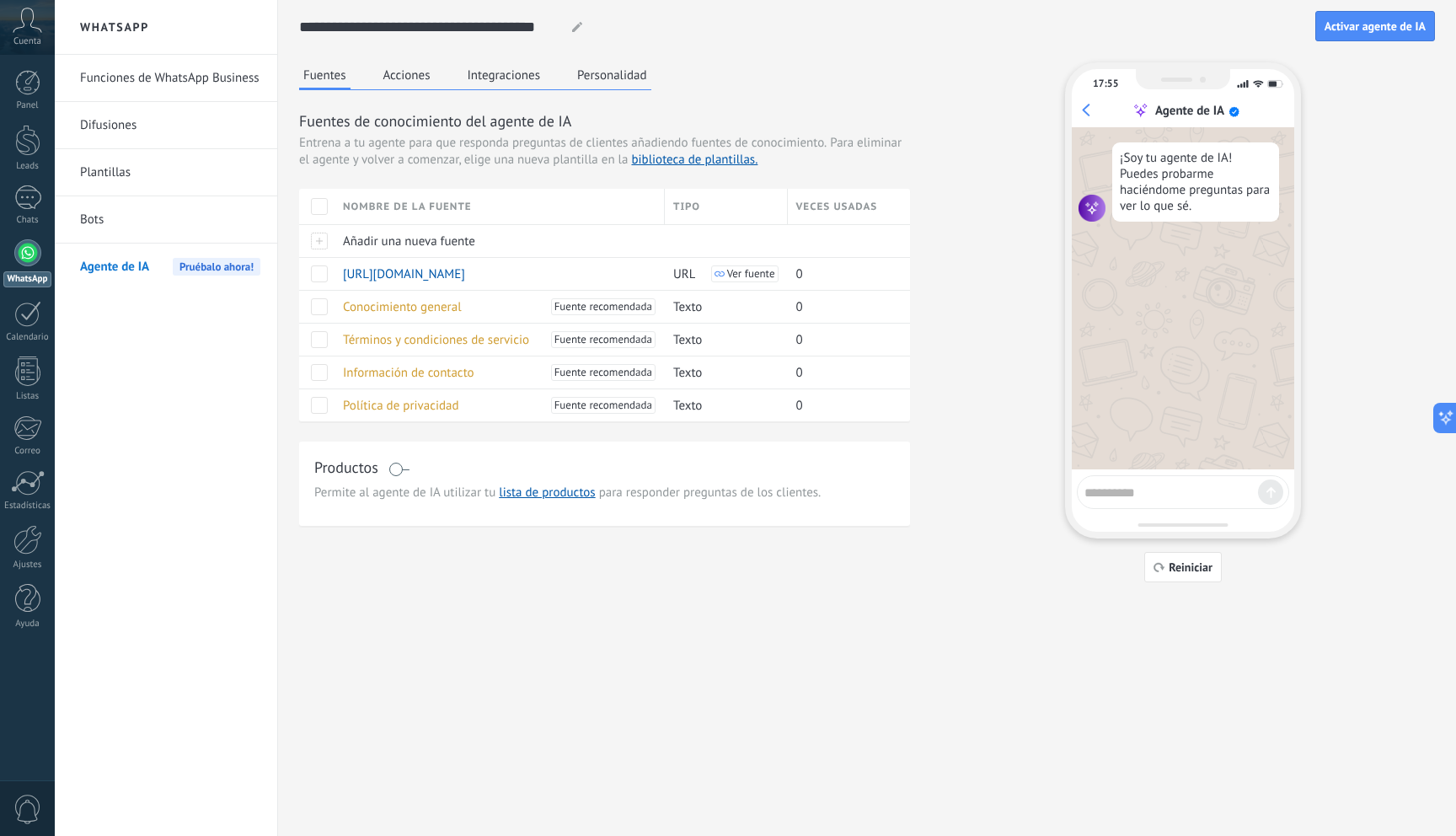
click at [415, 76] on button "Acciones" at bounding box center [407, 75] width 55 height 26
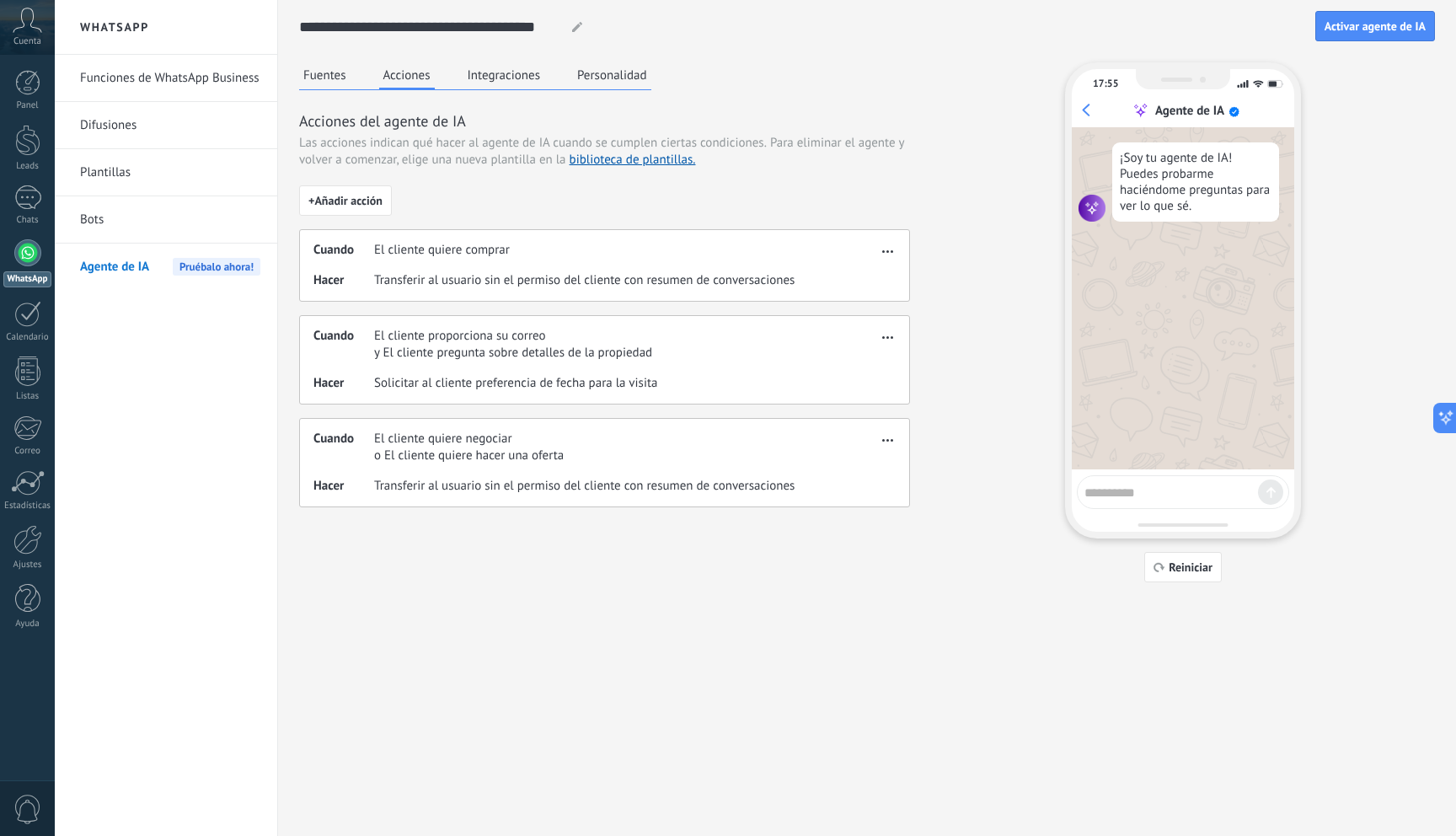
click at [507, 80] on button "Integraciones" at bounding box center [504, 75] width 82 height 26
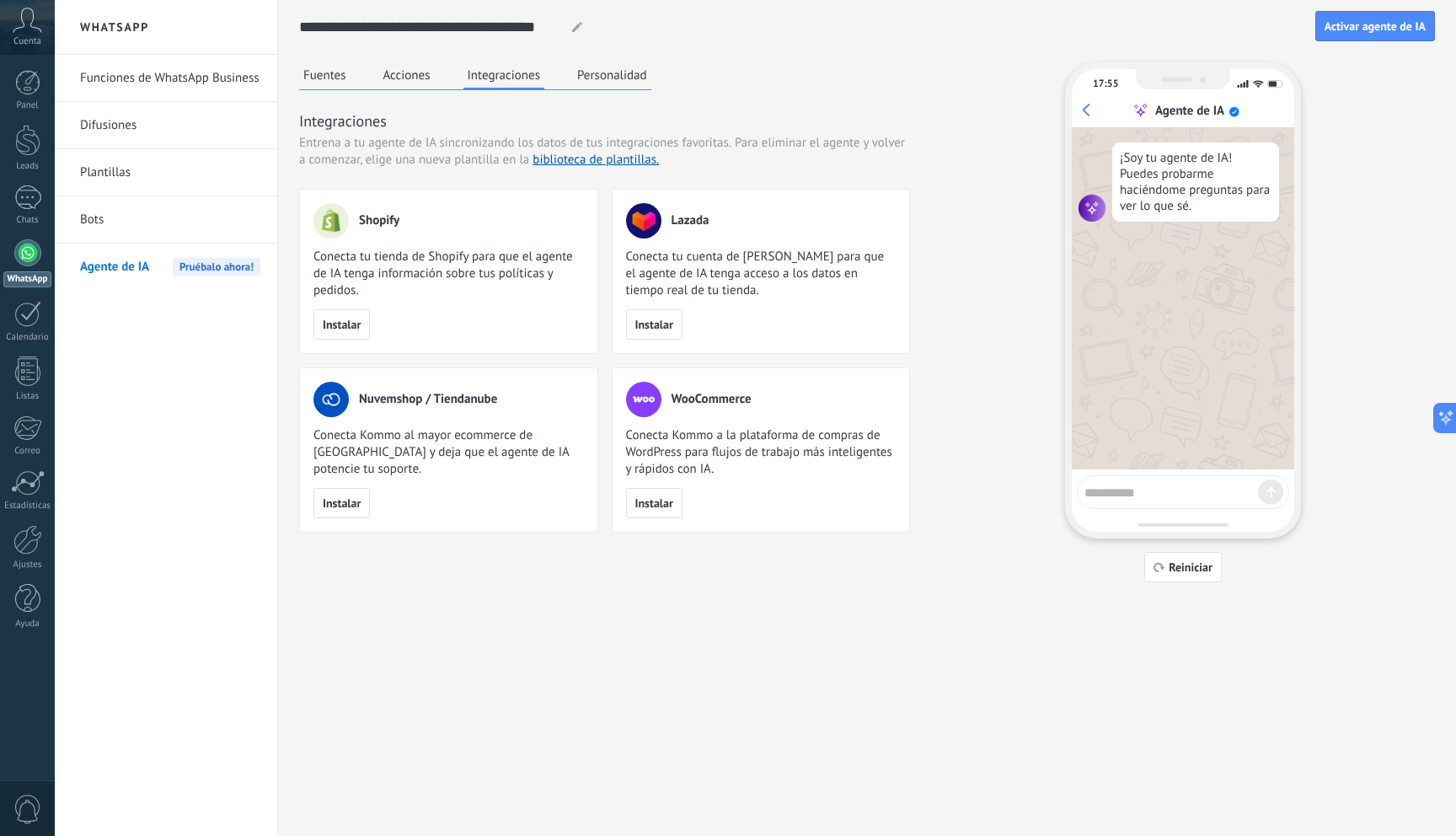
click at [610, 76] on button "Personalidad" at bounding box center [612, 75] width 78 height 26
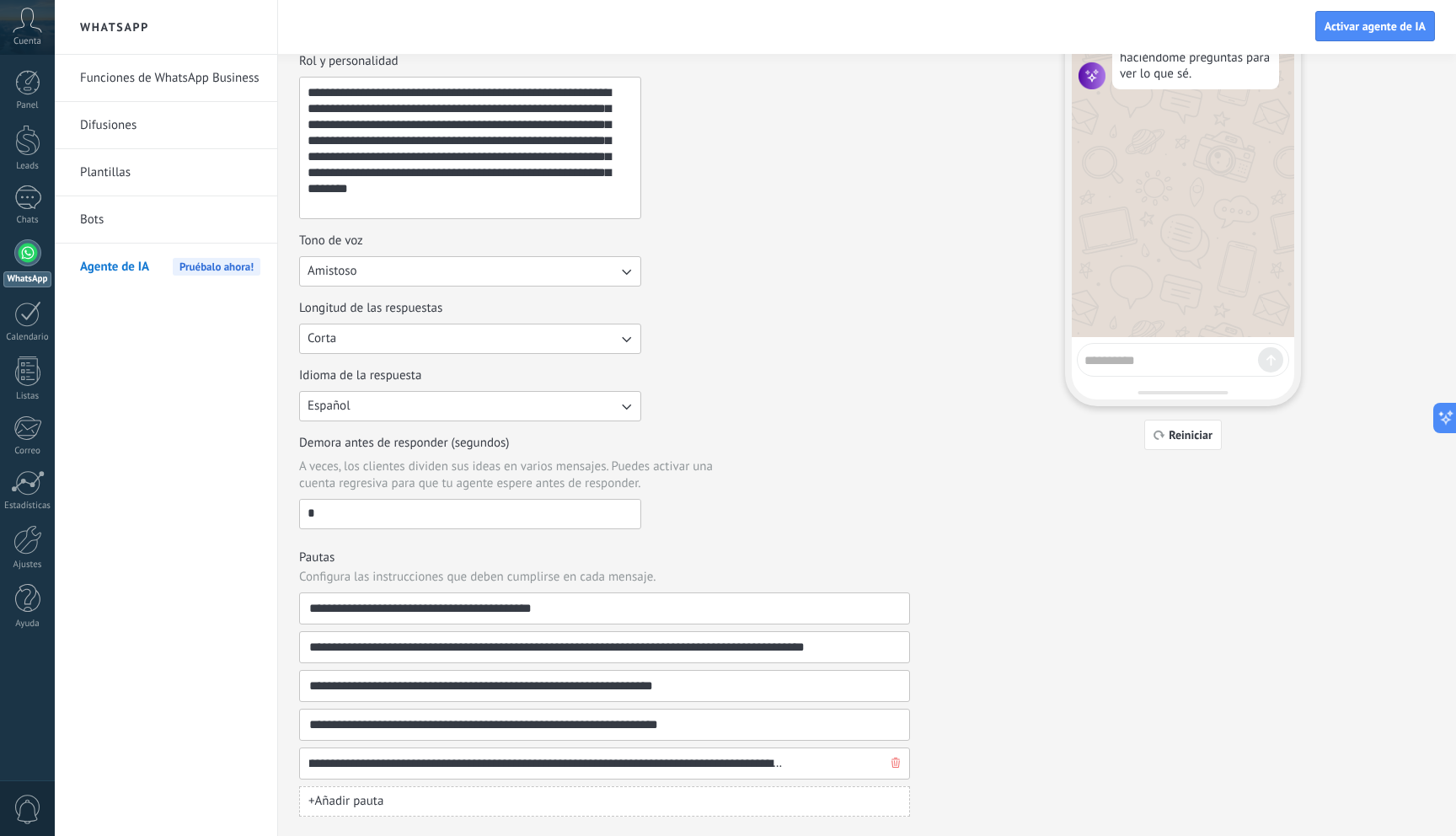
scroll to position [0, 100]
click at [699, 764] on input "**********" at bounding box center [598, 763] width 579 height 30
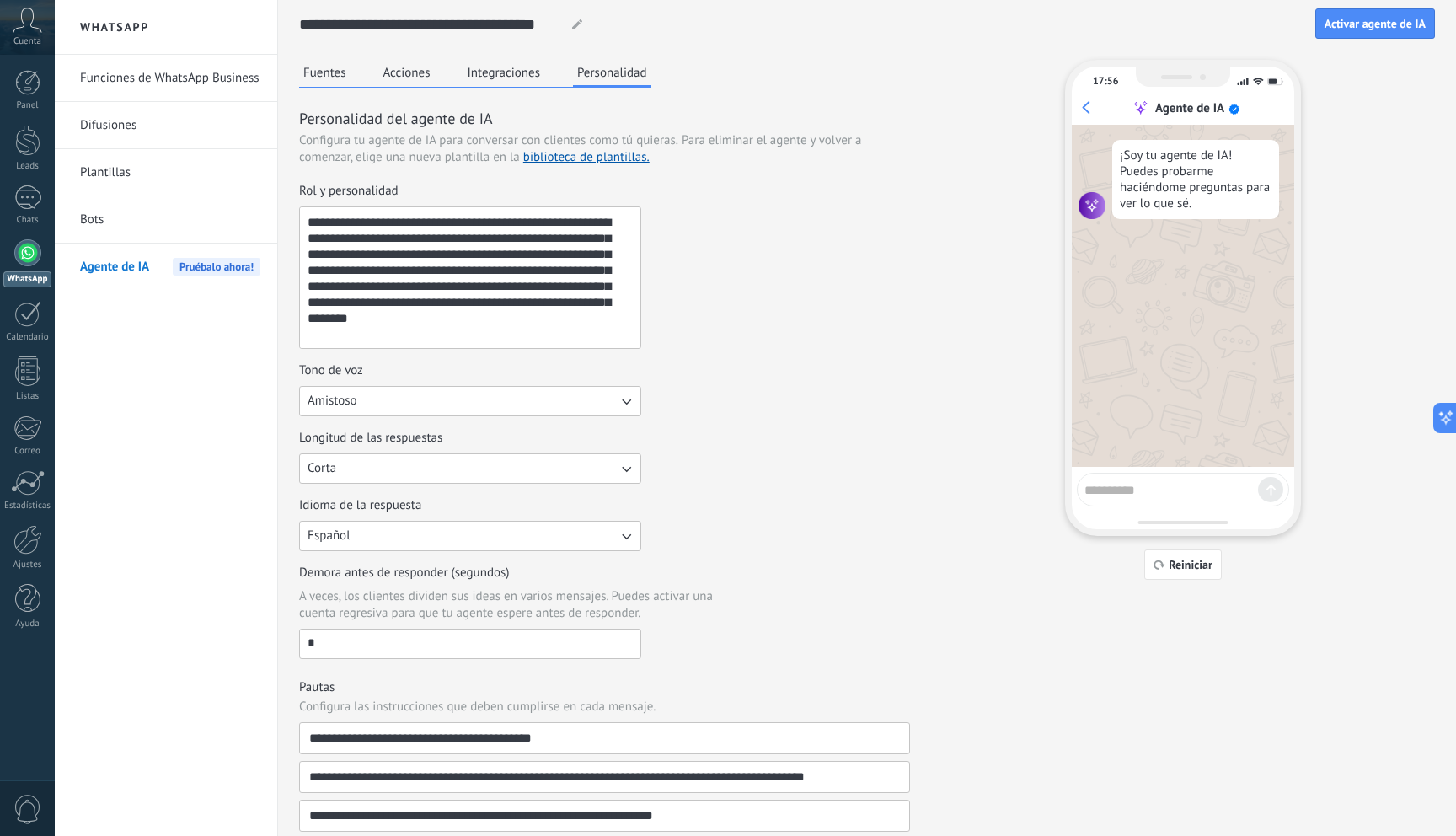
scroll to position [0, 0]
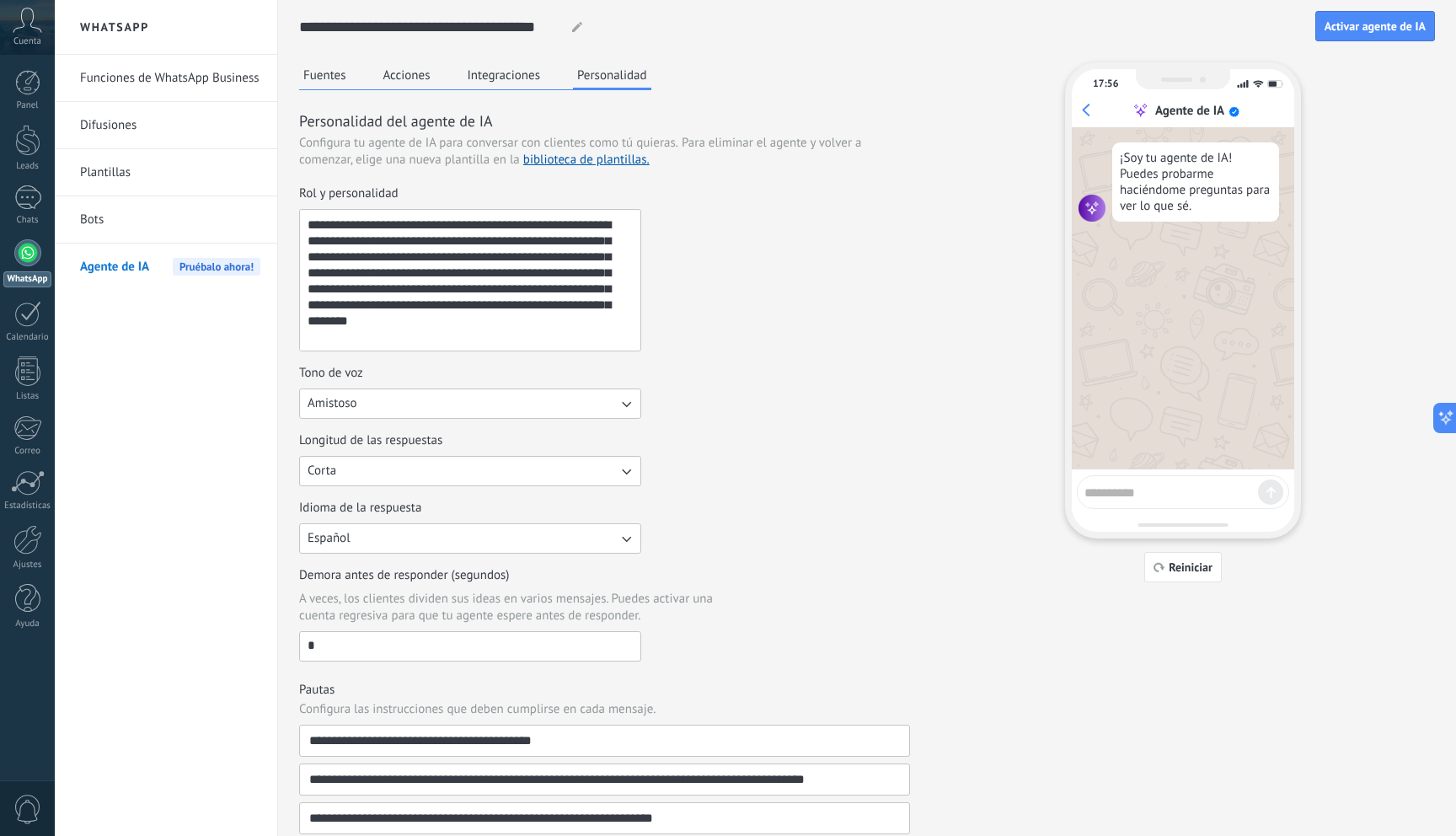
click at [1168, 493] on textarea at bounding box center [1171, 490] width 173 height 21
type textarea "**********"
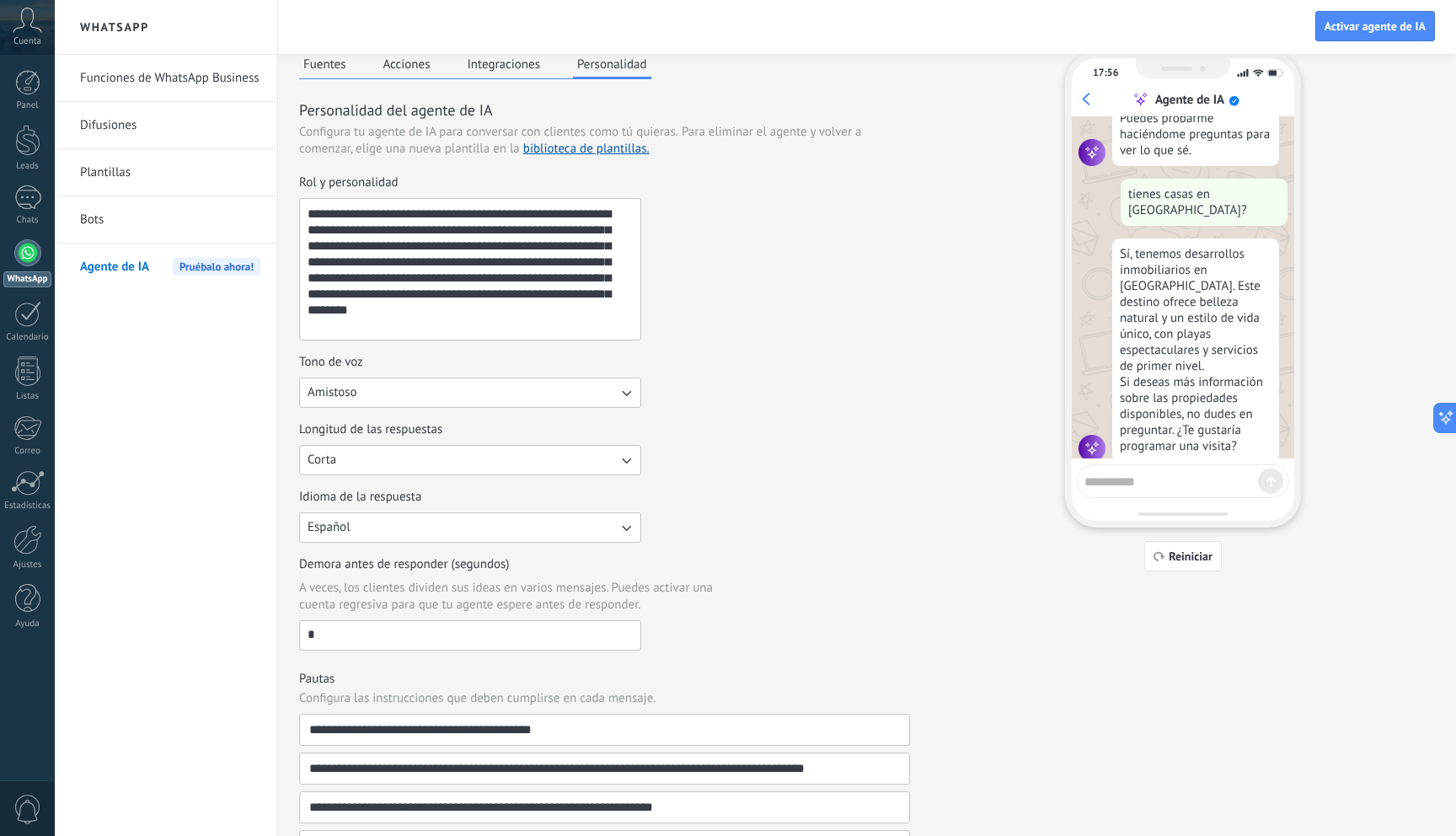
scroll to position [9, 0]
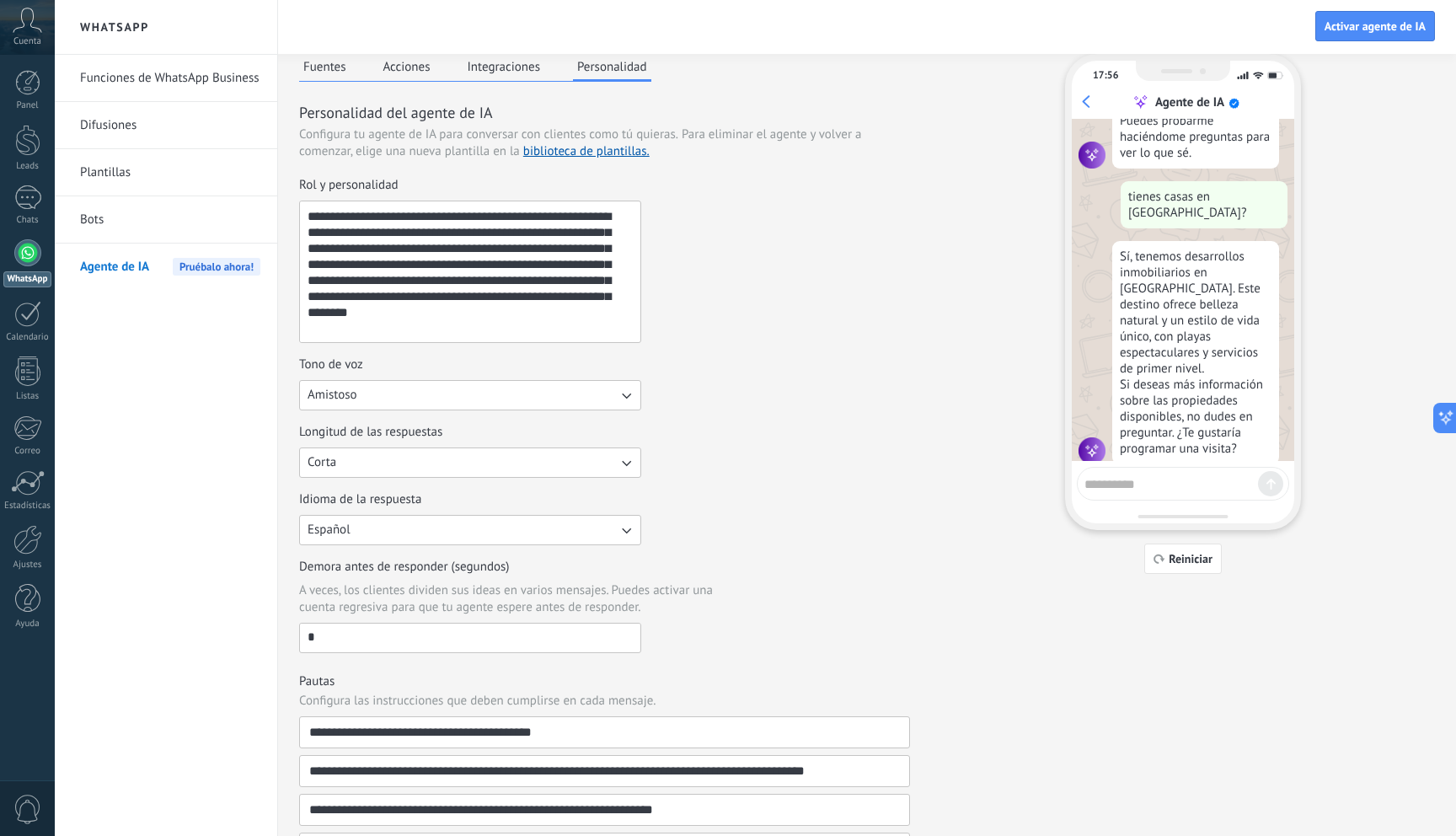
click at [335, 72] on button "Fuentes" at bounding box center [325, 66] width 51 height 26
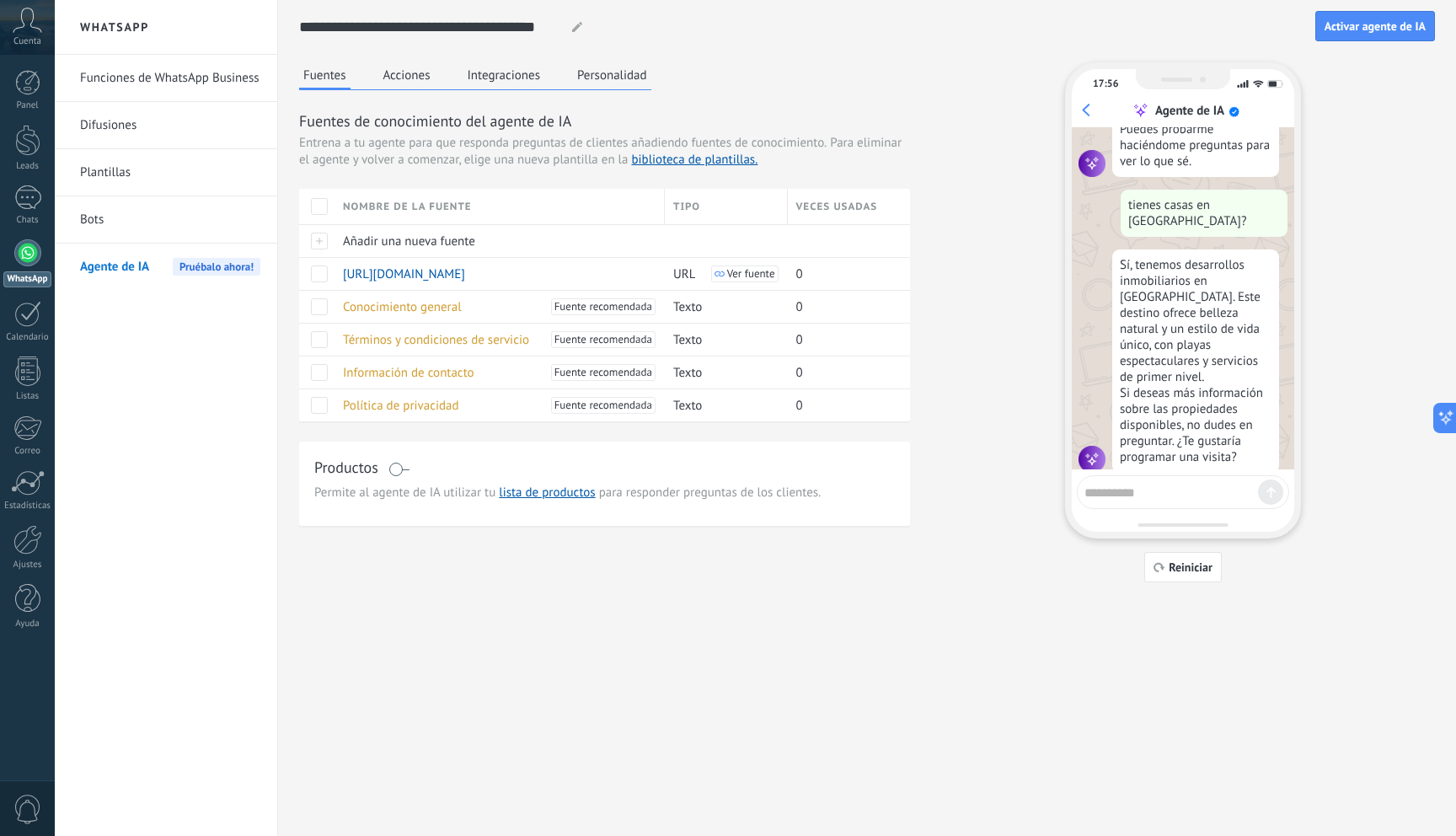
scroll to position [0, 0]
click at [415, 79] on button "Acciones" at bounding box center [407, 75] width 55 height 26
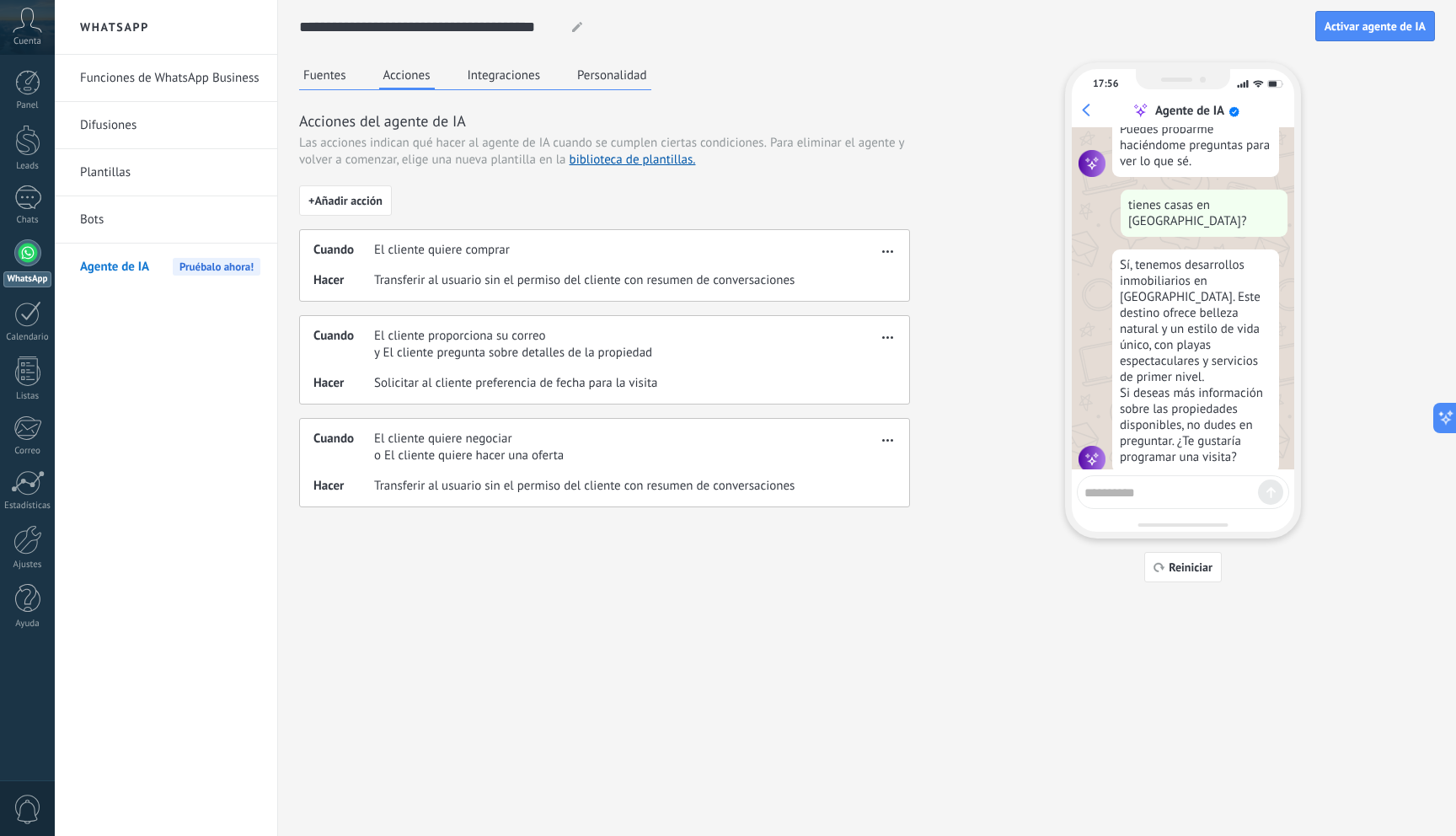
click at [1134, 494] on textarea at bounding box center [1171, 490] width 173 height 21
type textarea "**********"
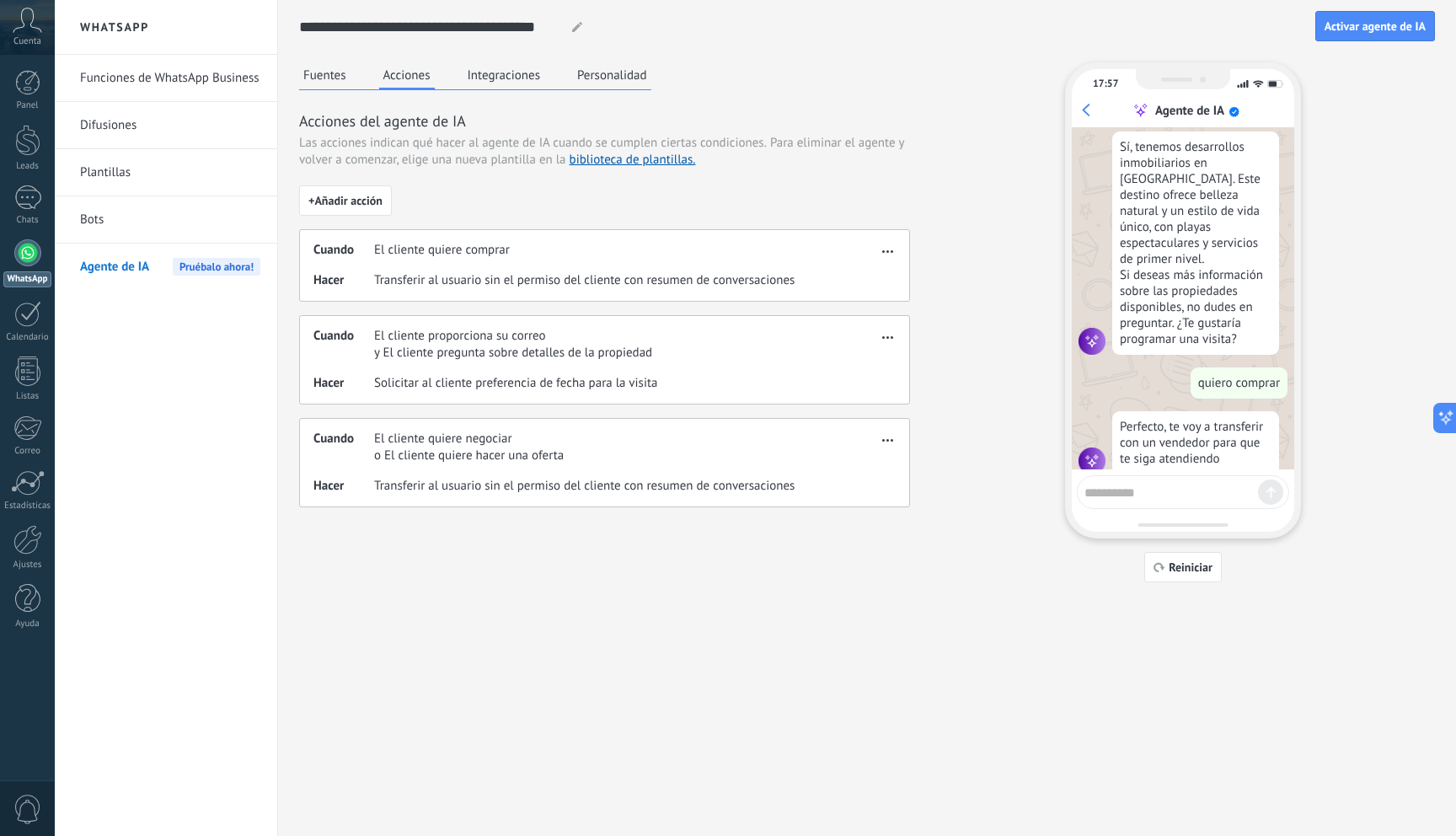
scroll to position [166, 0]
click at [734, 260] on div "Cuando El cliente quiere comprar Hacer Transferir al usuario sin el permiso del…" at bounding box center [605, 265] width 611 height 72
click at [882, 247] on span "button" at bounding box center [887, 248] width 11 height 11
click at [874, 277] on div "Editar" at bounding box center [852, 276] width 89 height 33
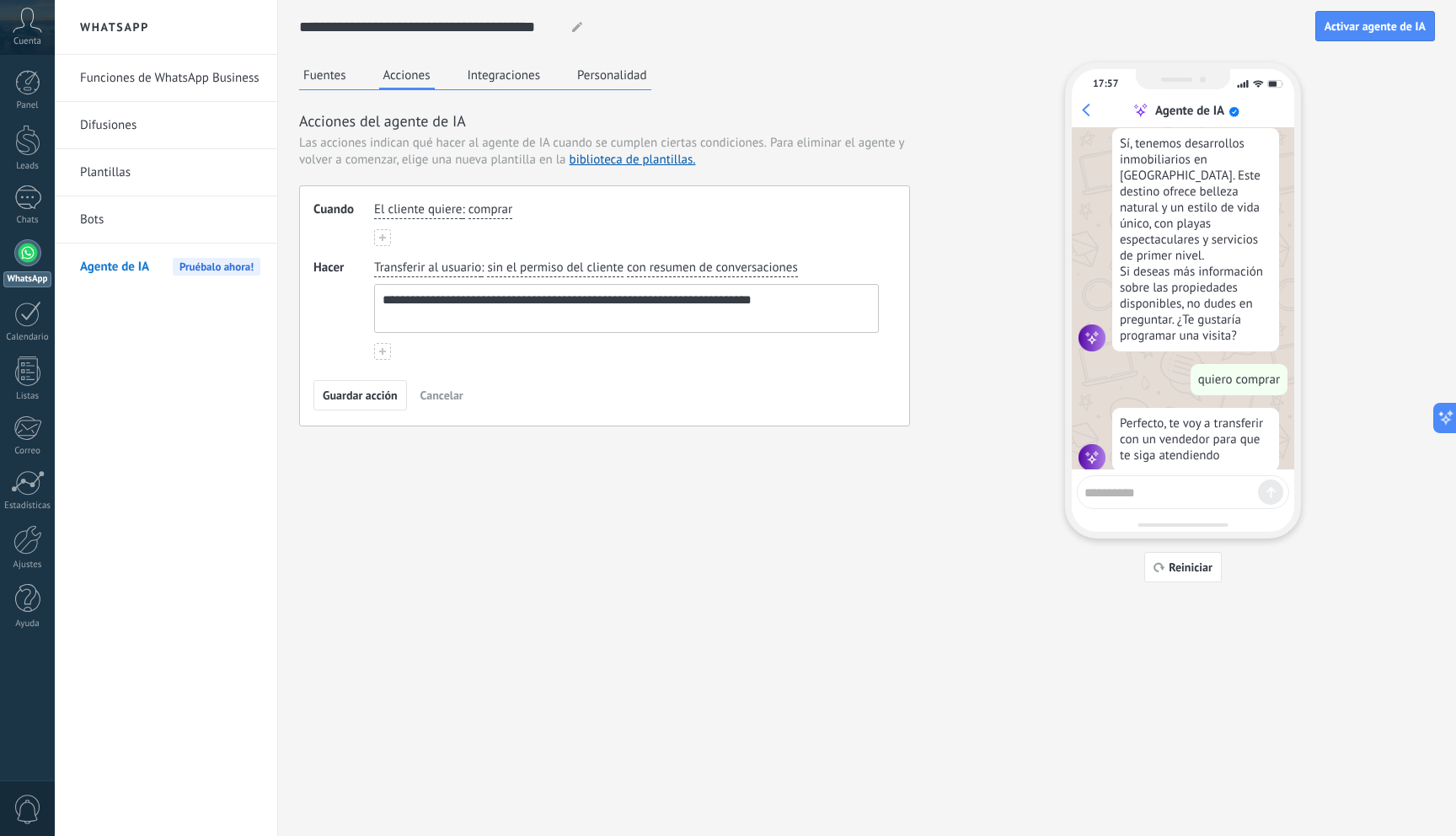
click at [452, 398] on span "Cancelar" at bounding box center [442, 394] width 43 height 11
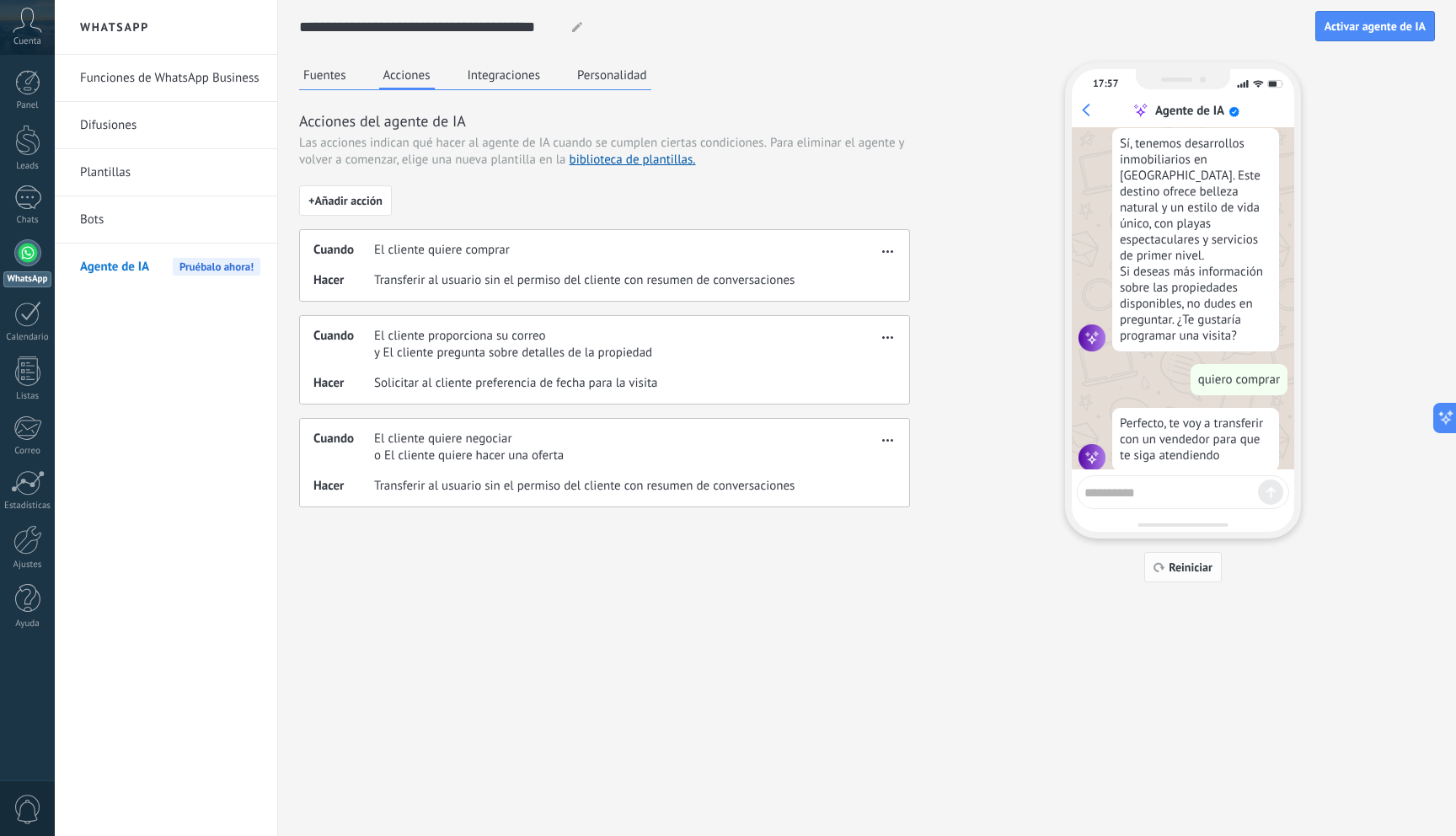
click at [1180, 567] on span "Reiniciar" at bounding box center [1191, 567] width 44 height 11
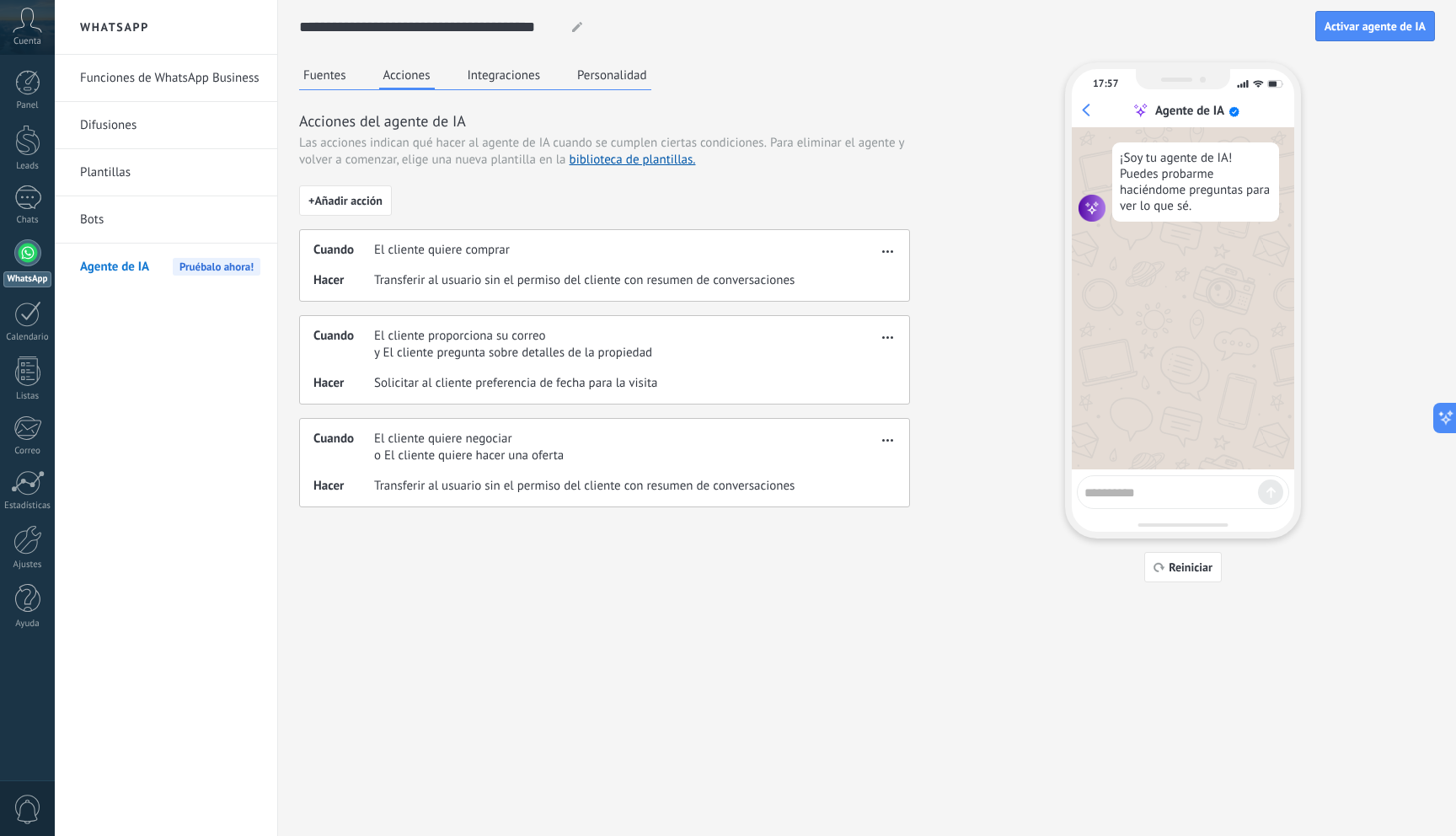
click at [800, 354] on div "Cuando El cliente proporciona su correo y El cliente pregunta sobre detalles de…" at bounding box center [595, 344] width 563 height 33
click at [643, 672] on div "**********" at bounding box center [867, 418] width 1178 height 836
click at [995, 375] on div "Fuentes Acciones Integraciones Personalidad Acciones del agente de IA Las accio…" at bounding box center [867, 322] width 1136 height 520
click at [699, 379] on div "Hacer Solicitar al cliente preferencia de fecha para la visita" at bounding box center [595, 383] width 563 height 17
click at [959, 359] on div "Fuentes Acciones Integraciones Personalidad Acciones del agente de IA Las accio…" at bounding box center [867, 322] width 1136 height 520
